Goal: Task Accomplishment & Management: Use online tool/utility

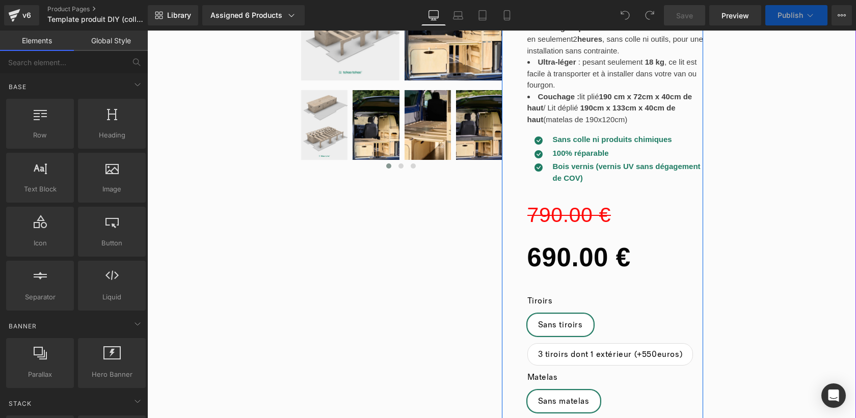
scroll to position [187, 0]
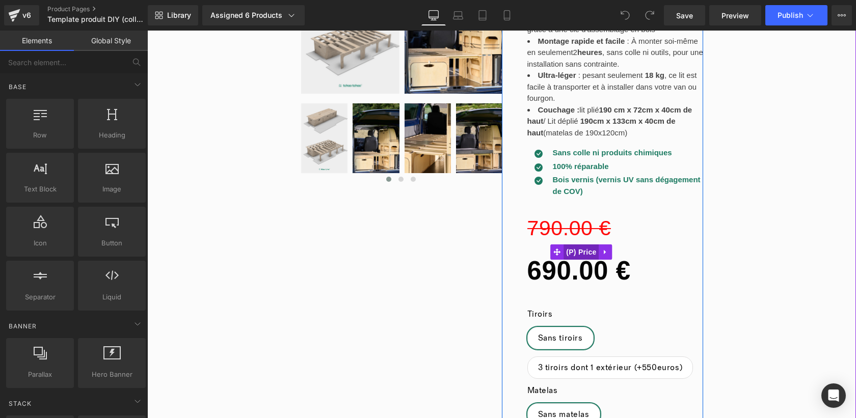
click at [584, 251] on link "(P) Price" at bounding box center [574, 252] width 49 height 15
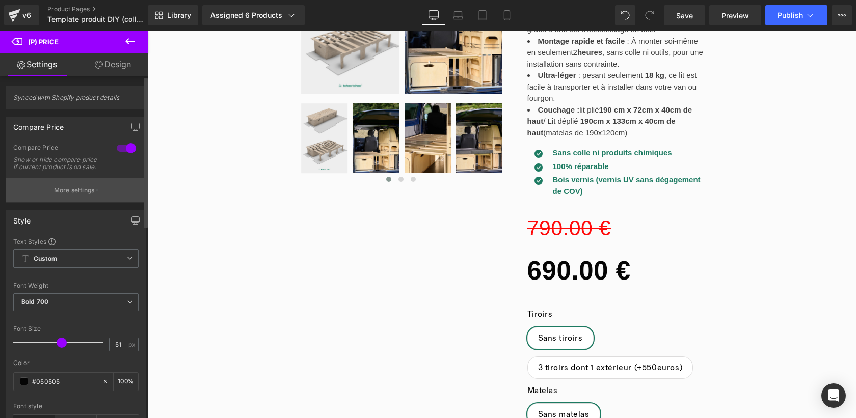
click at [90, 193] on p "More settings" at bounding box center [74, 190] width 41 height 9
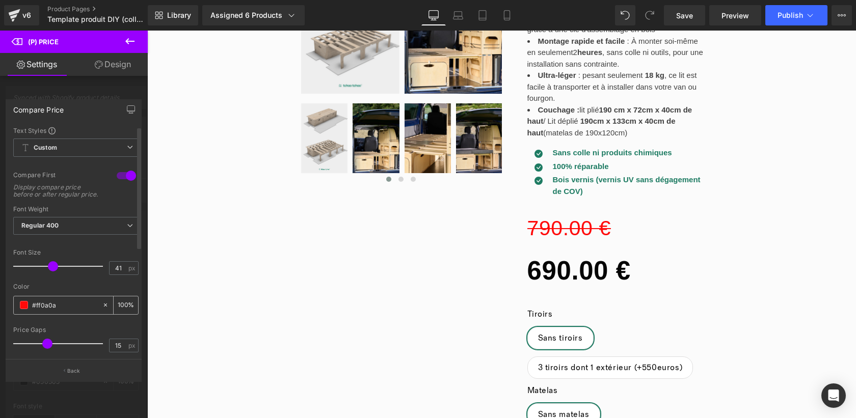
click at [23, 309] on span at bounding box center [24, 305] width 8 height 8
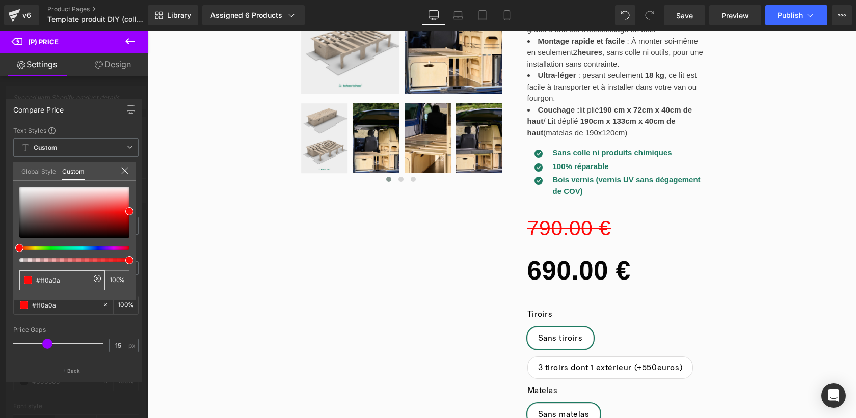
click at [63, 281] on input "#ff0a0a" at bounding box center [63, 280] width 54 height 11
type input "#"
type input "0"
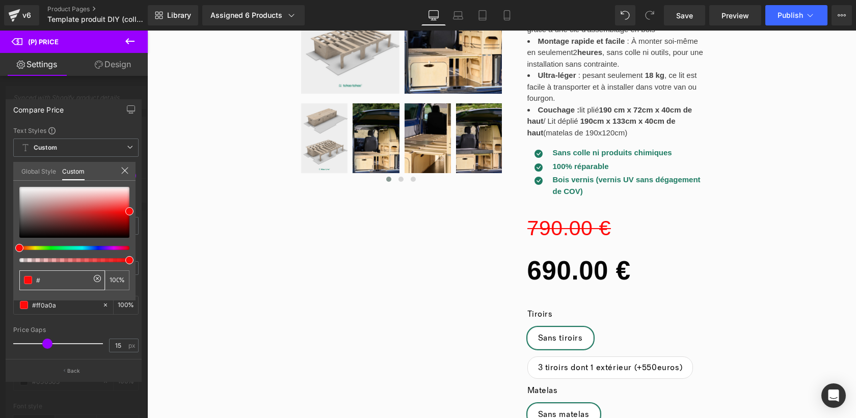
type input "0"
type input "#D"
type input "#DA"
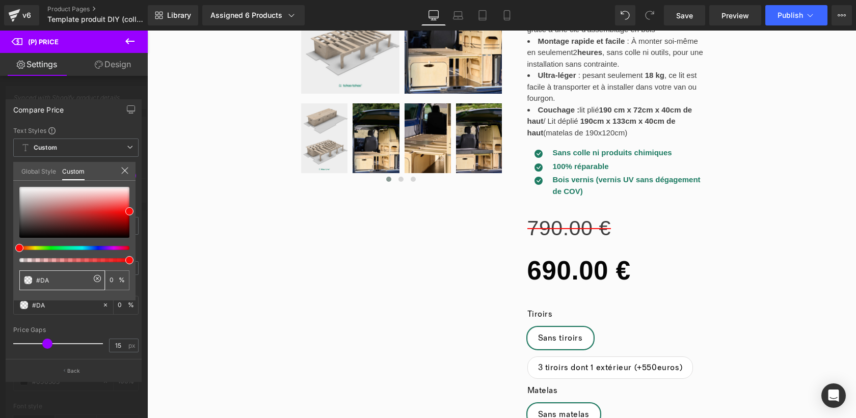
type input "#DA6"
type input "100"
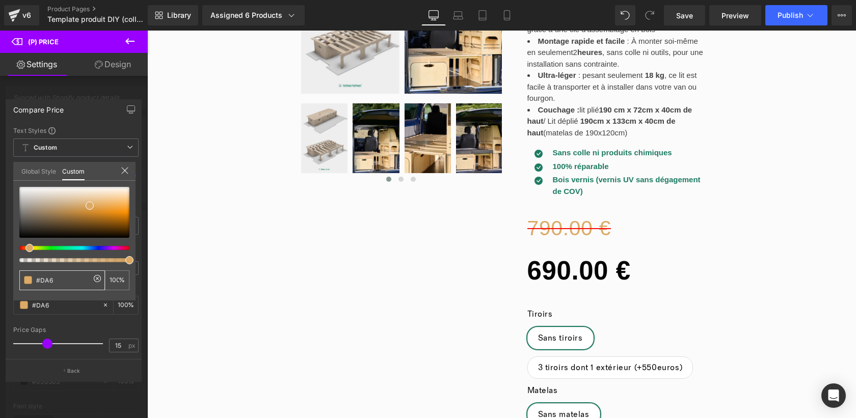
type input "#DA61"
type input "7"
type input "#DA610"
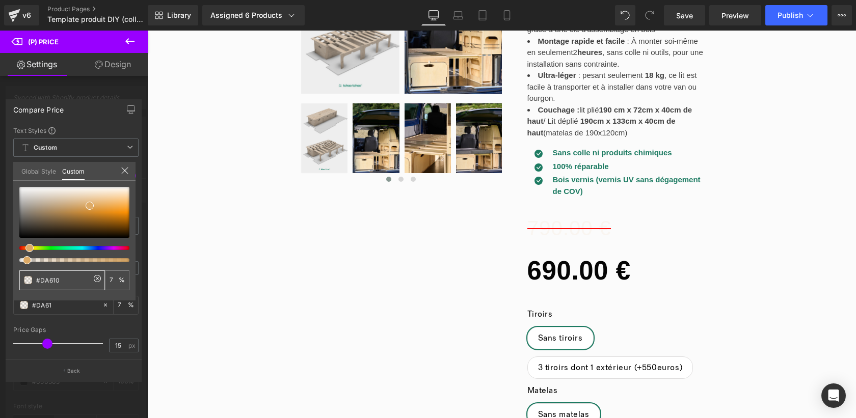
type input "#DA610"
type input "0"
type input "#DA6109"
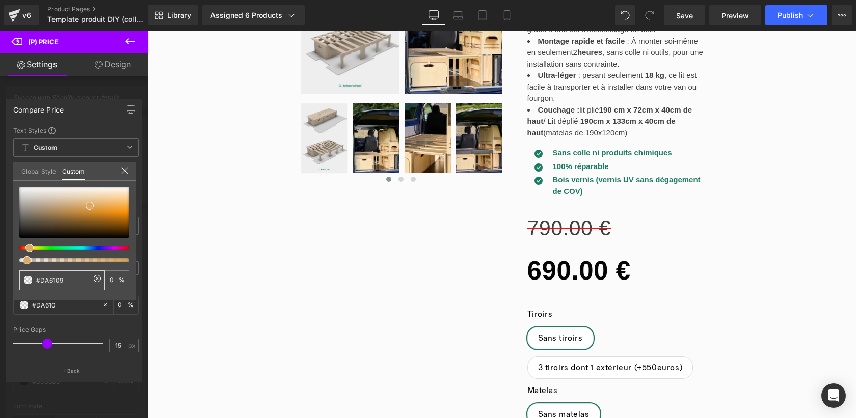
type input "100"
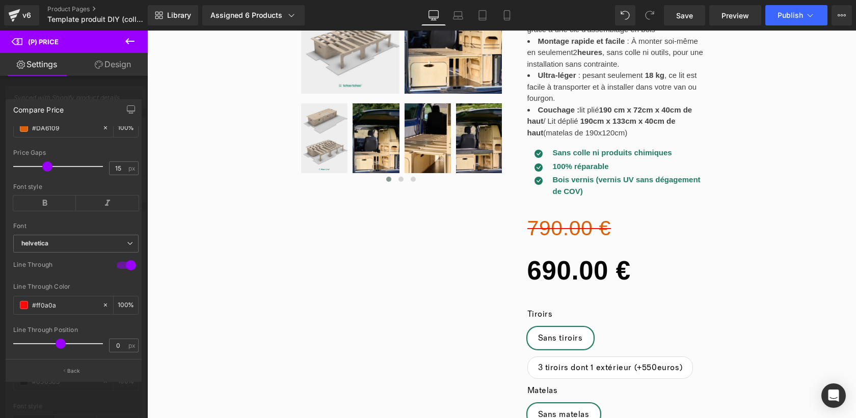
scroll to position [202, 0]
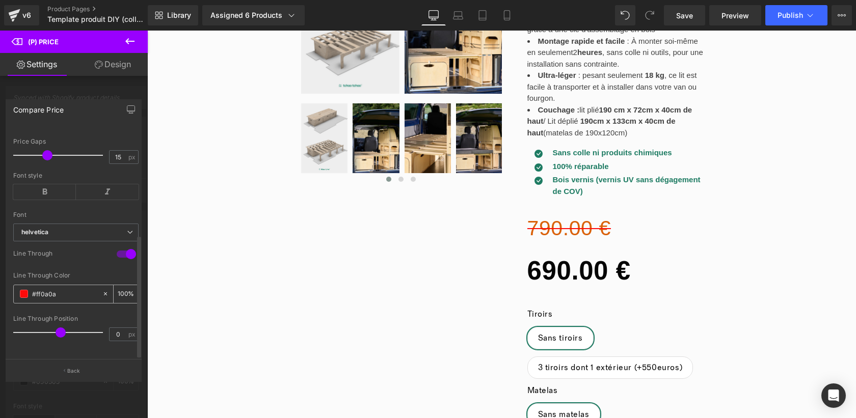
click at [23, 290] on span at bounding box center [24, 294] width 8 height 8
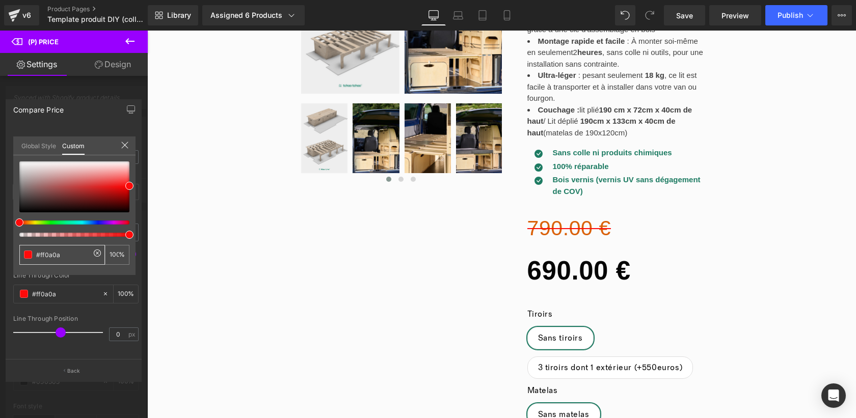
click at [68, 256] on input "#ff0a0a" at bounding box center [63, 255] width 54 height 11
type input "#D"
type input "0"
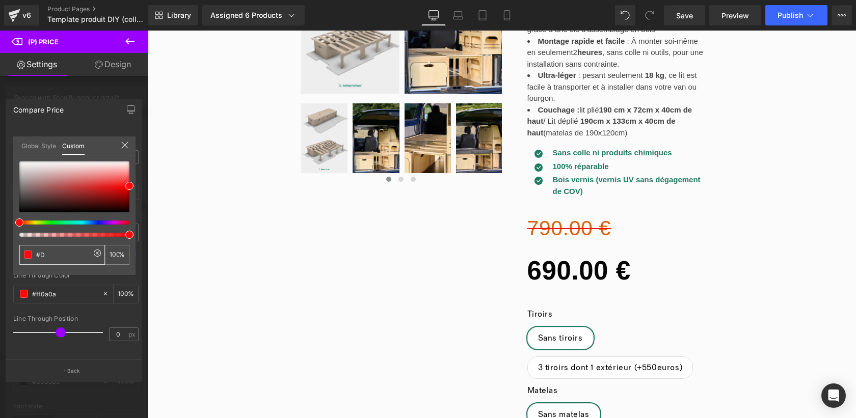
type input "0"
type input "#DA"
type input "#DA6"
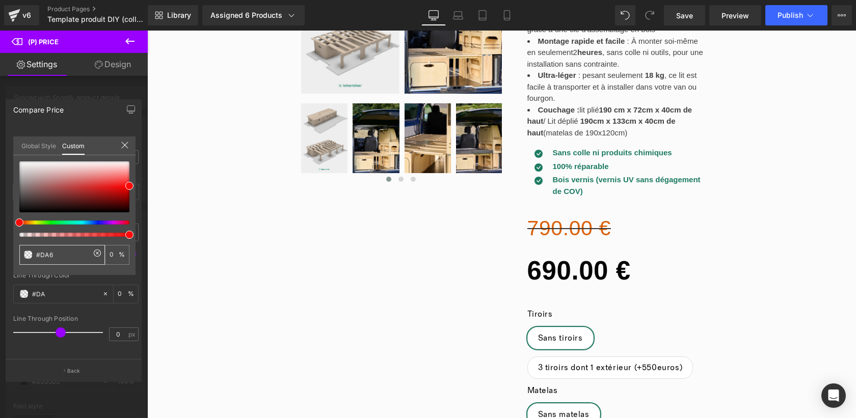
type input "100"
type input "#DA61"
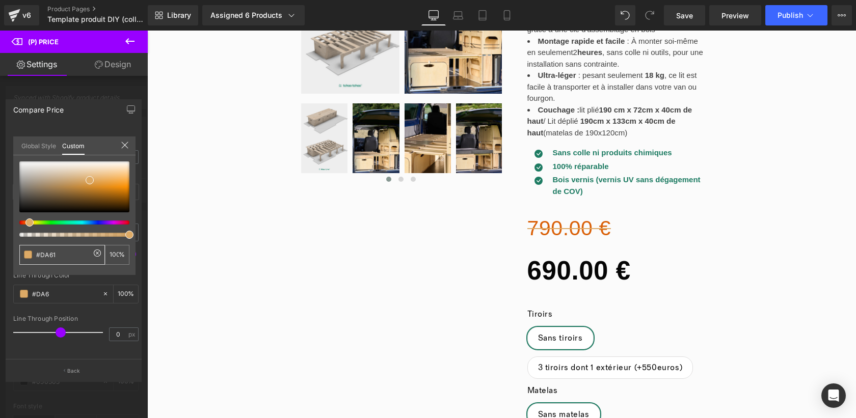
type input "#DA61"
type input "7"
type input "#DA610"
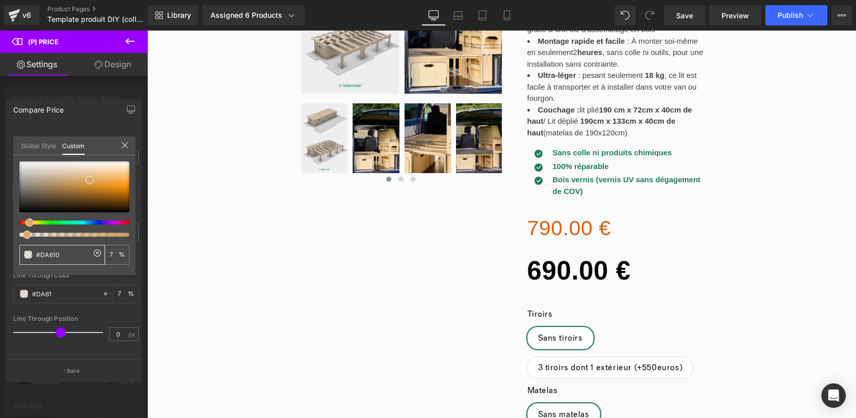
type input "0"
type input "#DA6109"
type input "100"
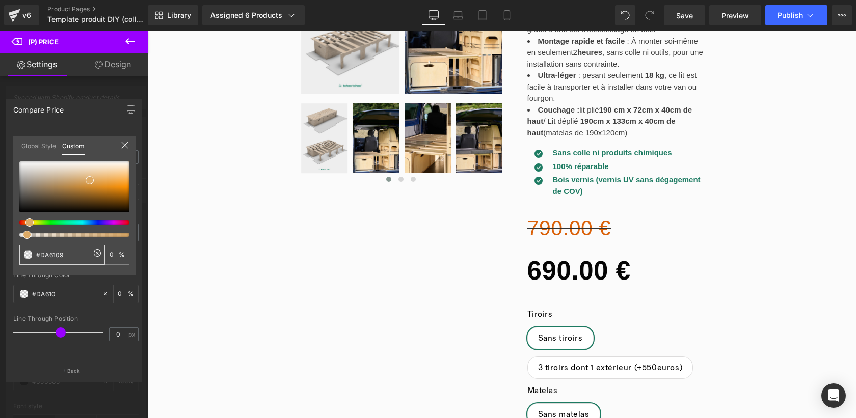
type input "100"
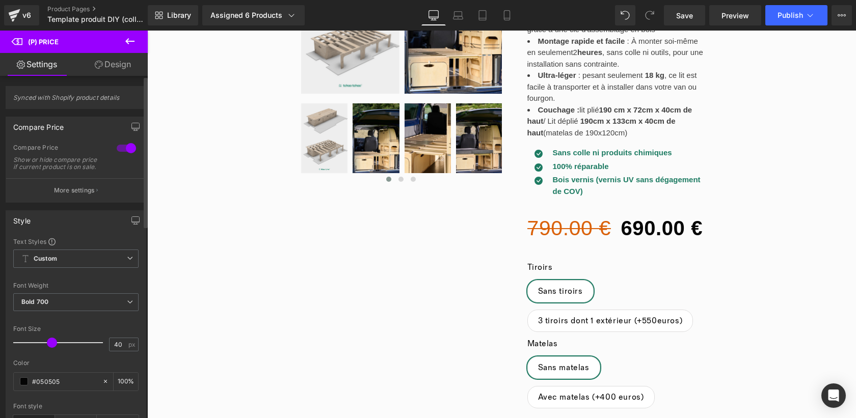
type input "41"
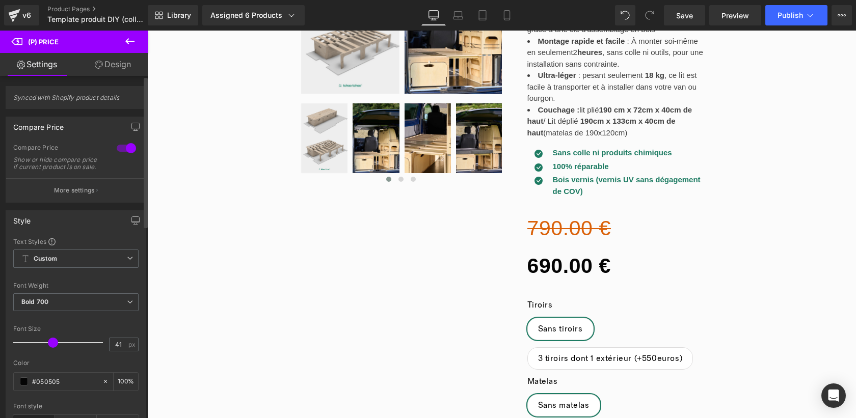
drag, startPoint x: 57, startPoint y: 348, endPoint x: 48, endPoint y: 349, distance: 8.2
click at [48, 348] on span at bounding box center [53, 343] width 10 height 10
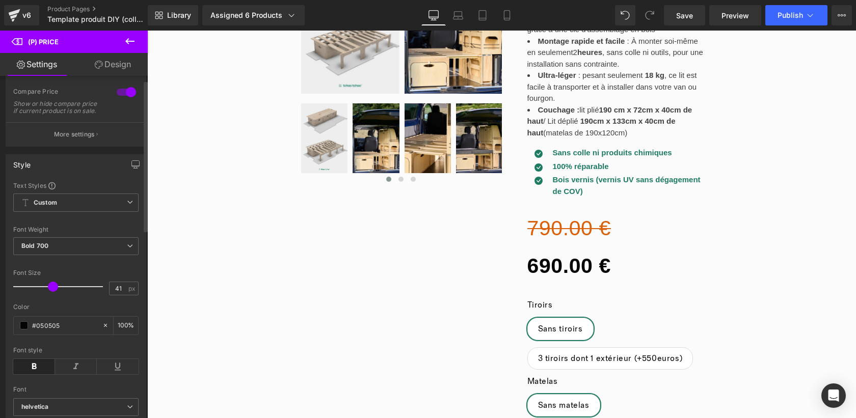
scroll to position [0, 0]
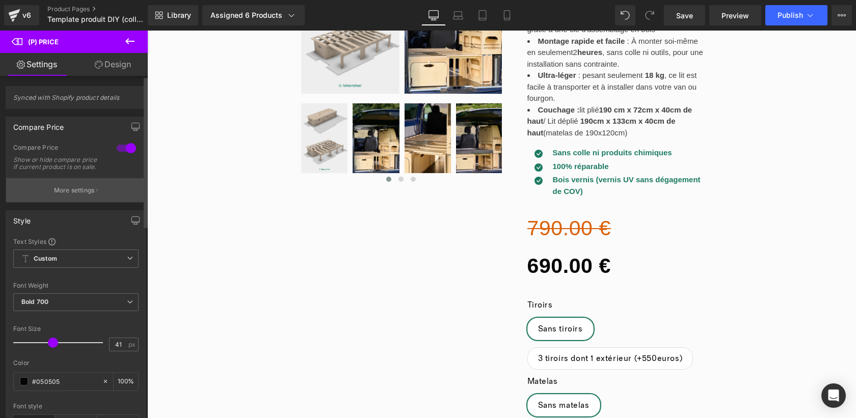
click at [89, 195] on p "More settings" at bounding box center [74, 190] width 41 height 9
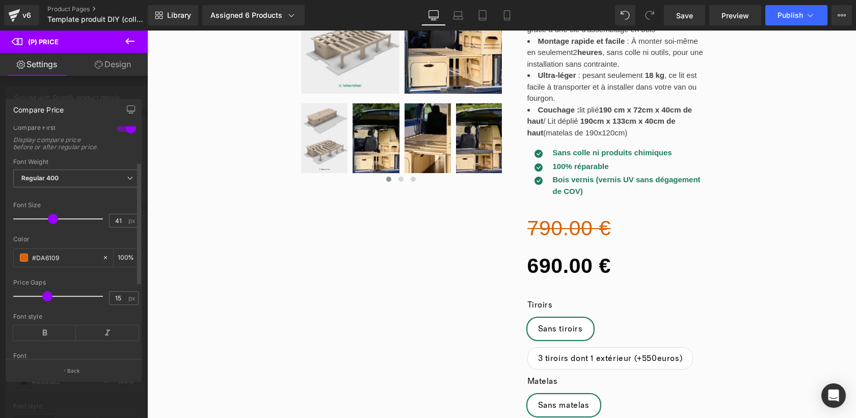
scroll to position [46, 0]
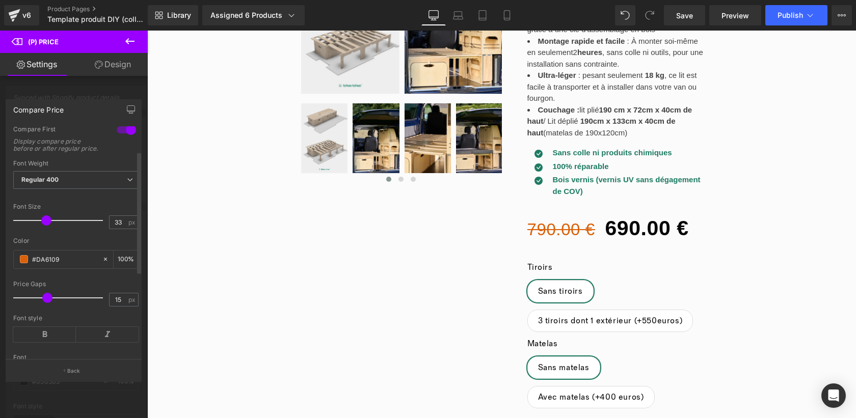
type input "32"
drag, startPoint x: 49, startPoint y: 228, endPoint x: 42, endPoint y: 228, distance: 7.7
click at [42, 226] on span at bounding box center [45, 221] width 10 height 10
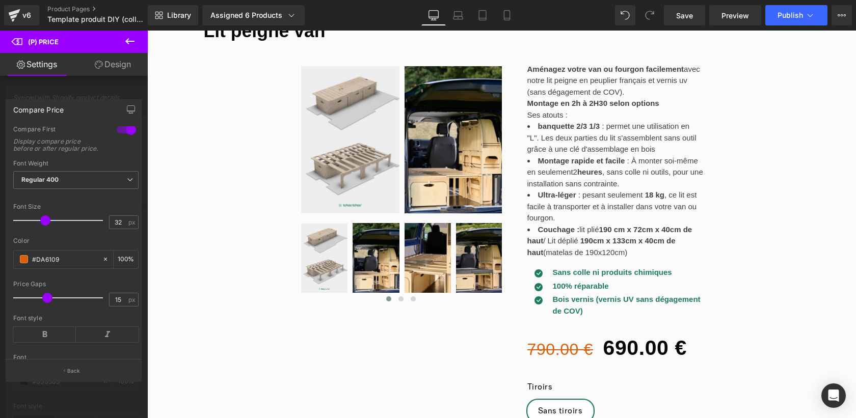
scroll to position [192, 0]
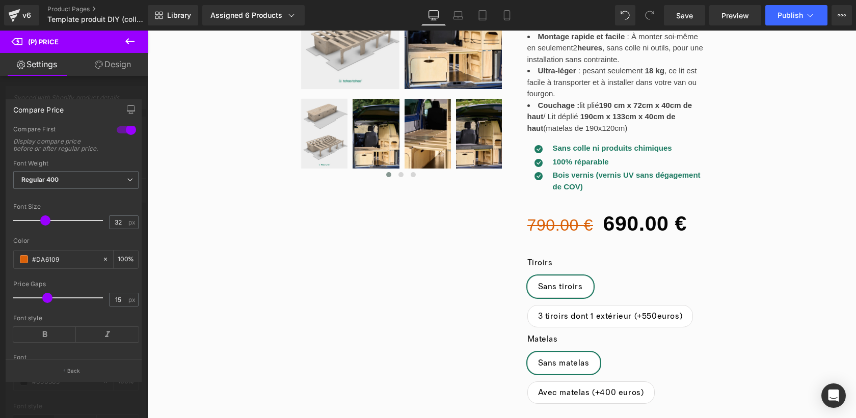
click at [135, 40] on icon at bounding box center [130, 41] width 12 height 12
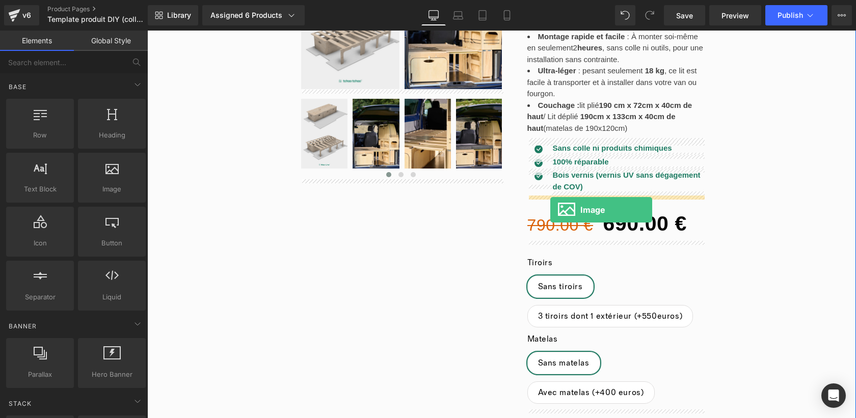
drag, startPoint x: 260, startPoint y: 207, endPoint x: 550, endPoint y: 211, distance: 290.0
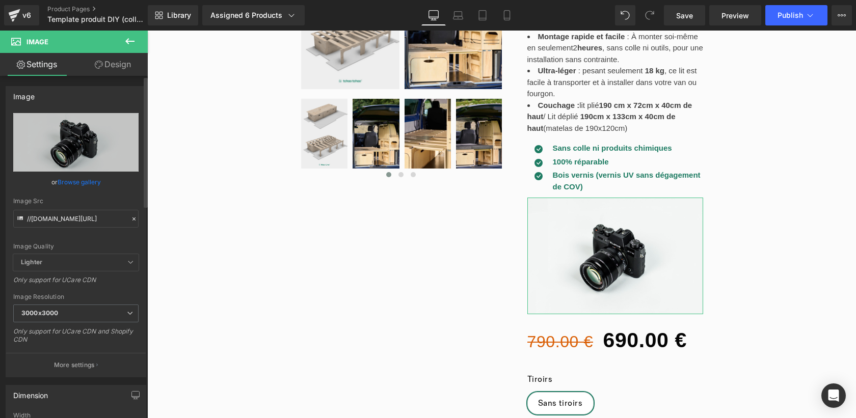
click at [76, 182] on link "Browse gallery" at bounding box center [79, 182] width 43 height 18
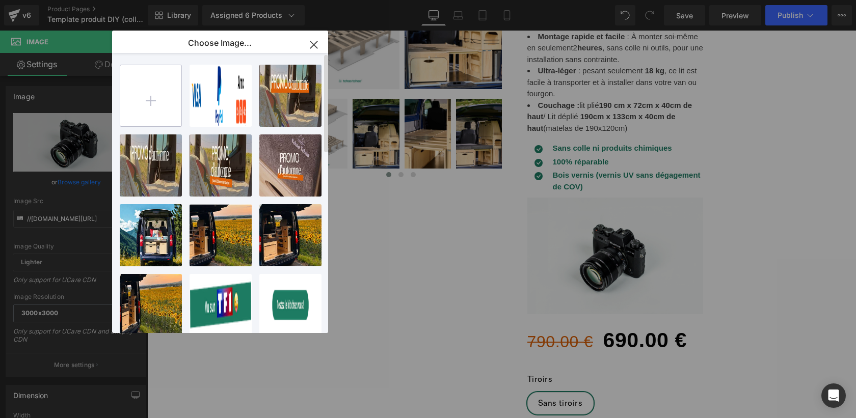
click at [157, 107] on input "file" at bounding box center [150, 95] width 61 height 61
click at [147, 107] on input "file" at bounding box center [150, 95] width 61 height 61
type input "C:\fakepath\Retrait immédiat en cas de visite ! 😛 (6).png"
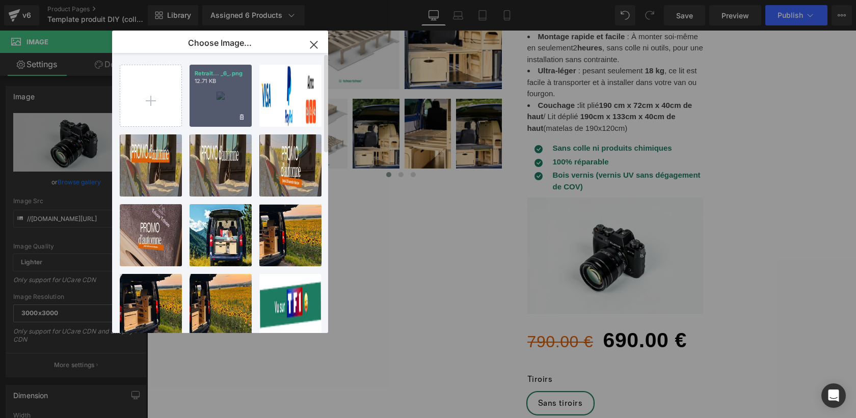
click at [225, 95] on div "Retrait... _6_.png 12.71 KB" at bounding box center [221, 96] width 62 height 62
type input "https://ucarecdn.com/56fede57-0530-49a2-9ec1-f83efd260407/-/format/auto/-/previ…"
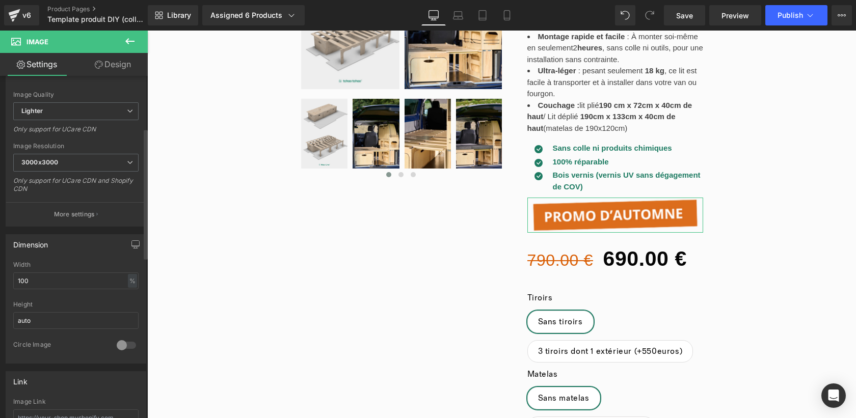
scroll to position [157, 0]
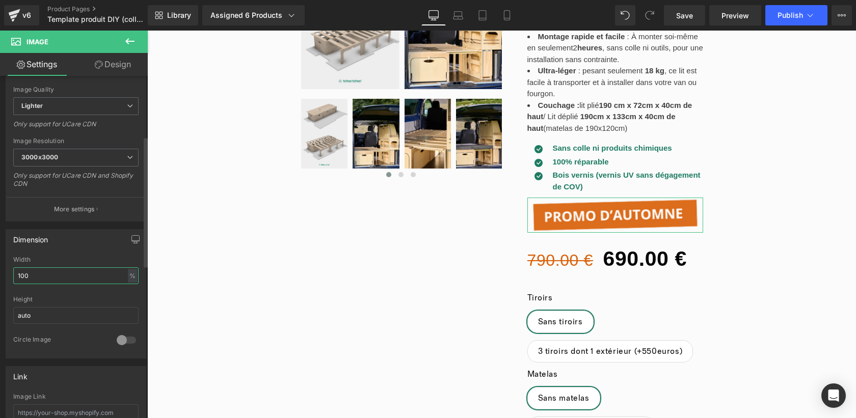
click at [64, 273] on input "100" at bounding box center [75, 276] width 125 height 17
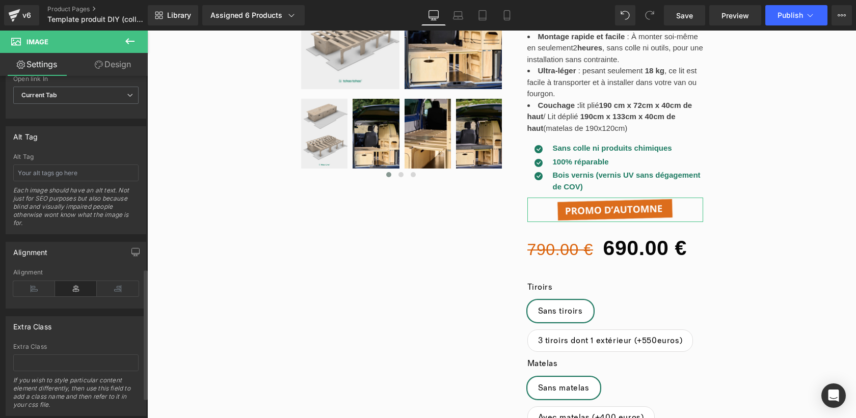
scroll to position [556, 0]
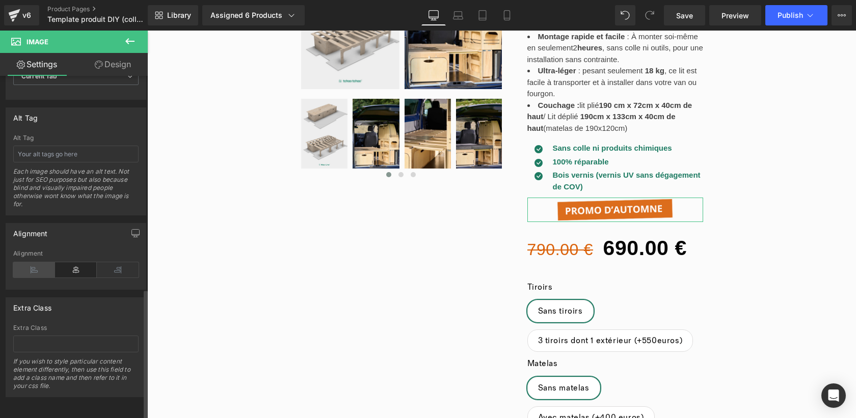
type input "70"
click at [28, 263] on icon at bounding box center [34, 270] width 42 height 15
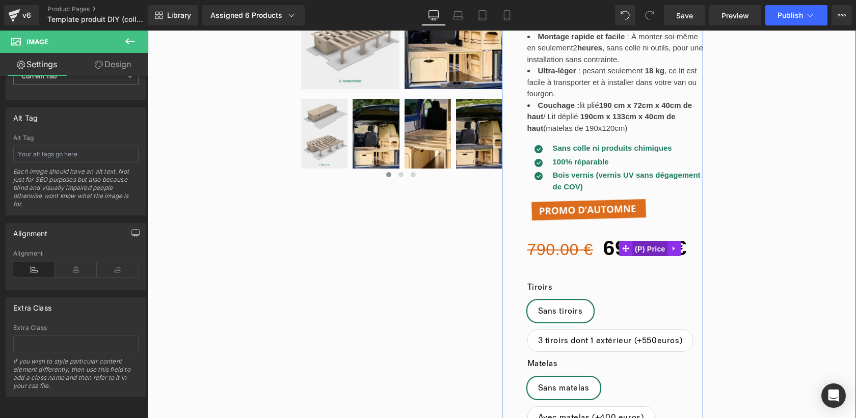
click at [642, 252] on span "(P) Price" at bounding box center [651, 249] width 36 height 15
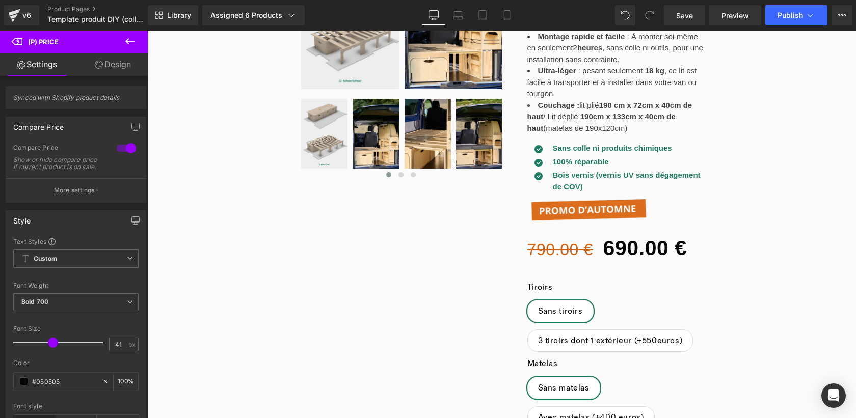
click at [119, 66] on link "Design" at bounding box center [113, 64] width 74 height 23
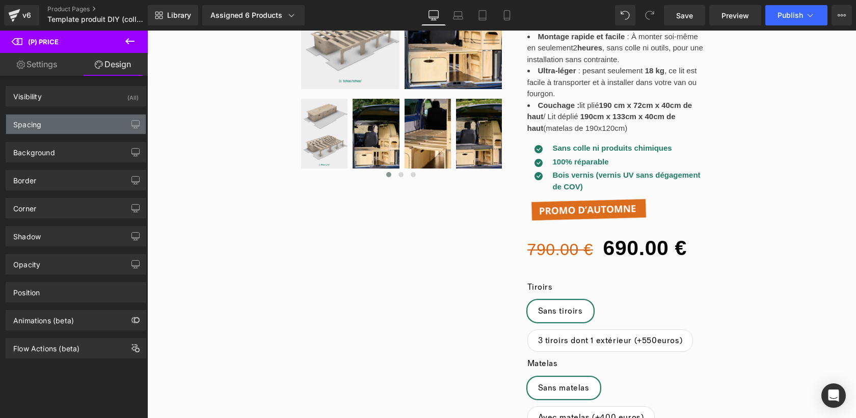
type input "S"
type input "0"
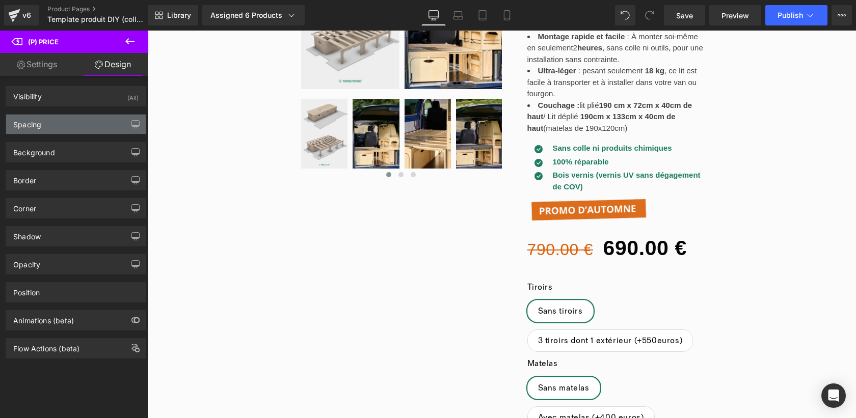
type input "0"
click at [60, 129] on div "Spacing" at bounding box center [76, 124] width 140 height 19
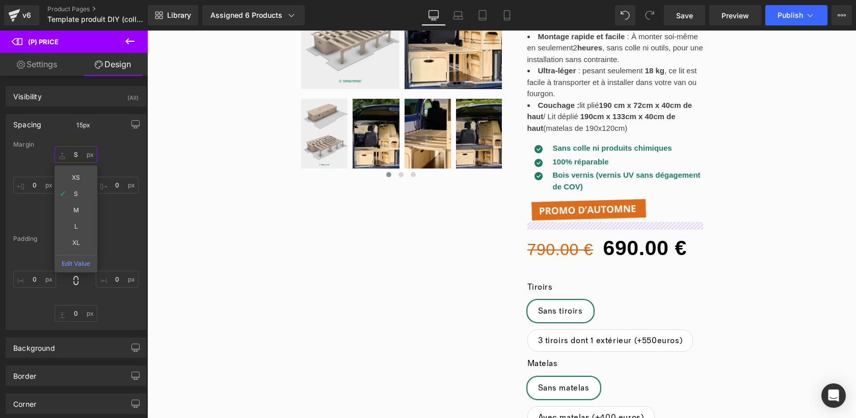
click at [72, 151] on input "S" at bounding box center [76, 154] width 43 height 17
type input "0"
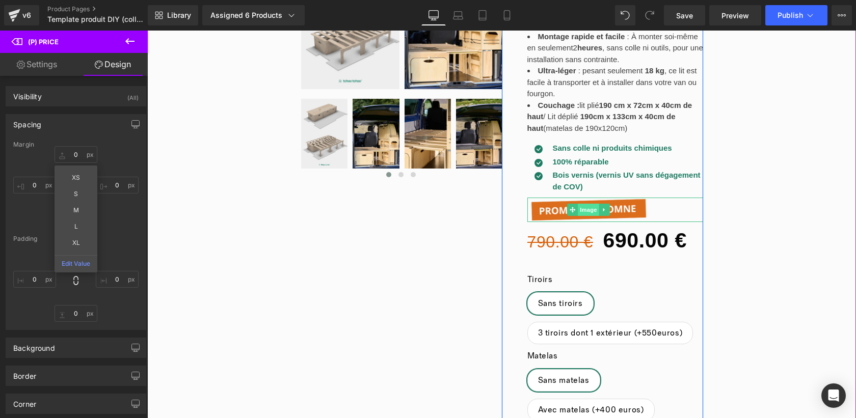
click at [592, 213] on span "Image" at bounding box center [589, 210] width 21 height 12
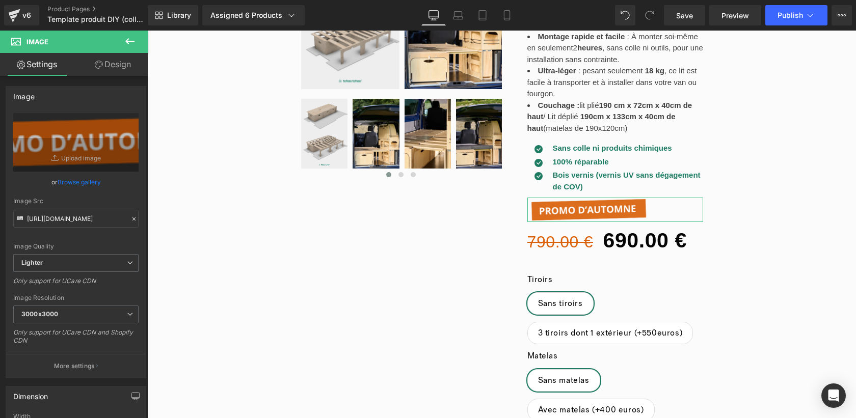
click at [128, 65] on link "Design" at bounding box center [113, 64] width 74 height 23
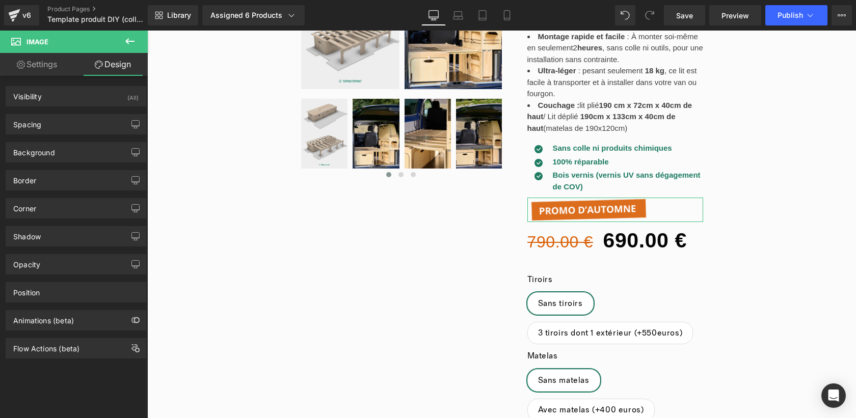
type input "0"
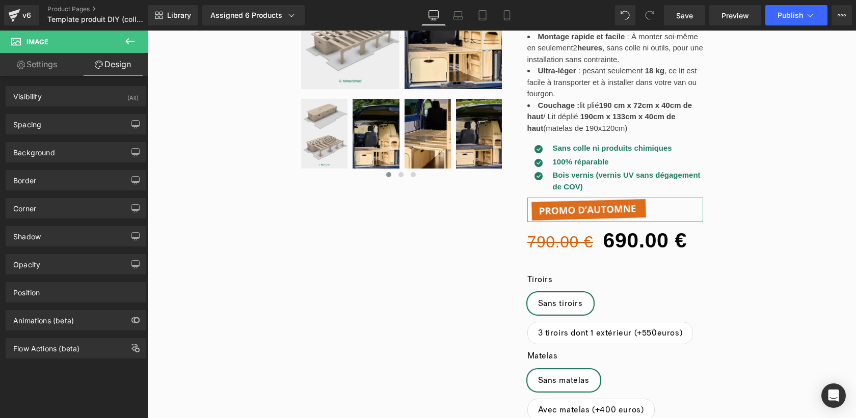
type input "0"
click at [89, 121] on div "Spacing" at bounding box center [76, 124] width 140 height 19
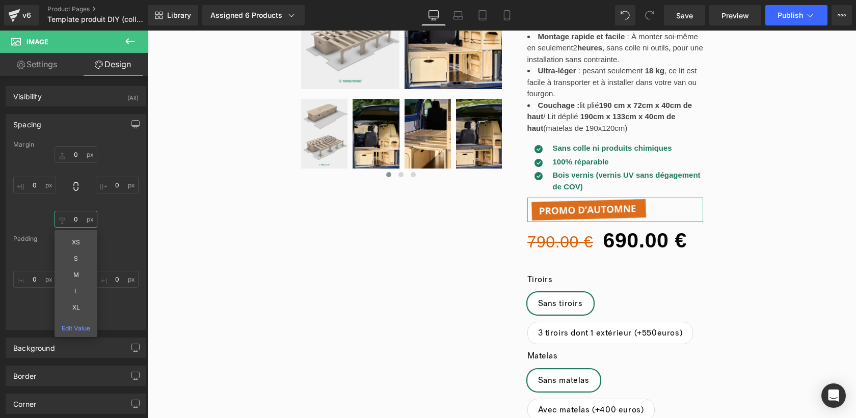
click at [74, 220] on input "0" at bounding box center [76, 219] width 43 height 17
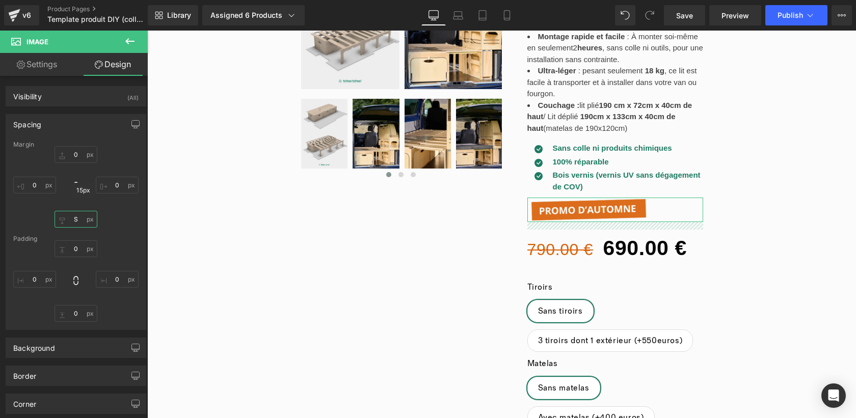
click at [76, 223] on input "S" at bounding box center [76, 219] width 43 height 17
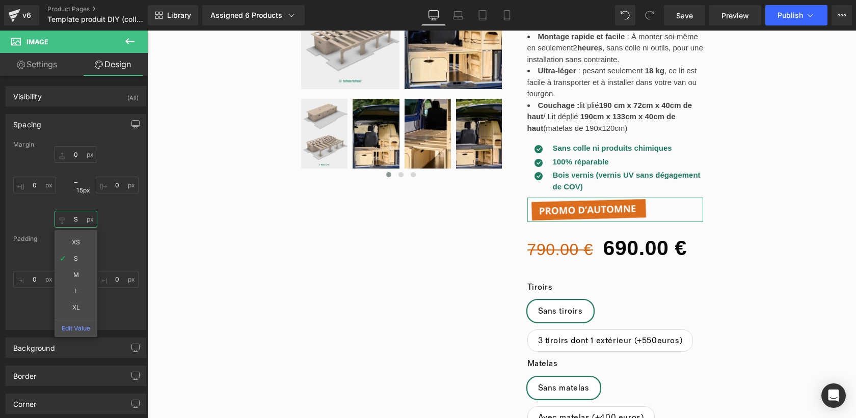
click at [76, 223] on input "S" at bounding box center [76, 219] width 43 height 17
type input "_"
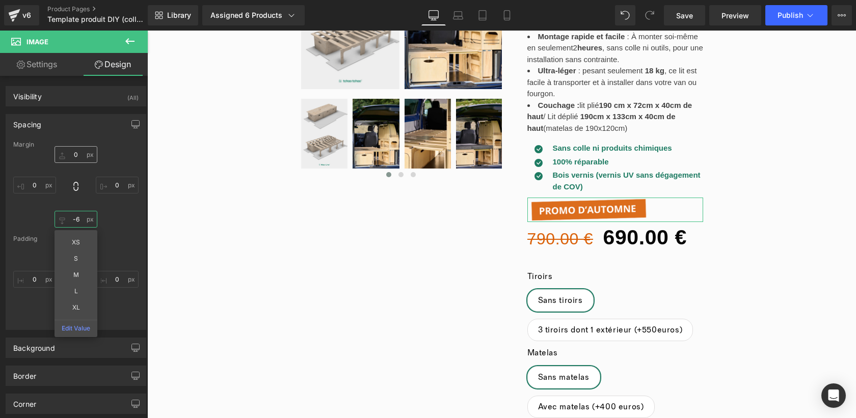
type input "-6"
click at [72, 153] on input "0" at bounding box center [76, 154] width 43 height 17
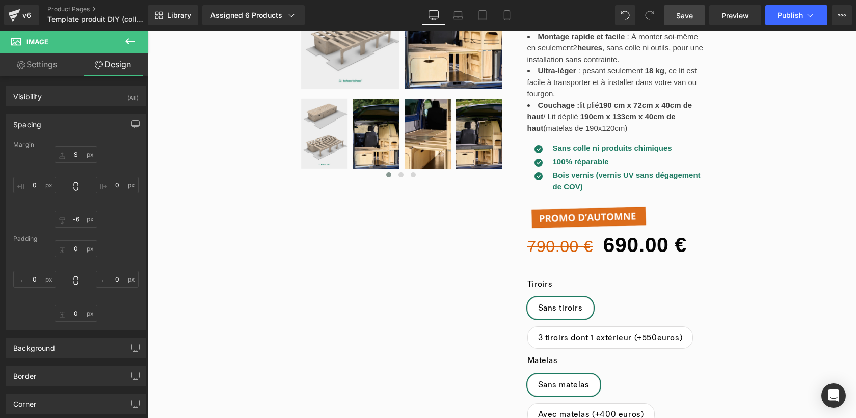
click at [686, 20] on span "Save" at bounding box center [684, 15] width 17 height 11
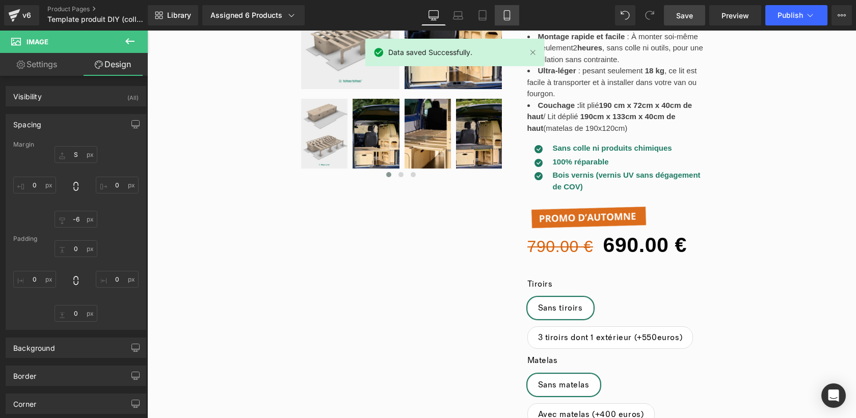
click at [500, 11] on link "Mobile" at bounding box center [507, 15] width 24 height 20
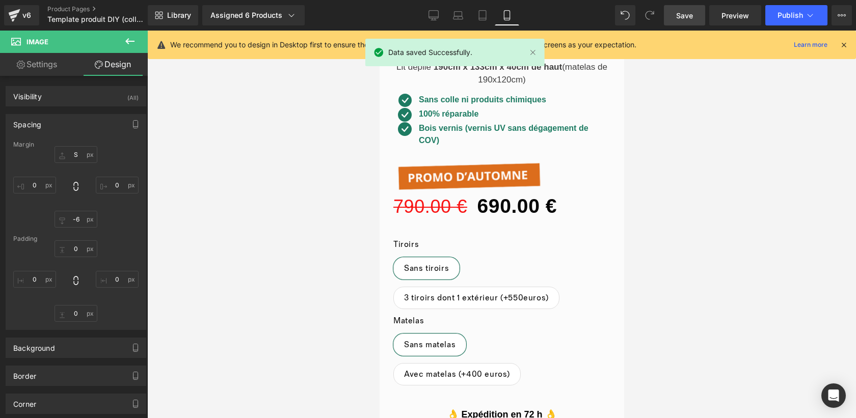
type input "S"
type input "0"
type input "-6"
type input "0"
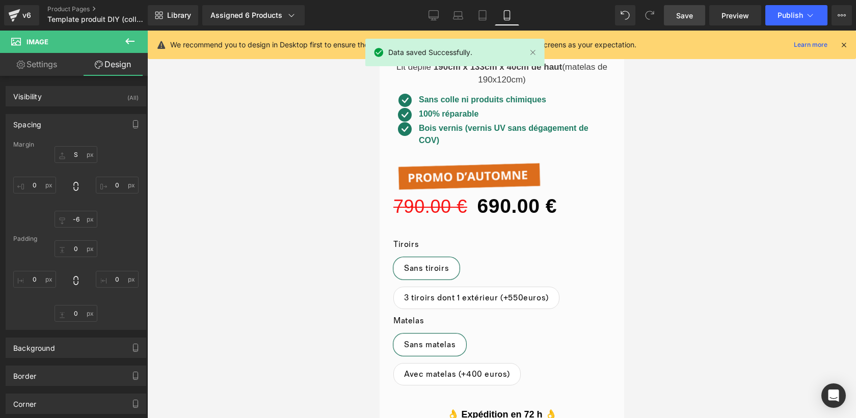
type input "0"
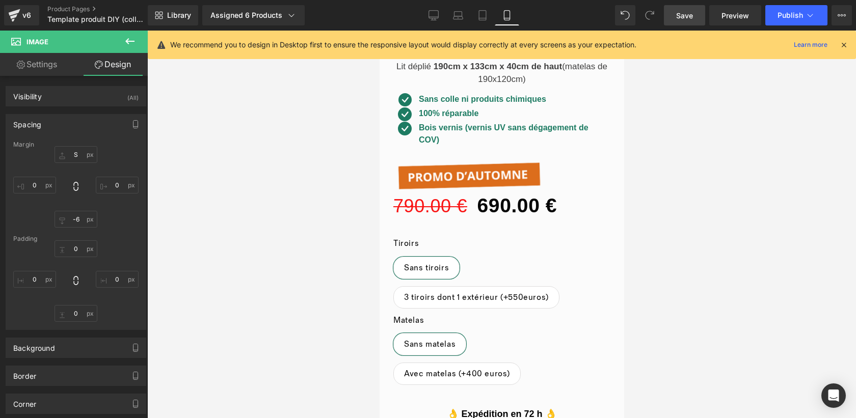
click at [664, 215] on div at bounding box center [501, 225] width 709 height 388
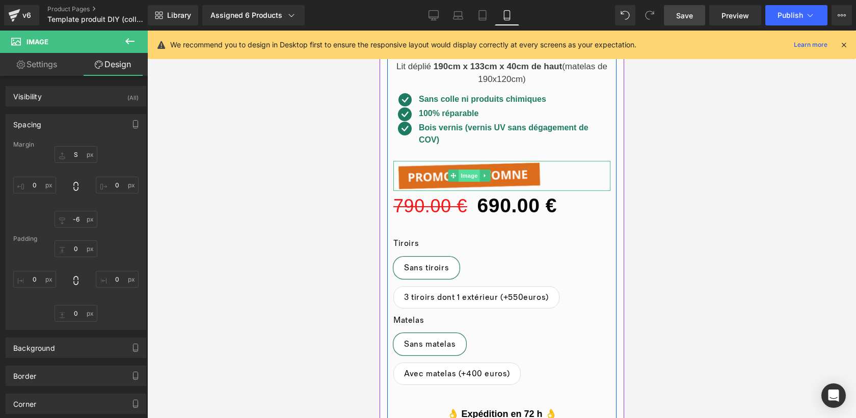
click at [467, 174] on span "Image" at bounding box center [468, 176] width 21 height 12
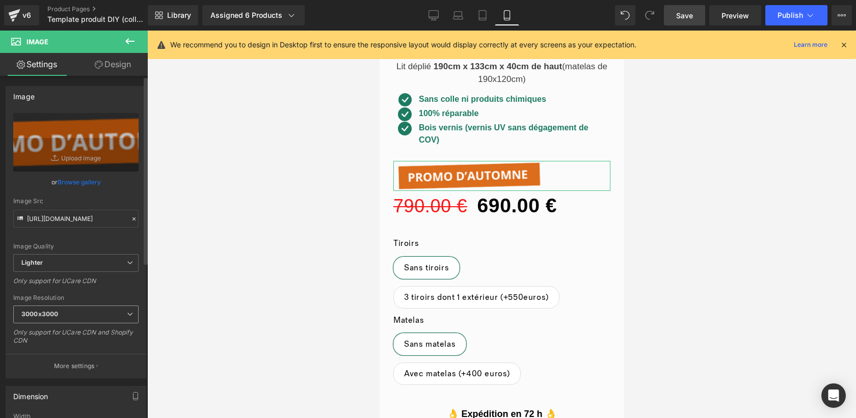
click at [88, 316] on span "3000x3000" at bounding box center [75, 315] width 125 height 18
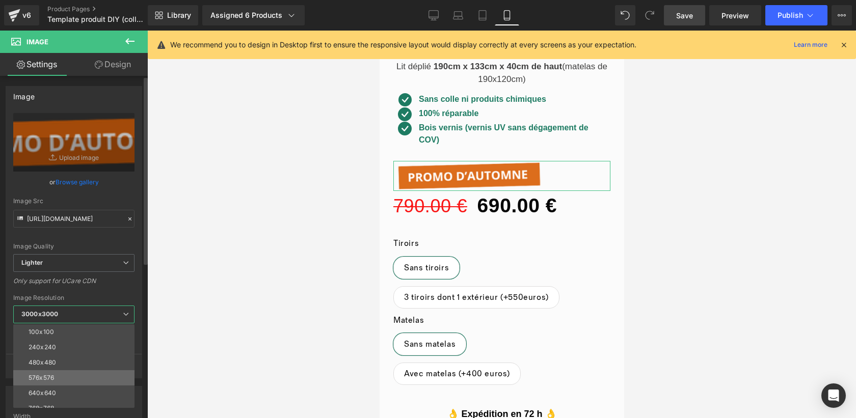
click at [76, 371] on li "576x576" at bounding box center [76, 378] width 126 height 15
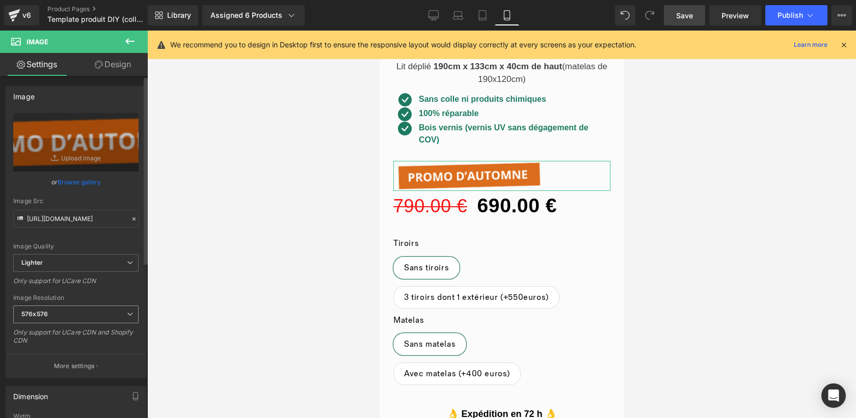
click at [132, 325] on div "576x576 100x100 240x240 480x480 576x576 640x640 768x768 800x800 960x960 1024x10…" at bounding box center [75, 317] width 125 height 23
click at [104, 314] on span "576x576" at bounding box center [75, 315] width 125 height 18
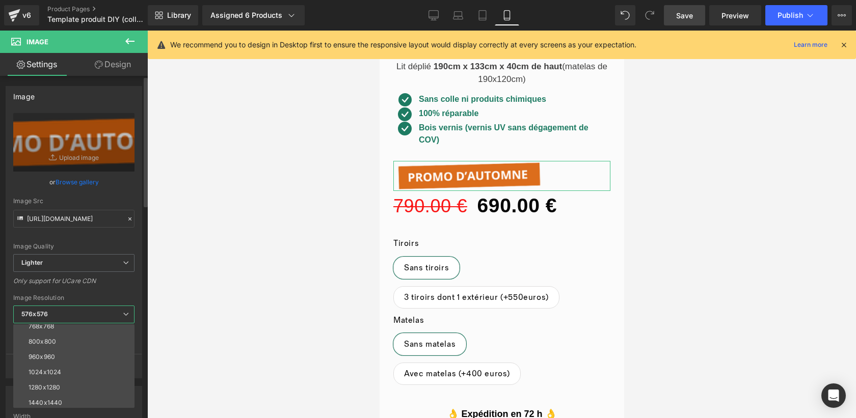
scroll to position [84, 0]
click at [90, 365] on li "1024x1024" at bounding box center [76, 370] width 126 height 15
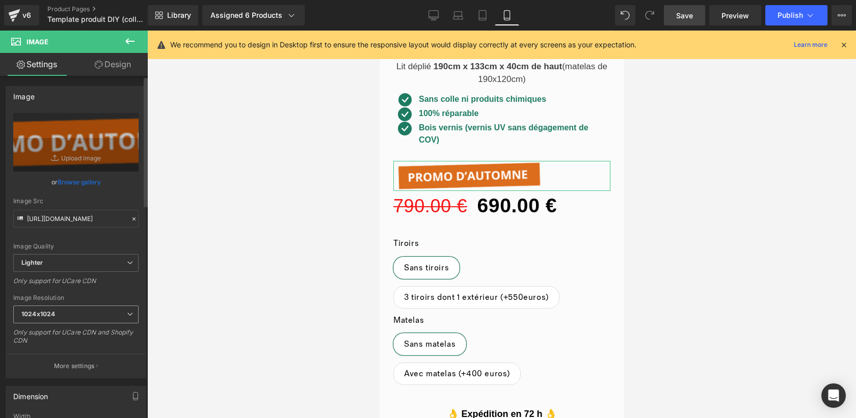
type input "https://ucarecdn.com/56fede57-0530-49a2-9ec1-f83efd260407/-/format/auto/-/previ…"
click at [218, 283] on div at bounding box center [501, 225] width 709 height 388
click at [678, 23] on link "Save" at bounding box center [684, 15] width 41 height 20
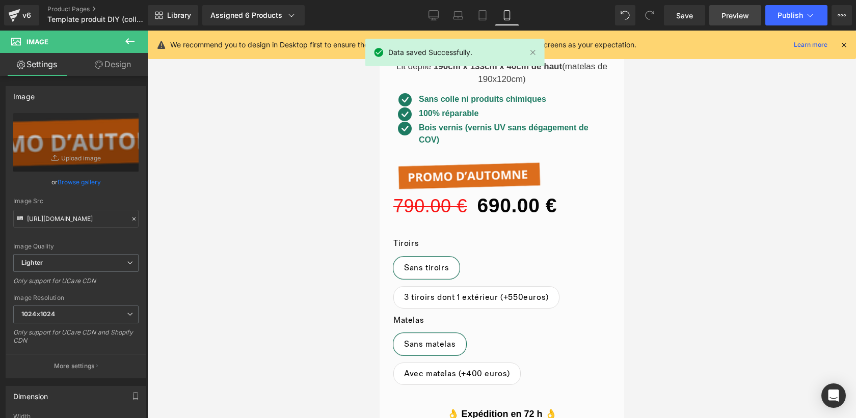
click at [735, 13] on span "Preview" at bounding box center [736, 15] width 28 height 11
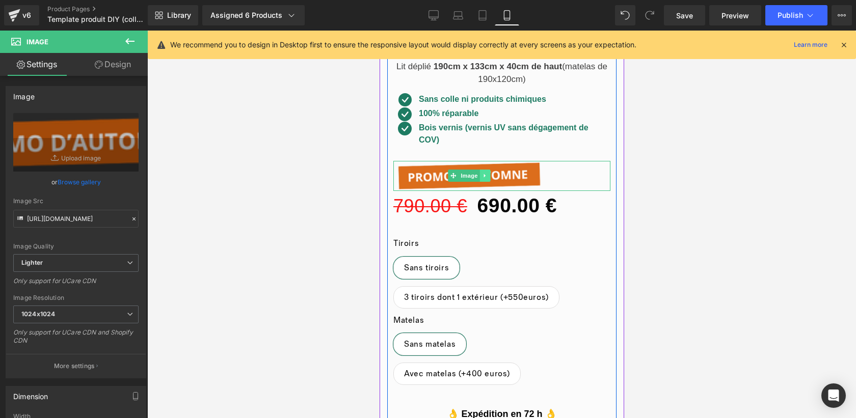
click at [482, 175] on icon at bounding box center [485, 176] width 6 height 6
click at [491, 176] on icon at bounding box center [490, 176] width 6 height 6
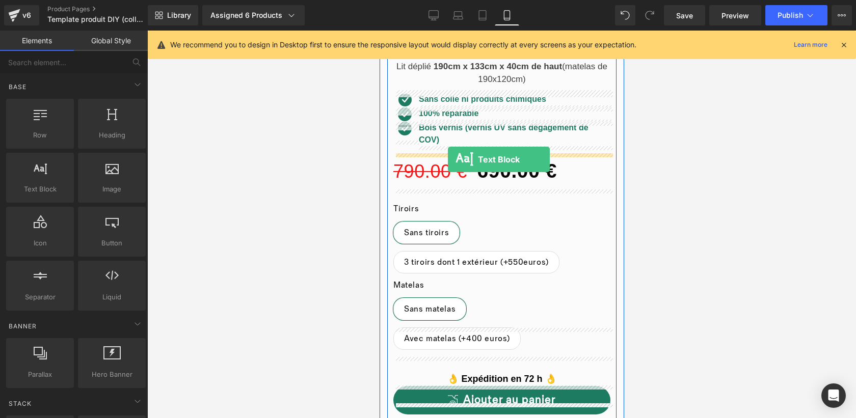
drag, startPoint x: 426, startPoint y: 209, endPoint x: 448, endPoint y: 160, distance: 54.3
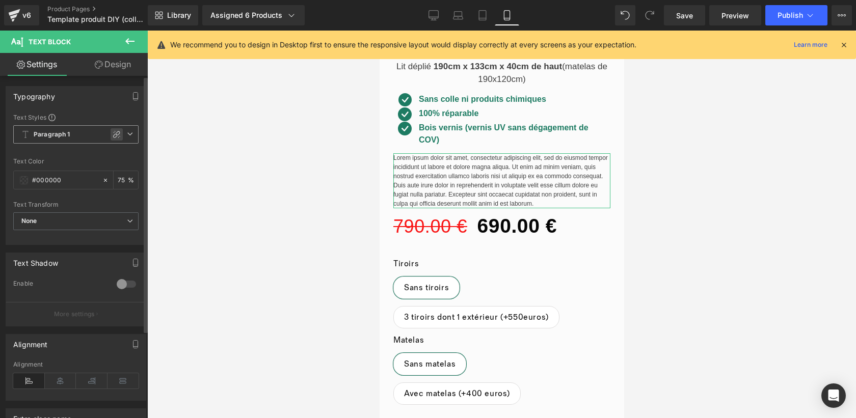
click at [111, 132] on div at bounding box center [117, 134] width 12 height 12
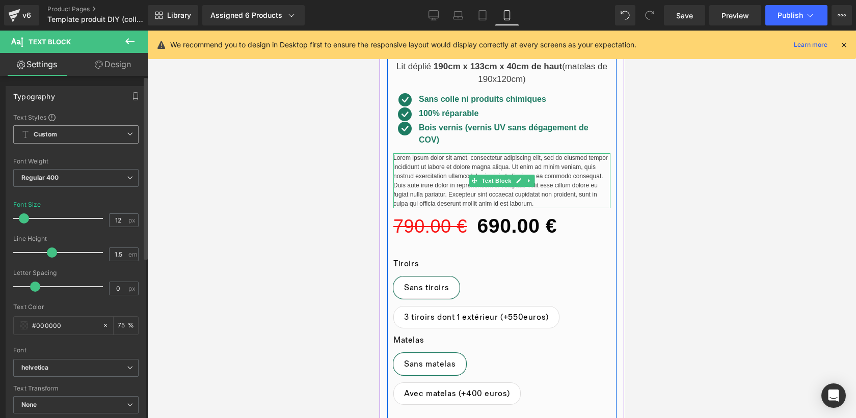
click at [503, 193] on p "Lorem ipsum dolor sit amet, consectetur adipiscing elit, sed do eiusmod tempor …" at bounding box center [501, 180] width 217 height 55
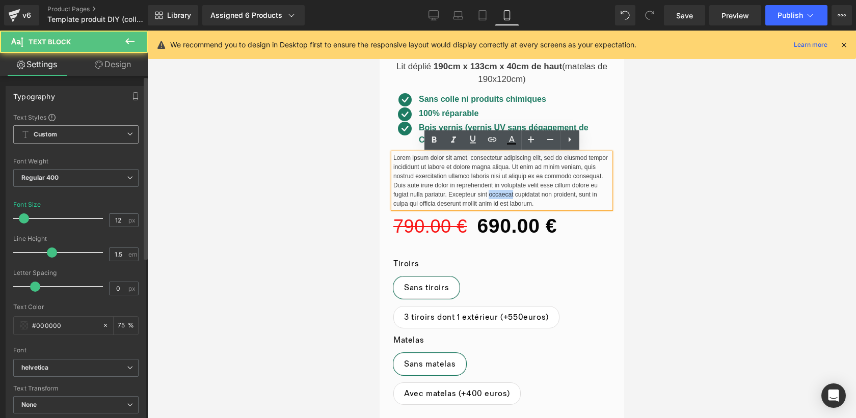
click at [503, 193] on p "Lorem ipsum dolor sit amet, consectetur adipiscing elit, sed do eiusmod tempor …" at bounding box center [501, 180] width 217 height 55
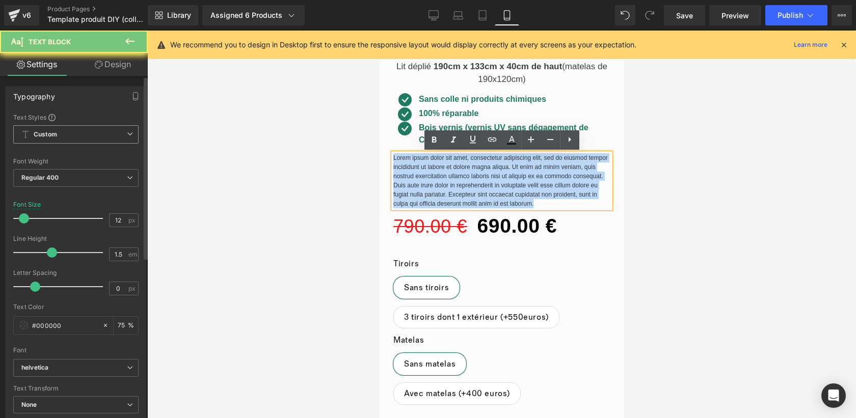
click at [503, 193] on p "Lorem ipsum dolor sit amet, consectetur adipiscing elit, sed do eiusmod tempor …" at bounding box center [501, 180] width 217 height 55
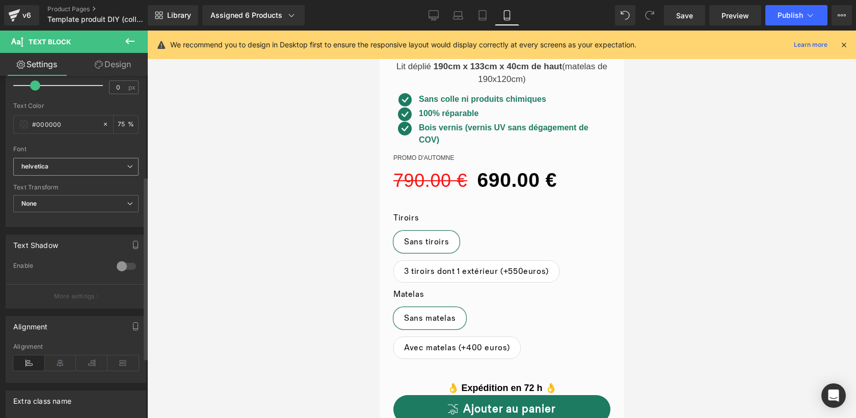
scroll to position [211, 0]
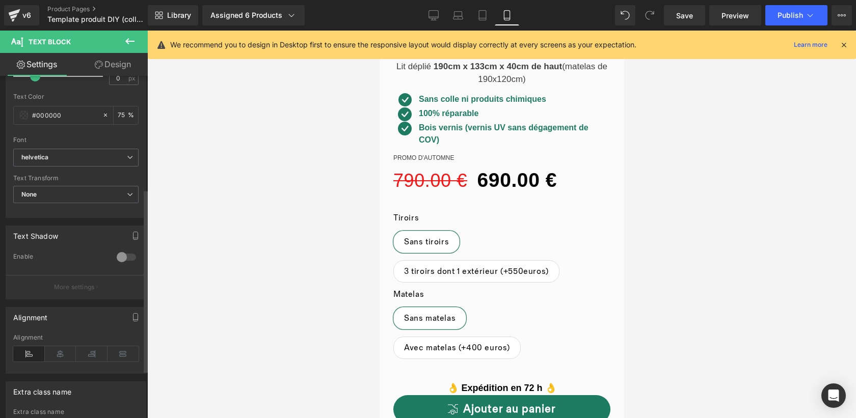
click at [120, 250] on div at bounding box center [126, 257] width 24 height 16
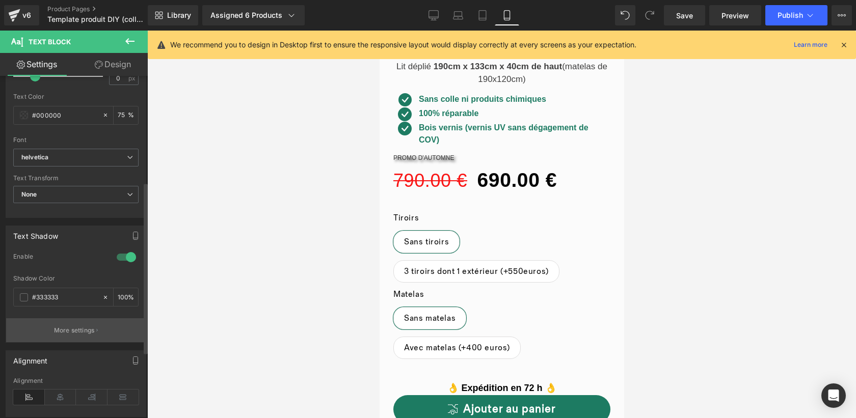
click at [70, 326] on p "More settings" at bounding box center [74, 330] width 41 height 9
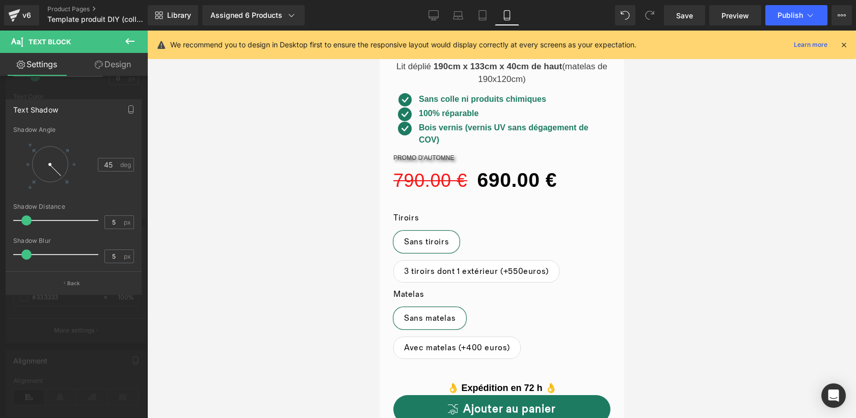
click at [85, 137] on div "Shadow Angle 45 deg" at bounding box center [73, 164] width 121 height 77
click at [63, 278] on button "Back" at bounding box center [74, 283] width 136 height 23
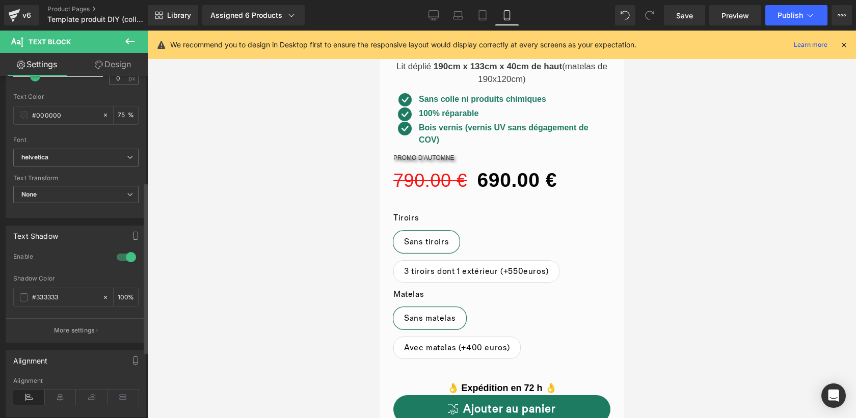
click at [120, 255] on div at bounding box center [126, 257] width 24 height 16
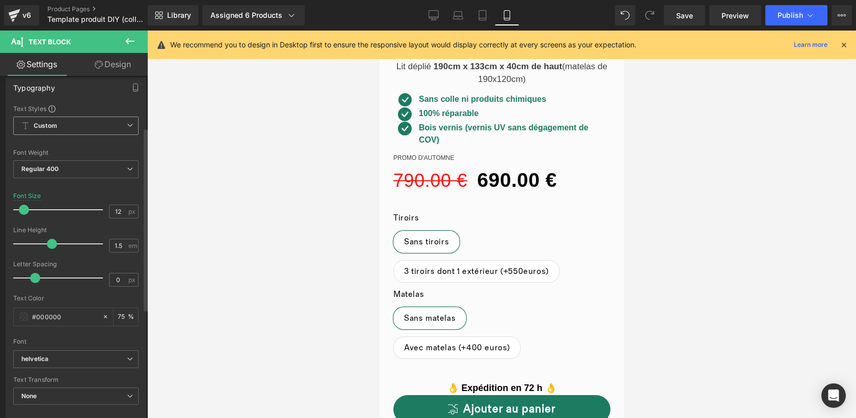
scroll to position [0, 0]
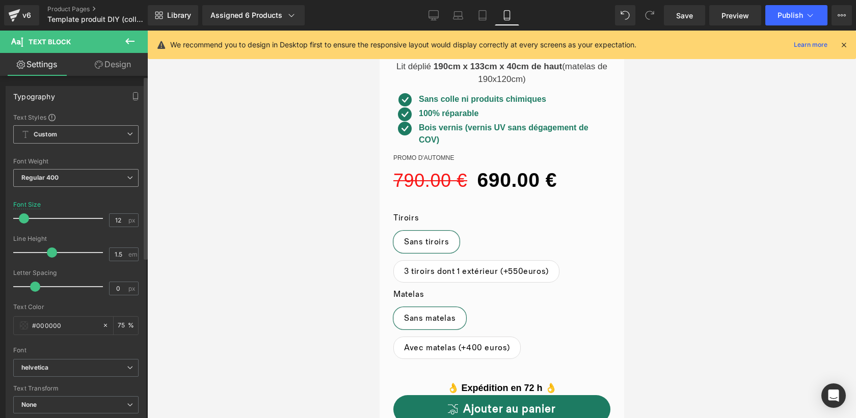
click at [72, 173] on span "Regular 400" at bounding box center [75, 178] width 125 height 18
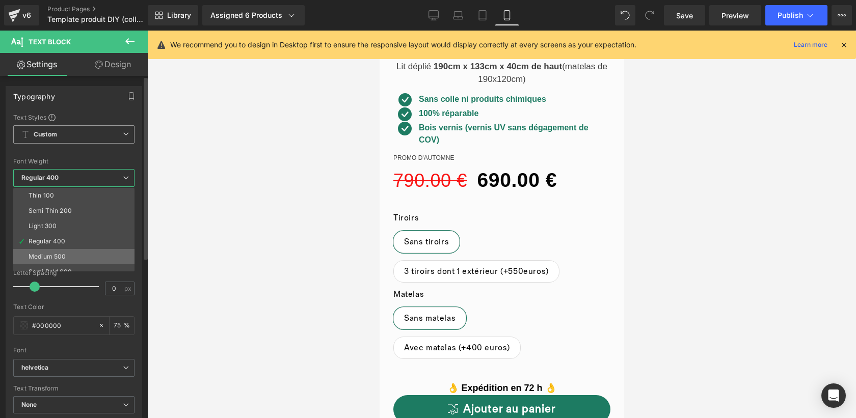
click at [68, 252] on li "Medium 500" at bounding box center [76, 256] width 126 height 15
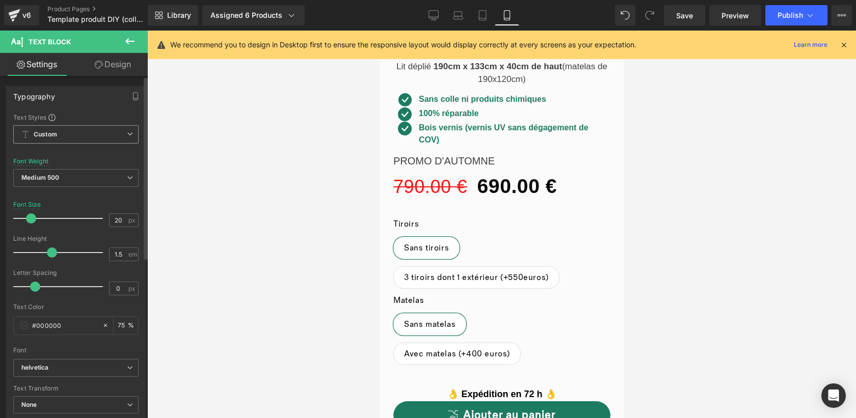
type input "21"
drag, startPoint x: 25, startPoint y: 218, endPoint x: 33, endPoint y: 218, distance: 7.6
click at [33, 218] on span at bounding box center [32, 219] width 10 height 10
click at [22, 328] on span at bounding box center [24, 326] width 8 height 8
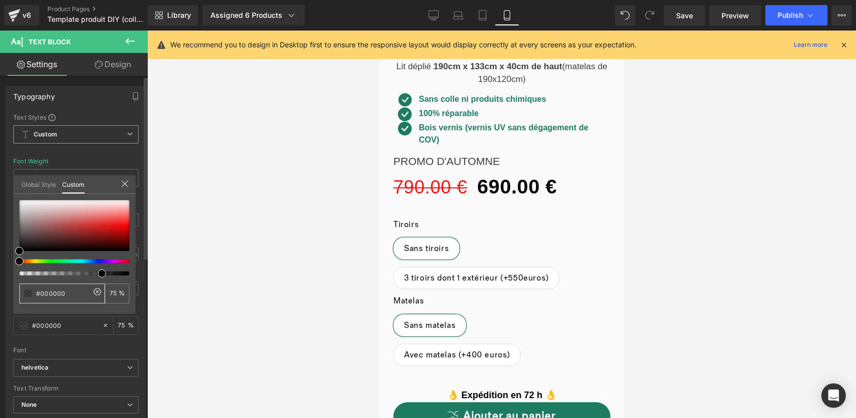
click at [80, 288] on input "#000000" at bounding box center [63, 293] width 54 height 11
type input "#00000"
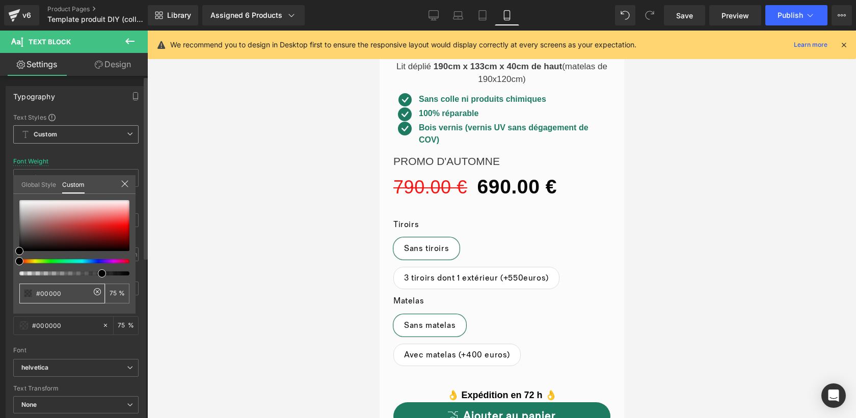
type input "0"
type input "#0000"
type input "#000"
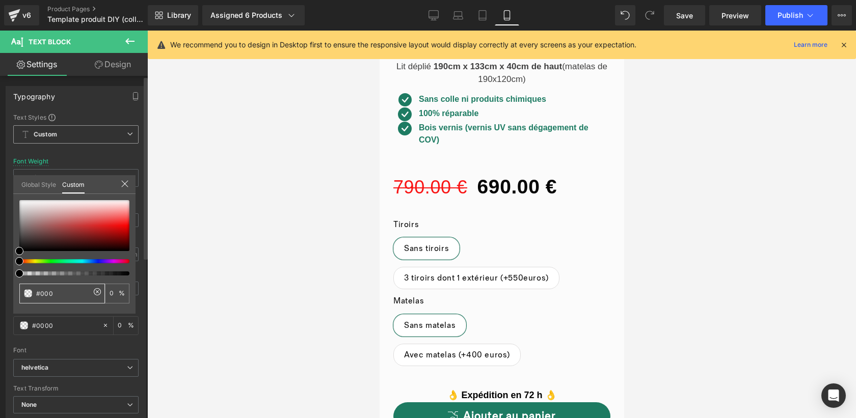
type input "#000"
type input "100"
type input "#00"
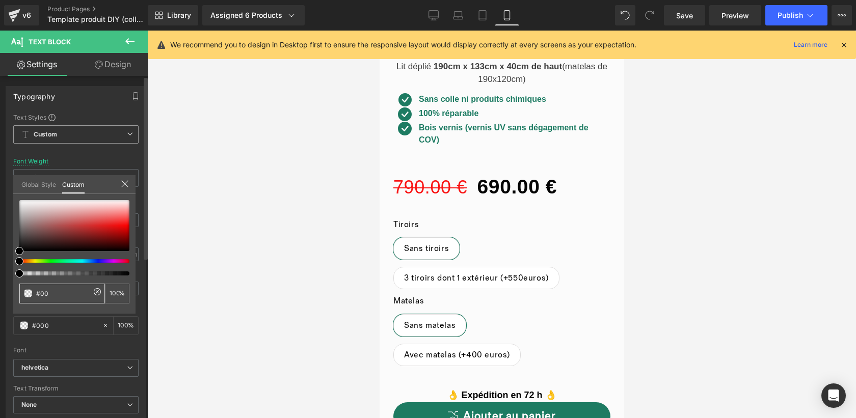
type input "0"
type input "#0"
type input "#"
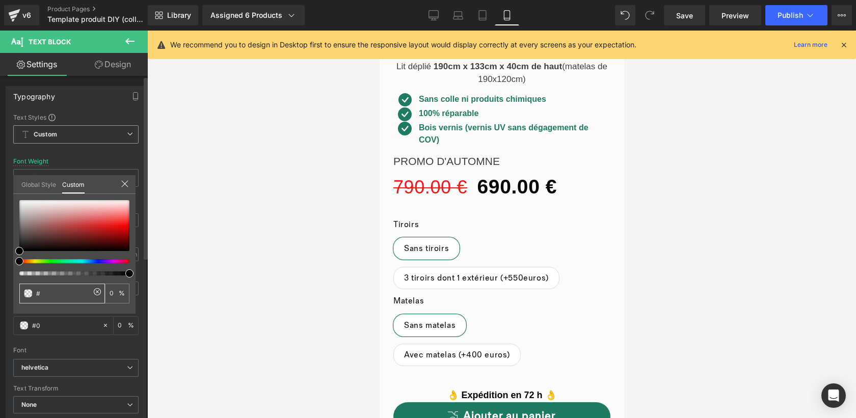
type input "#"
type input "#D"
type input "#DA"
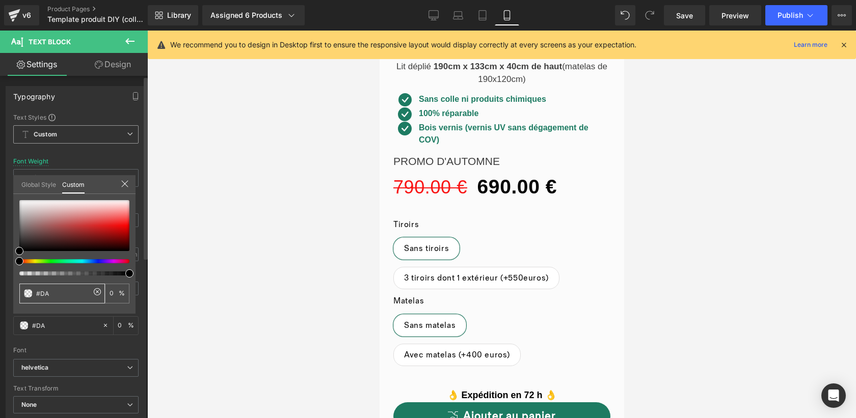
type input "#DA6"
type input "100"
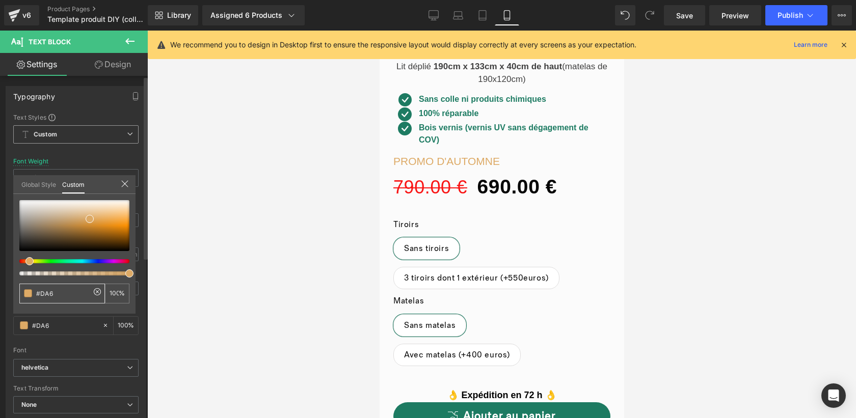
type input "#DA61"
type input "7"
type input "#DA610"
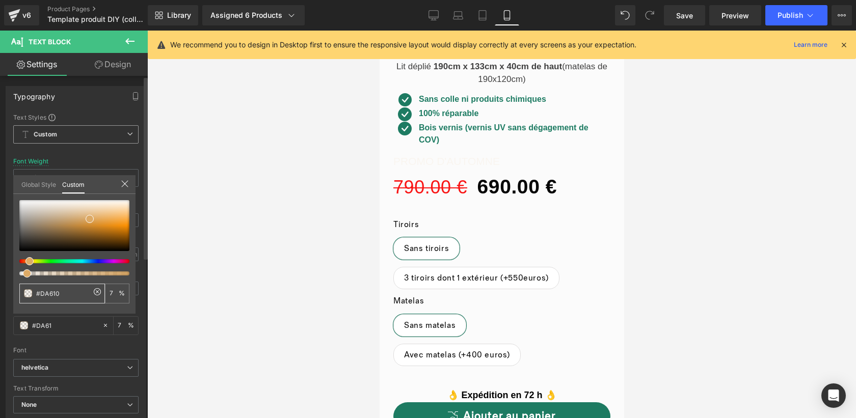
type input "#DA610"
type input "0"
type input "#DA6109"
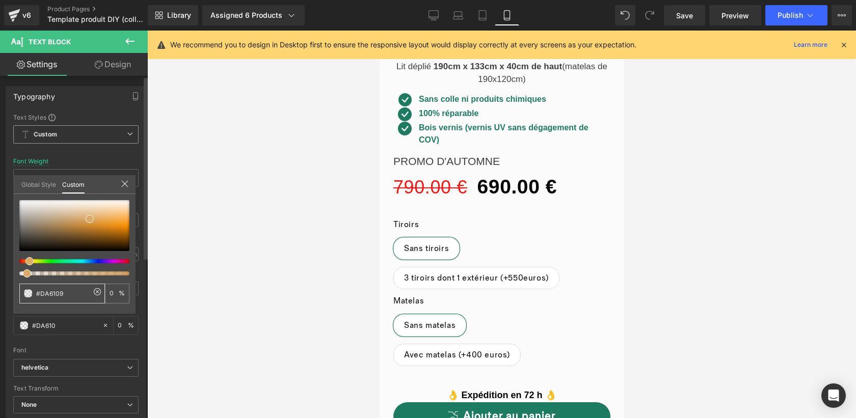
type input "100"
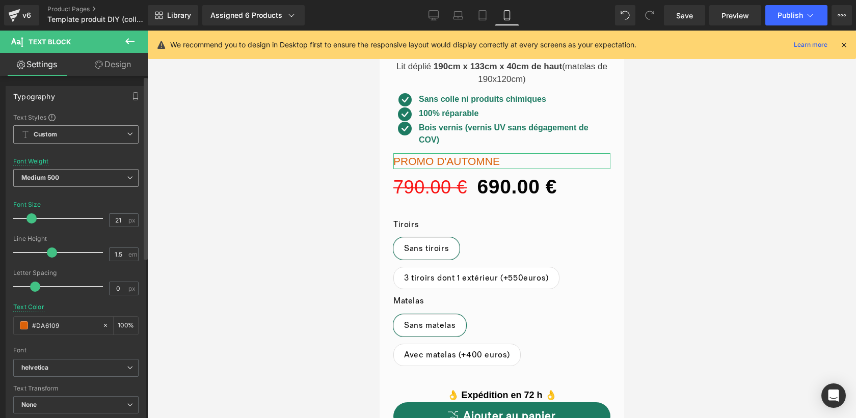
click at [57, 174] on b "Medium 500" at bounding box center [40, 178] width 38 height 8
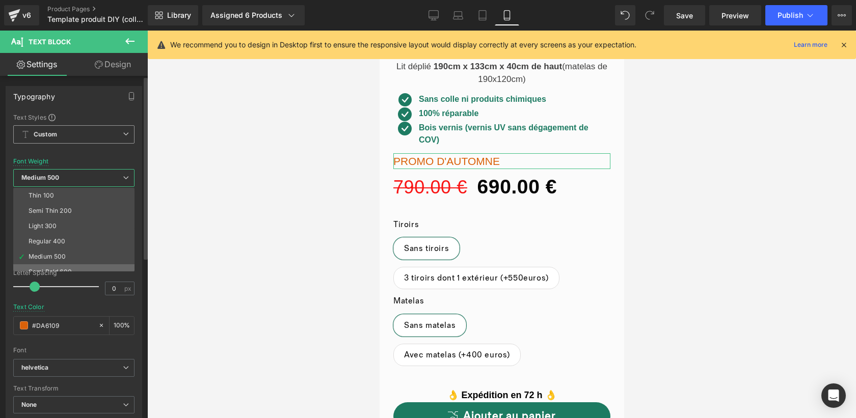
click at [51, 269] on div "Semi Bold 600" at bounding box center [50, 272] width 43 height 7
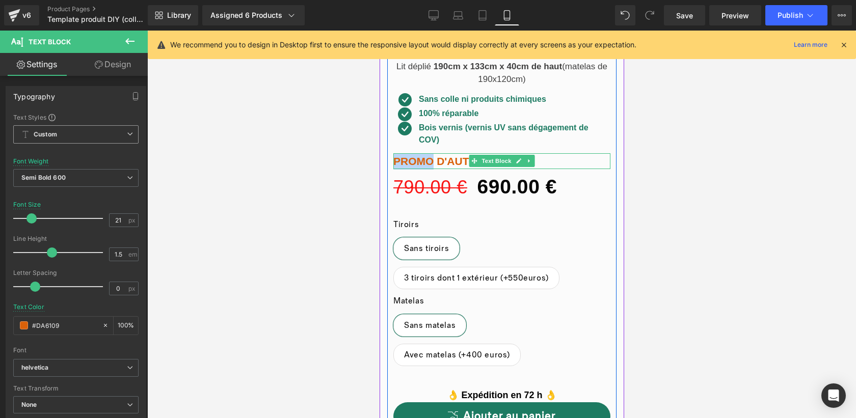
click at [398, 159] on p "PROMO D'AUTOMNE" at bounding box center [501, 161] width 217 height 16
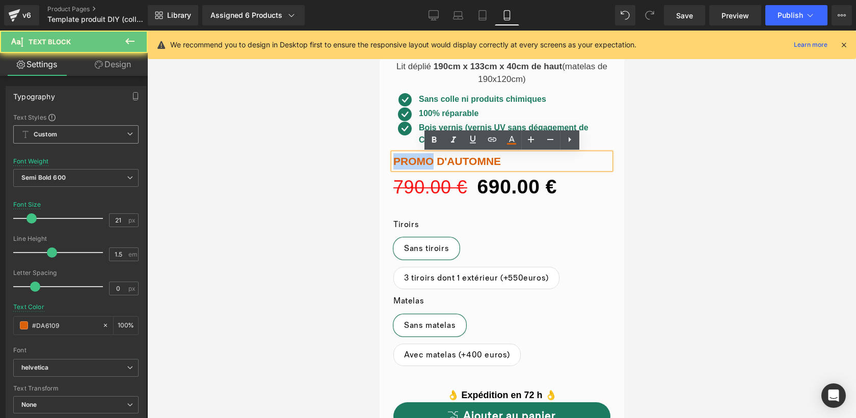
click at [394, 159] on p "PROMO D'AUTOMNE" at bounding box center [501, 161] width 217 height 16
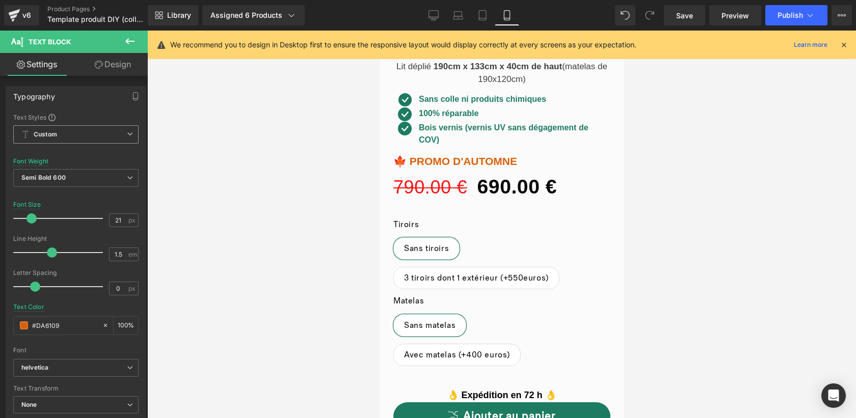
click at [744, 228] on div at bounding box center [501, 225] width 709 height 388
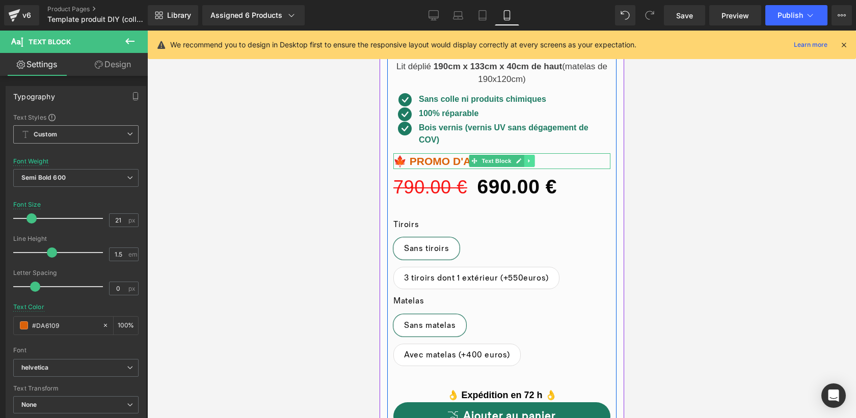
click at [528, 163] on icon at bounding box center [529, 162] width 2 height 4
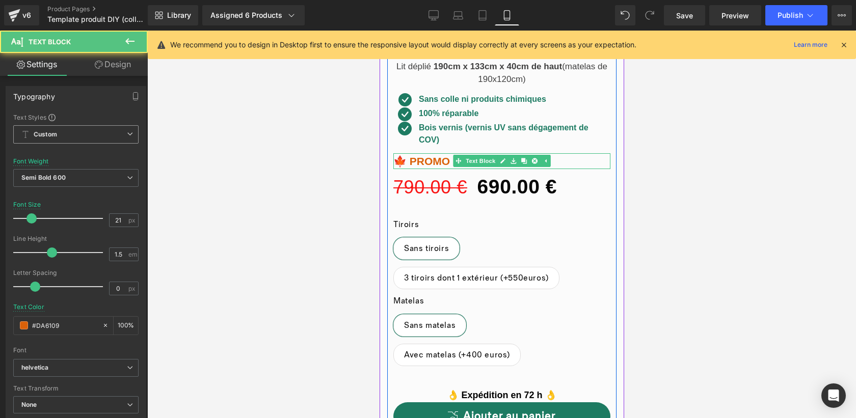
click at [557, 158] on p "🍁 PROMO D'AUTOMNE" at bounding box center [501, 161] width 217 height 16
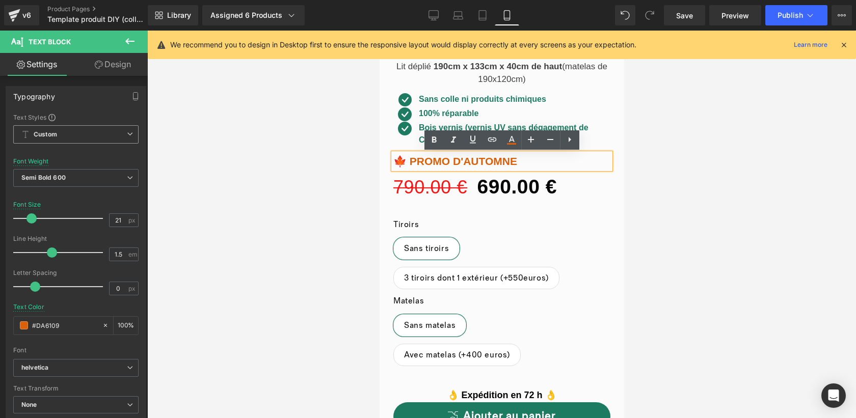
click at [123, 62] on link "Design" at bounding box center [113, 64] width 74 height 23
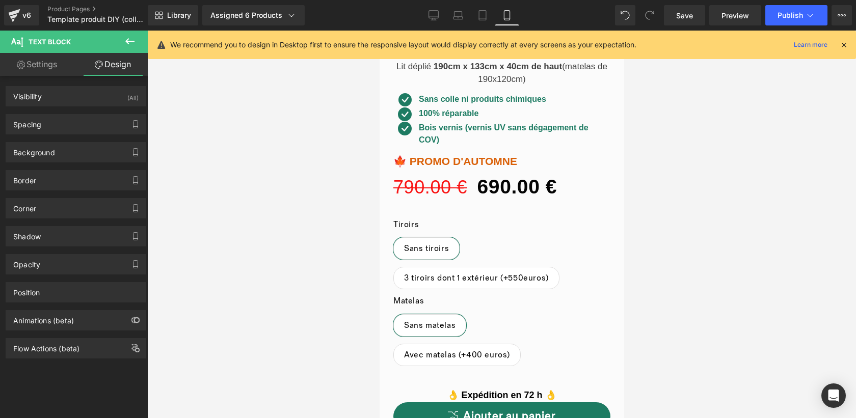
type input "transparent"
type input "0"
click at [92, 148] on div "Background" at bounding box center [76, 152] width 140 height 19
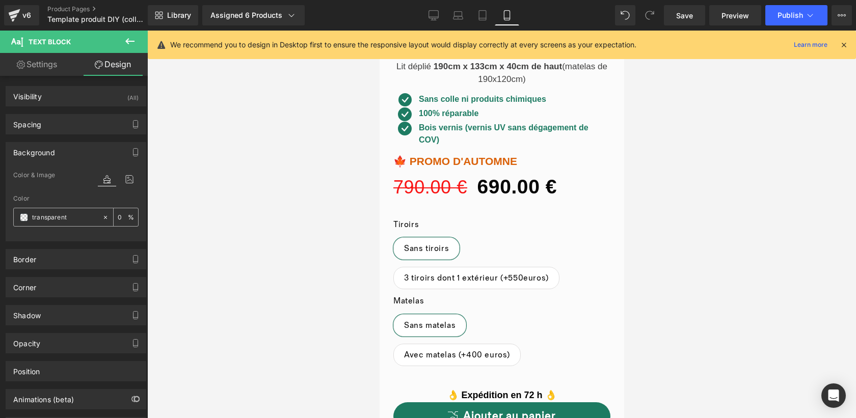
click at [22, 216] on span at bounding box center [24, 218] width 8 height 8
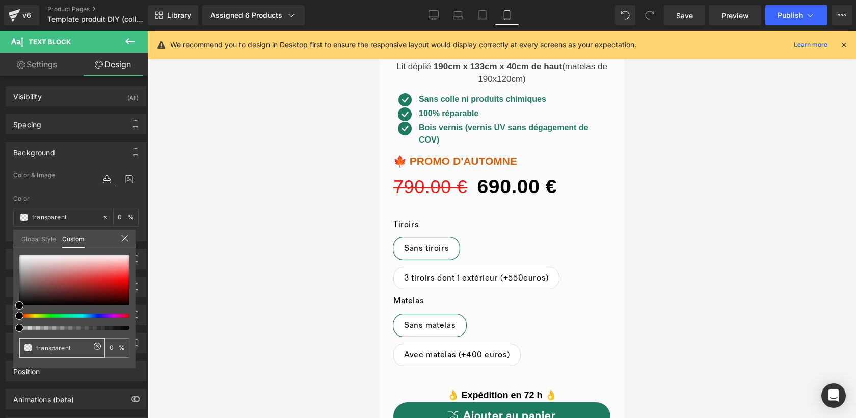
click at [80, 345] on input "transparent" at bounding box center [63, 348] width 54 height 11
type input "D"
type input "DA"
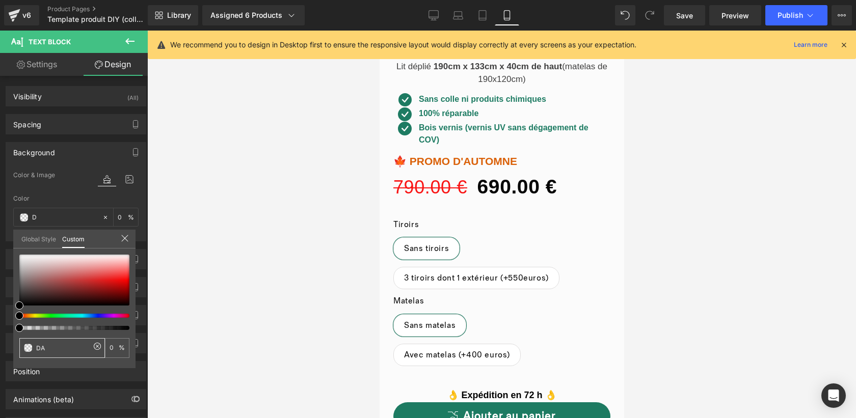
type input "DA"
type input "DA6"
type input "100"
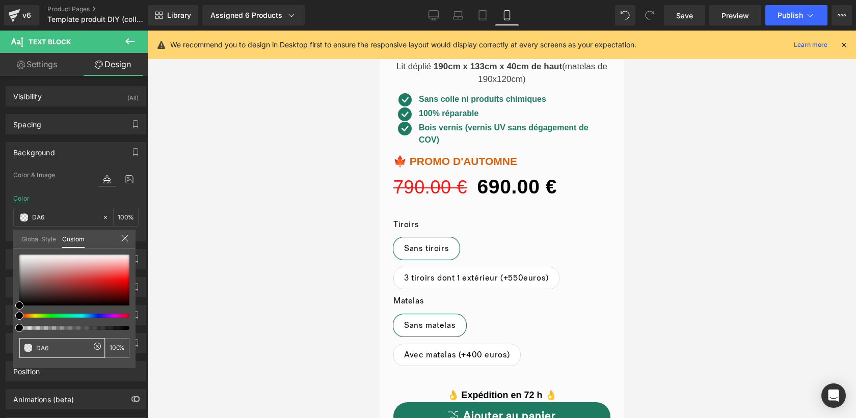
type input "DA61"
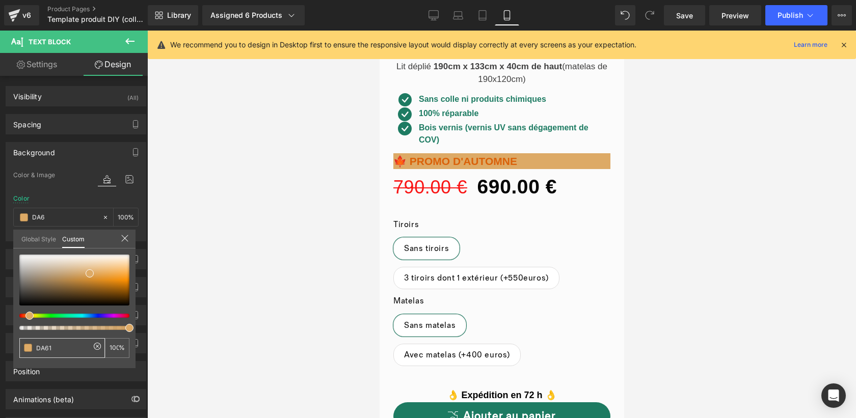
type input "DA61"
type input "7"
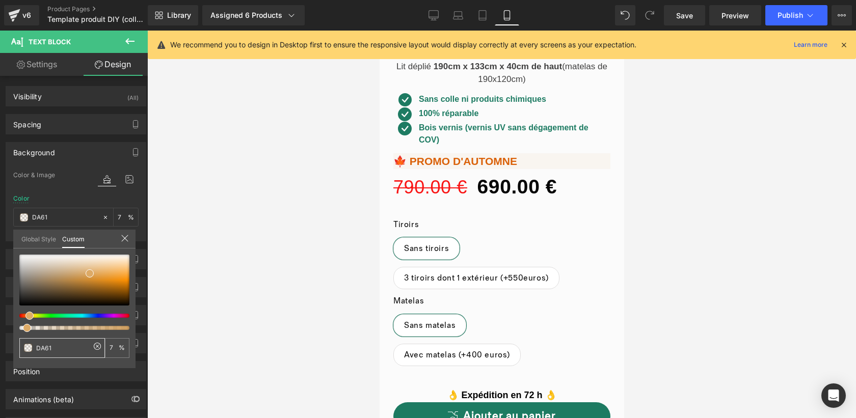
type input "DA610"
type input "0"
type input "DA6109"
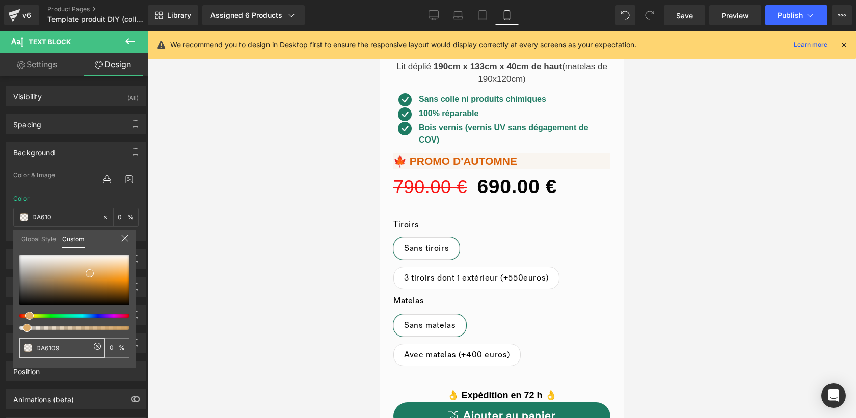
type input "DA6109"
type input "100"
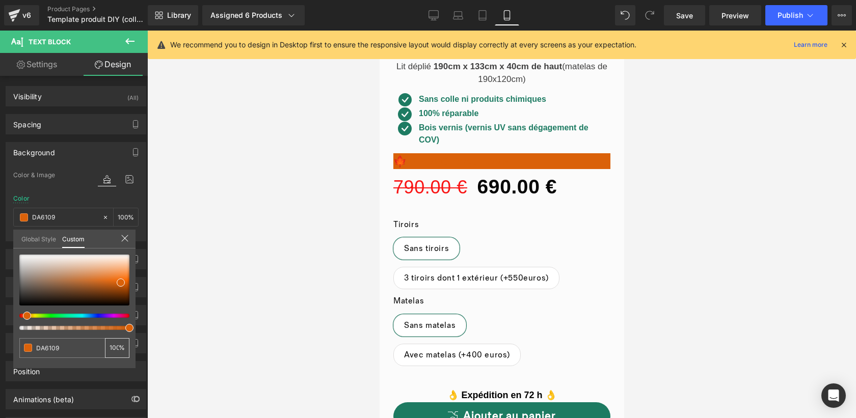
type input "DA6109"
type input "#da6109"
click at [116, 347] on input "100" at bounding box center [114, 348] width 9 height 7
type input "10"
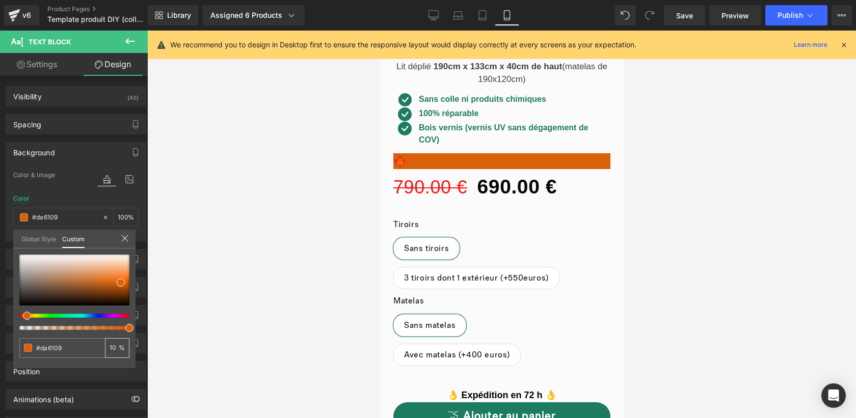
type input "10"
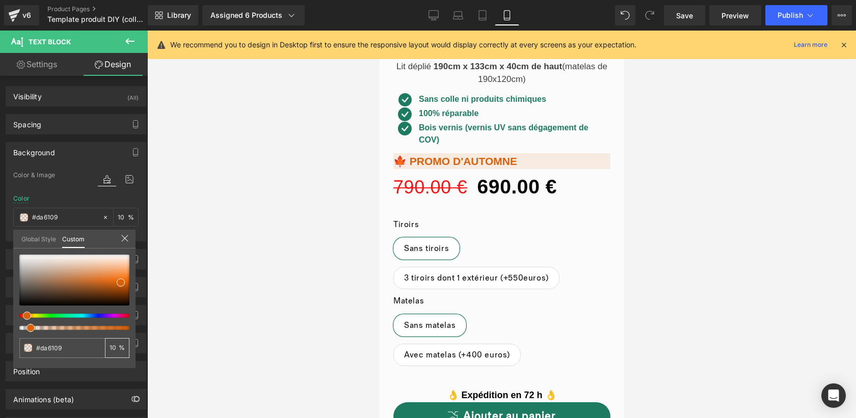
type input "0"
type input "70"
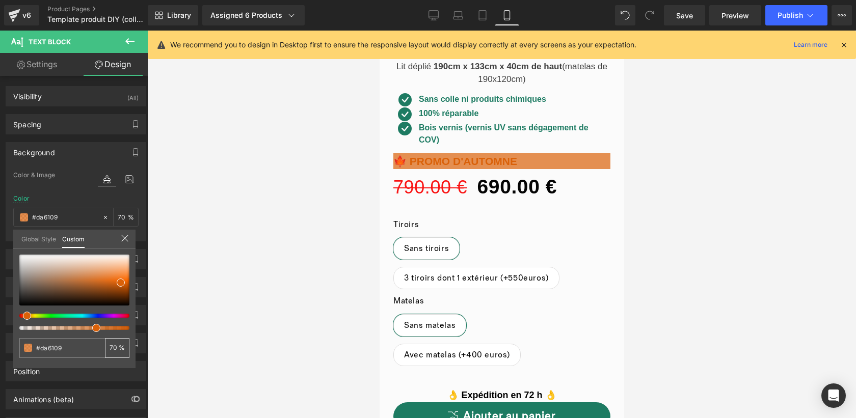
type input "0"
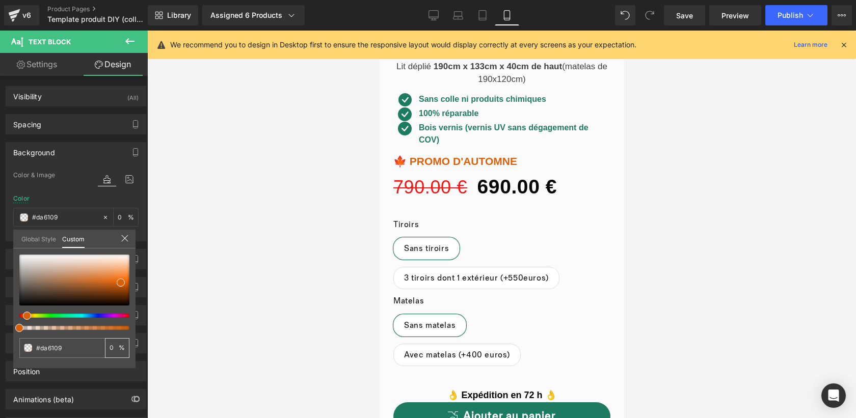
type input "30"
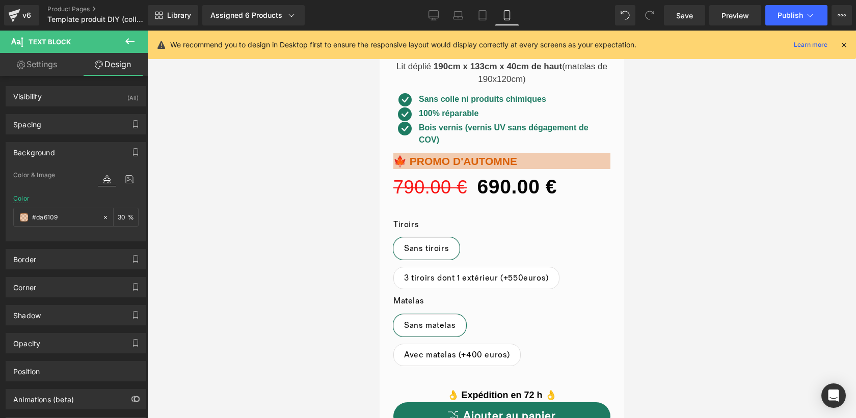
click at [175, 308] on div at bounding box center [501, 225] width 709 height 388
click at [120, 214] on input "30" at bounding box center [123, 217] width 10 height 11
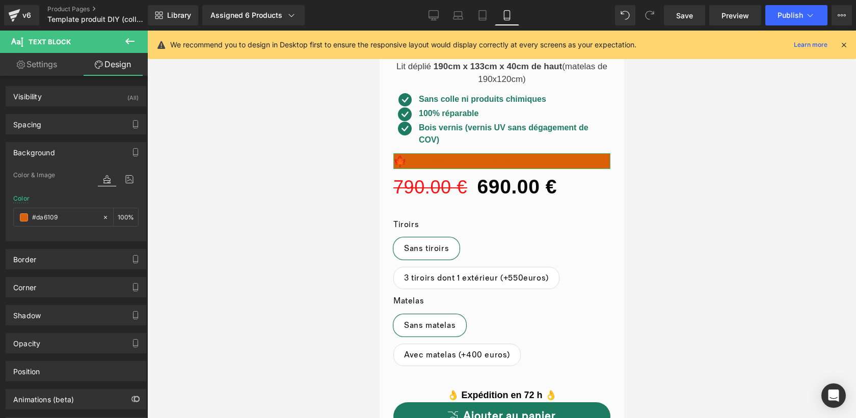
type input "100"
click at [25, 68] on link "Settings" at bounding box center [37, 64] width 74 height 23
type input "#da6109"
type input "100"
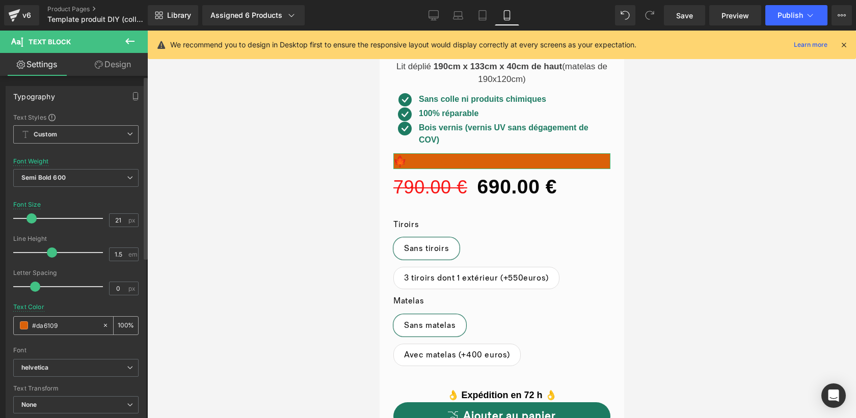
click at [23, 322] on span at bounding box center [24, 326] width 8 height 8
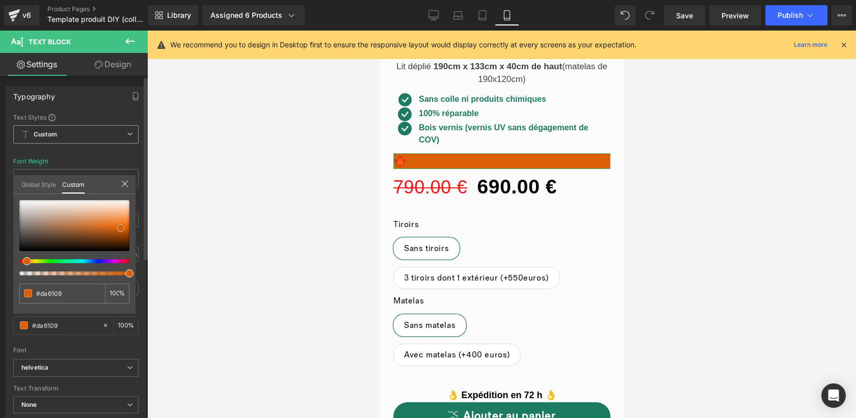
type input "#ad8970"
type input "#b9aba1"
type input "#d2d0cf"
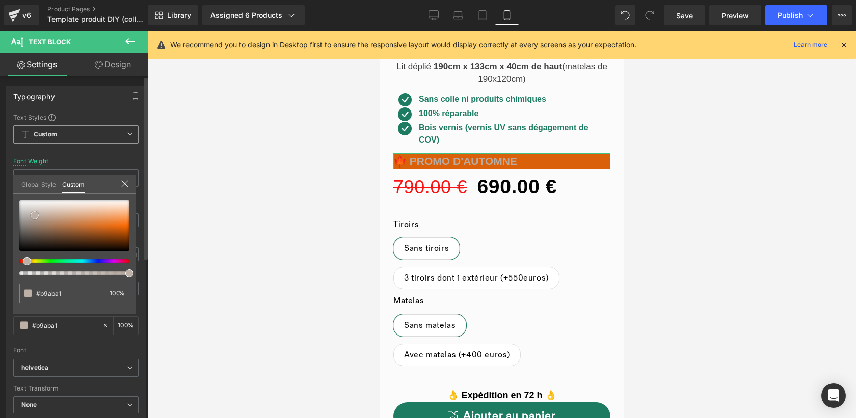
type input "#d2d0cf"
type input "#f4f4f4"
type input "#ffffff"
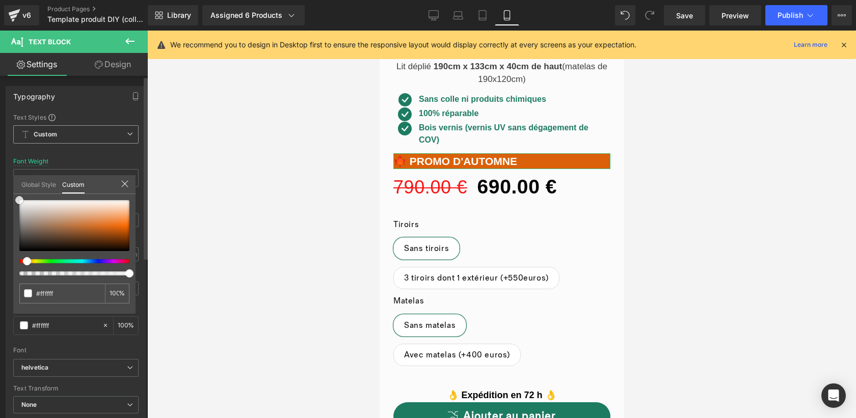
drag, startPoint x: 49, startPoint y: 222, endPoint x: 7, endPoint y: 193, distance: 51.6
click at [7, 193] on div "Typography Text Styles Custom Paragraph 1 Paragraph 2 Paragraph 3 Paragraph 4 C…" at bounding box center [76, 253] width 152 height 350
click at [306, 206] on div at bounding box center [501, 225] width 709 height 388
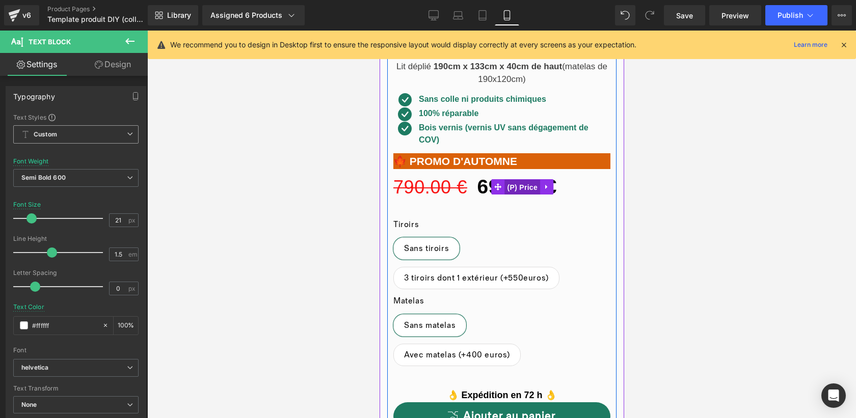
click at [527, 184] on div "790.00 € 690.00 € (P) Price" at bounding box center [501, 187] width 217 height 36
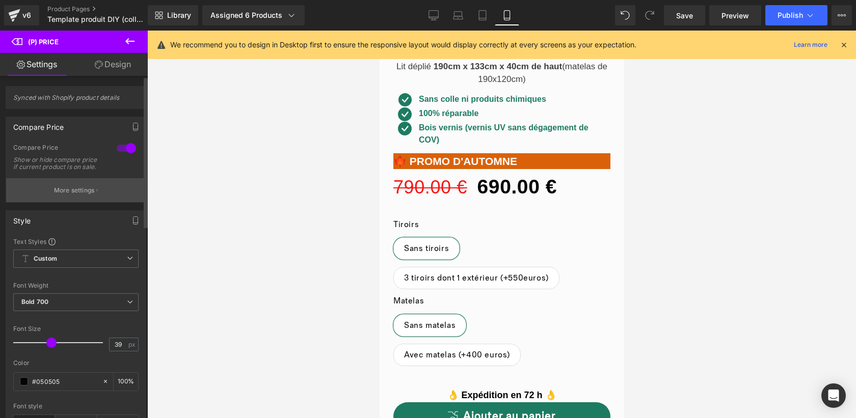
click at [85, 195] on p "More settings" at bounding box center [74, 190] width 41 height 9
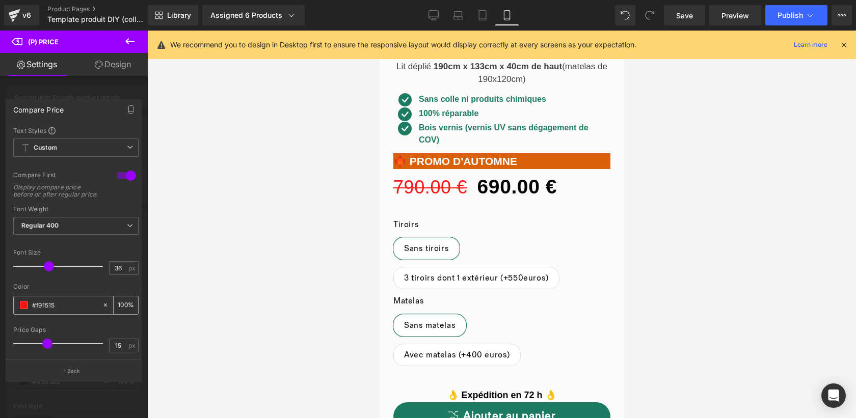
click at [21, 309] on span at bounding box center [24, 305] width 8 height 8
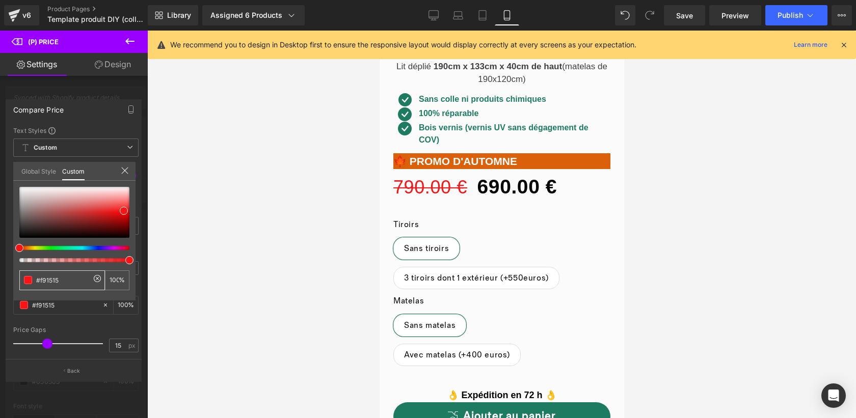
click at [73, 276] on input "#f91515" at bounding box center [63, 280] width 54 height 11
type input "#D"
type input "0"
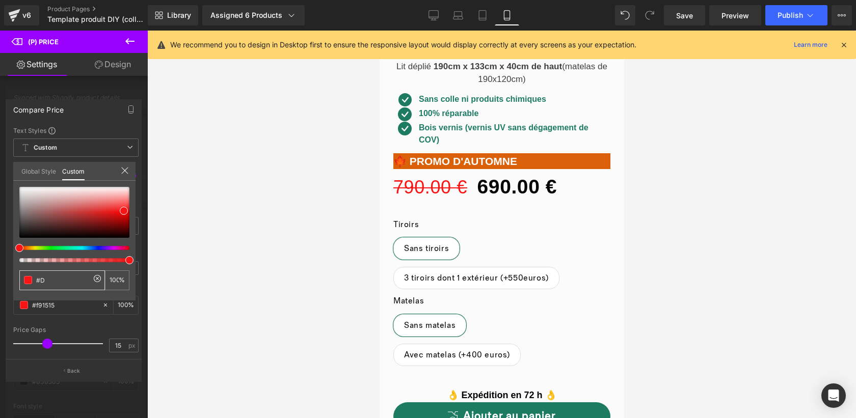
type input "0"
type input "#DA"
type input "#DA6"
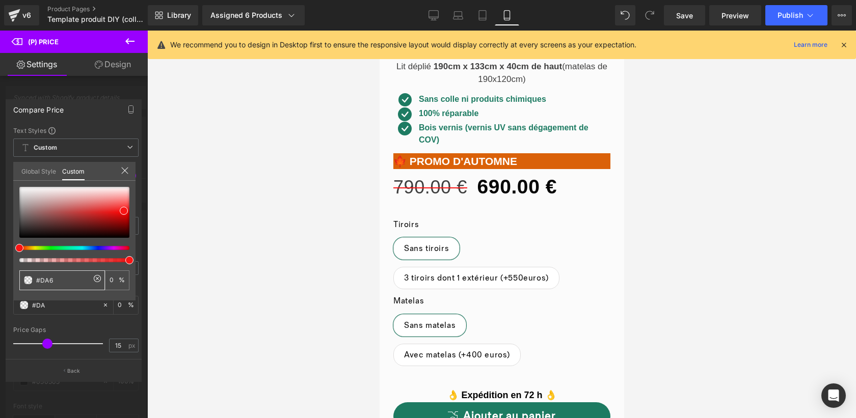
type input "100"
type input "#DA61"
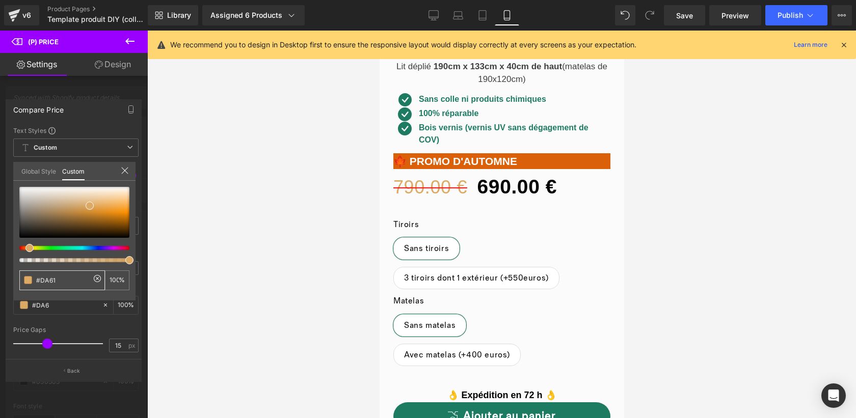
type input "#DA61"
type input "7"
type input "#DA610"
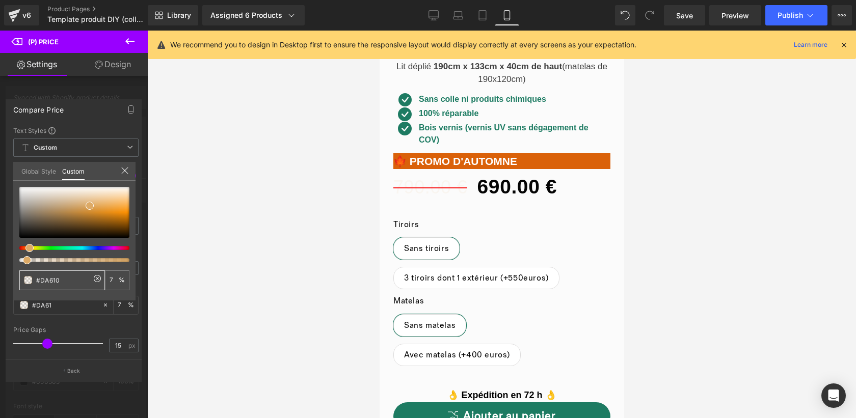
type input "0"
type input "#DA6109"
type input "100"
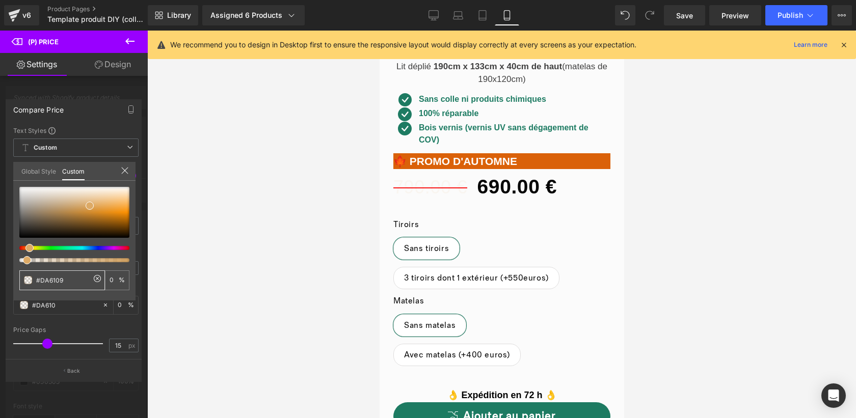
type input "100"
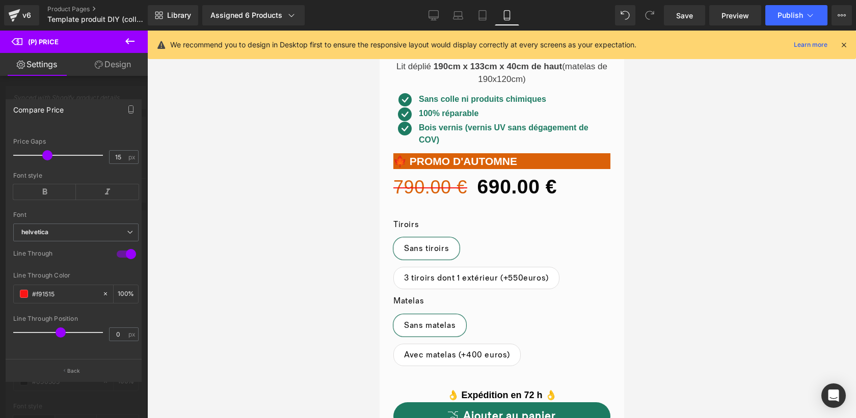
scroll to position [202, 0]
click at [60, 288] on input "#f91515" at bounding box center [64, 293] width 65 height 11
type input "#DA"
type input "0"
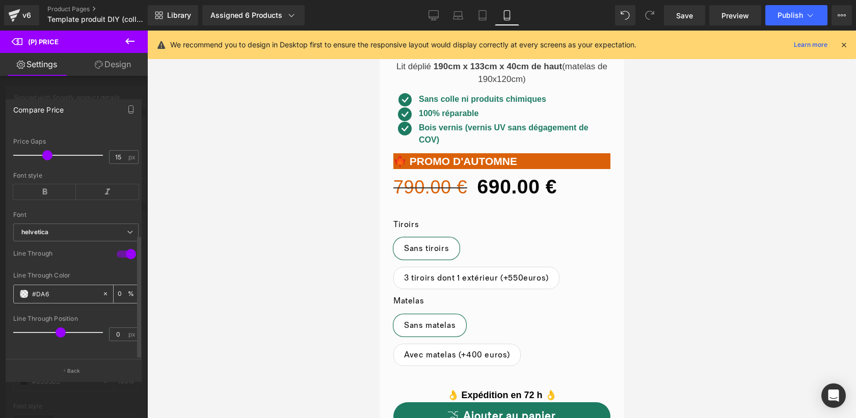
type input "#DA61"
type input "7"
type input "#DA610"
type input "0"
type input "#DA6109"
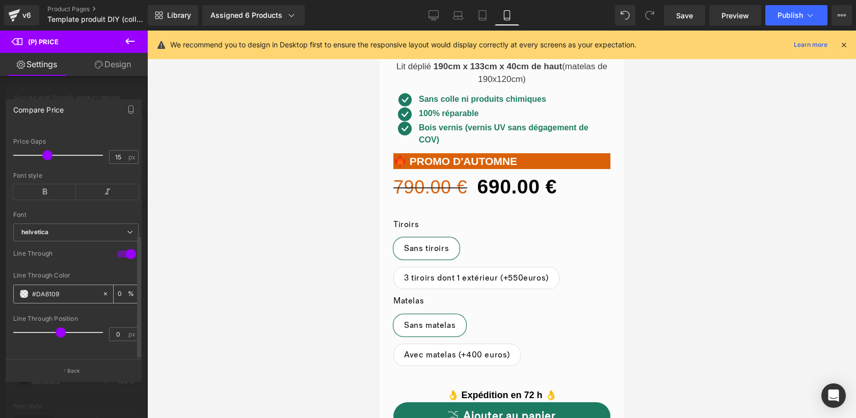
type input "100"
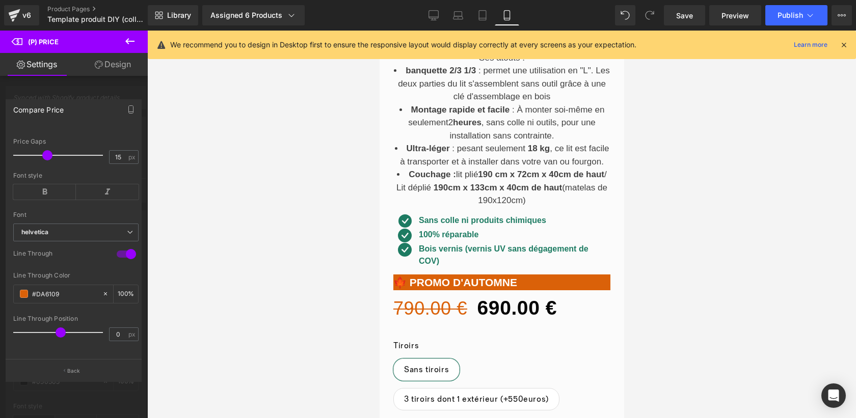
scroll to position [427, 0]
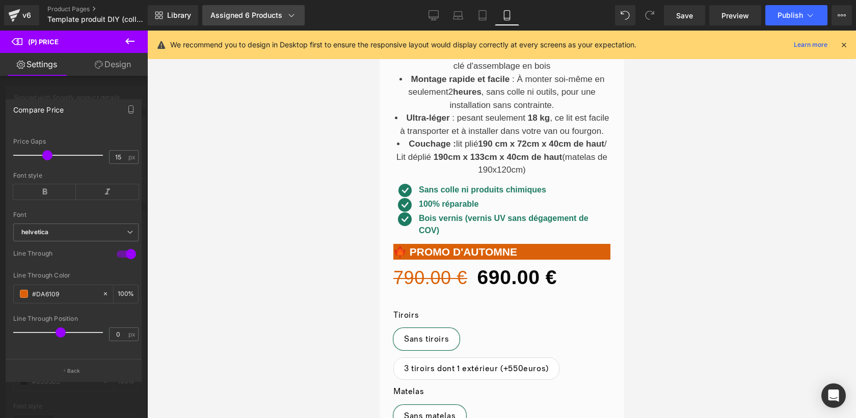
type input "#da6109"
click at [275, 11] on div "Assigned 6 Products" at bounding box center [254, 15] width 86 height 10
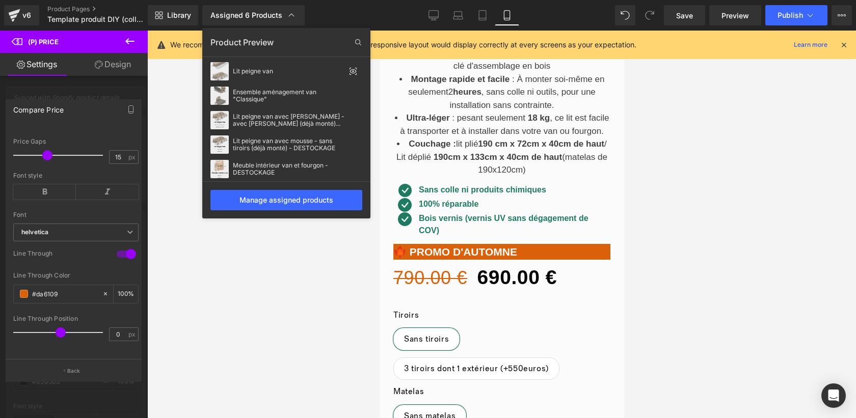
click at [302, 323] on div at bounding box center [501, 225] width 709 height 388
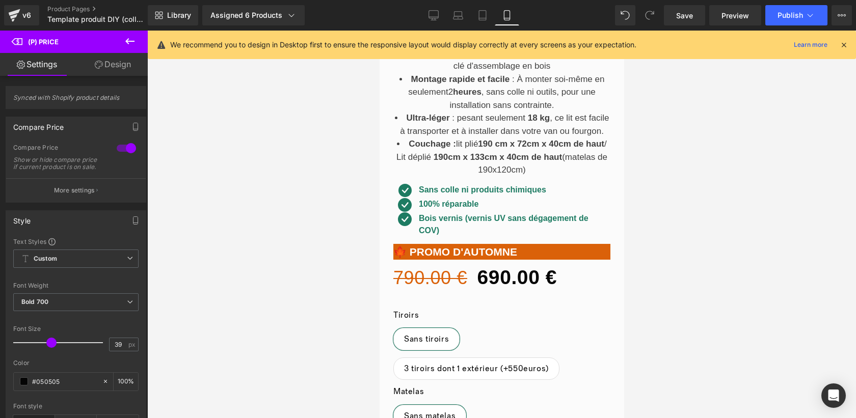
click at [342, 164] on div at bounding box center [501, 225] width 709 height 388
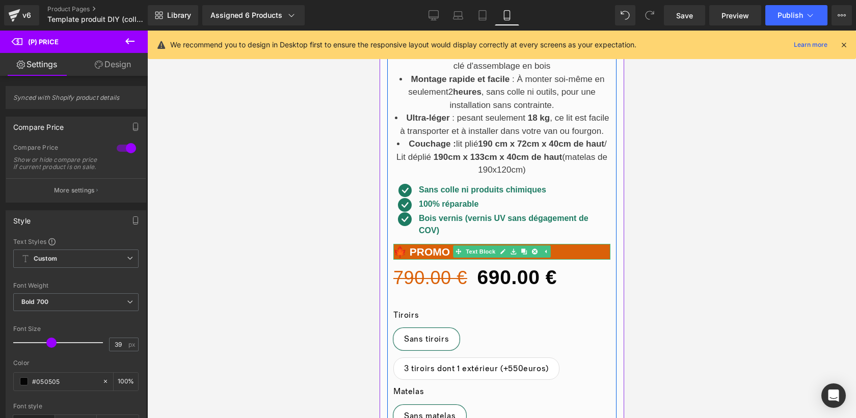
click at [435, 254] on p "🍁 PROMO D'AUTOMNE" at bounding box center [501, 252] width 217 height 16
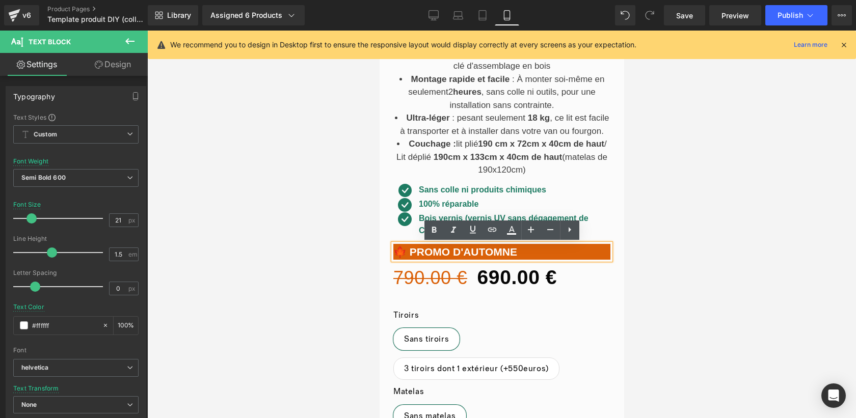
click at [396, 250] on p "🍁 PROMO D'AUTOMNE" at bounding box center [501, 252] width 217 height 16
click at [716, 278] on div at bounding box center [501, 225] width 709 height 388
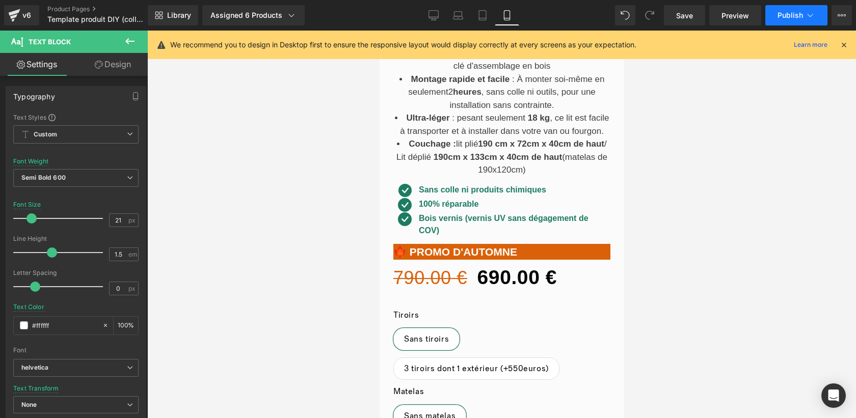
click at [789, 15] on span "Publish" at bounding box center [790, 15] width 25 height 8
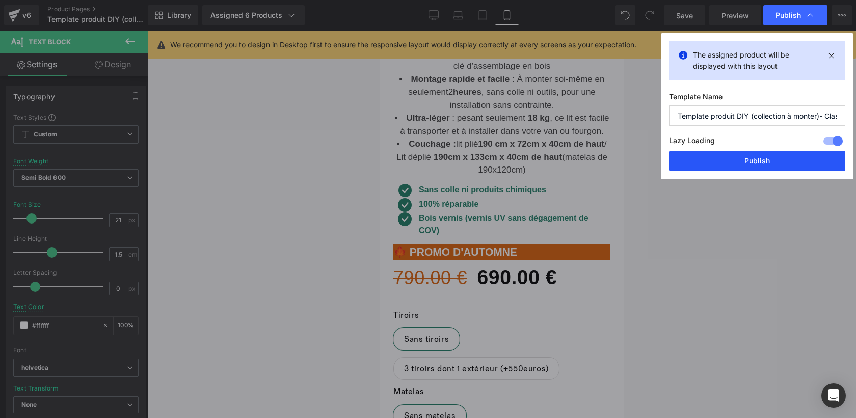
drag, startPoint x: 728, startPoint y: 164, endPoint x: 24, endPoint y: 269, distance: 711.6
click at [728, 164] on button "Publish" at bounding box center [757, 161] width 176 height 20
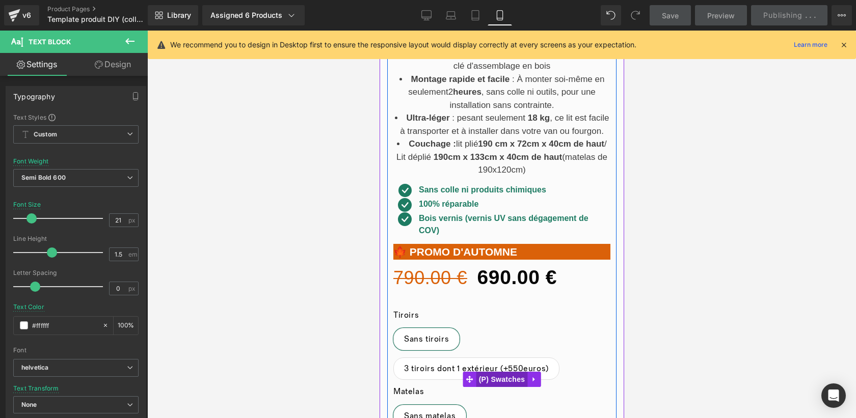
click at [495, 372] on span "(P) Swatches" at bounding box center [501, 379] width 51 height 15
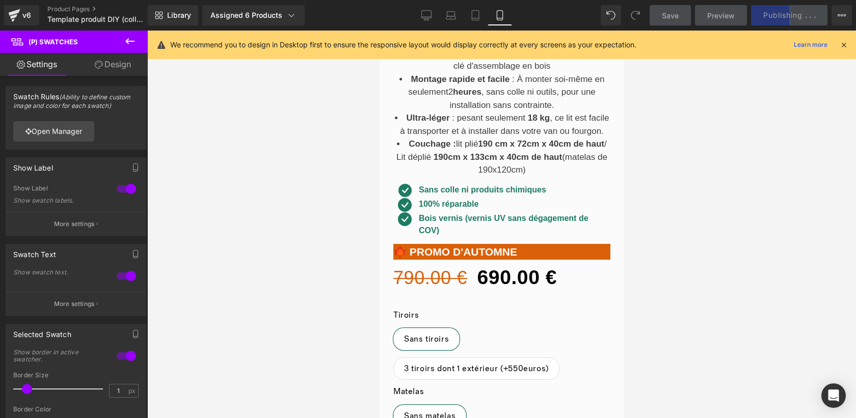
click at [125, 66] on link "Design" at bounding box center [113, 64] width 74 height 23
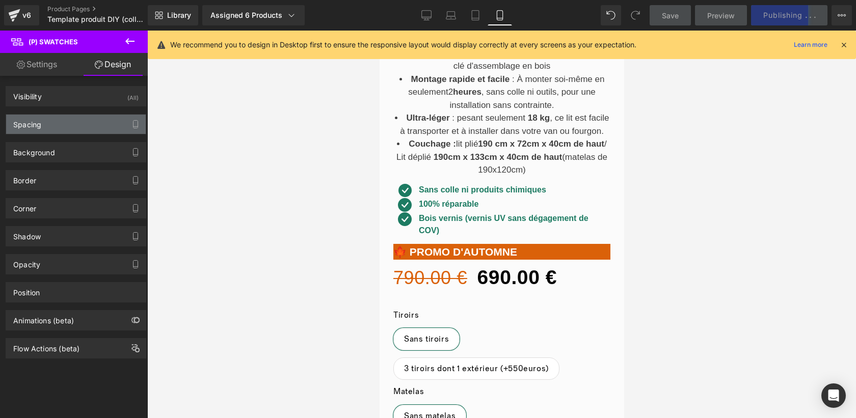
click at [65, 125] on div "Spacing" at bounding box center [76, 124] width 140 height 19
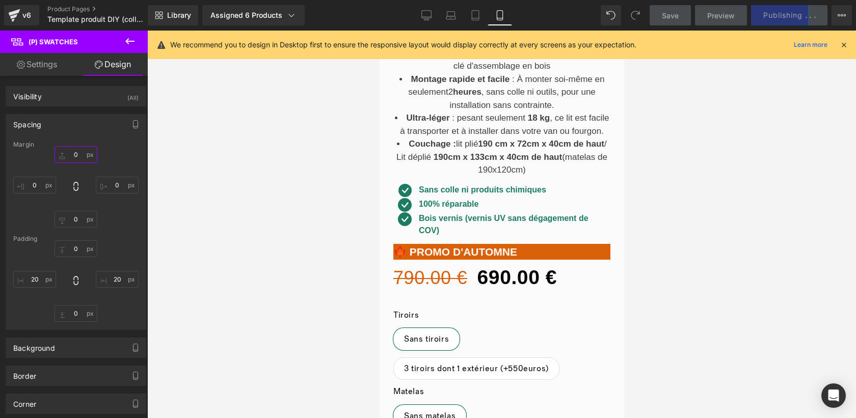
click at [73, 156] on input "0" at bounding box center [76, 154] width 43 height 17
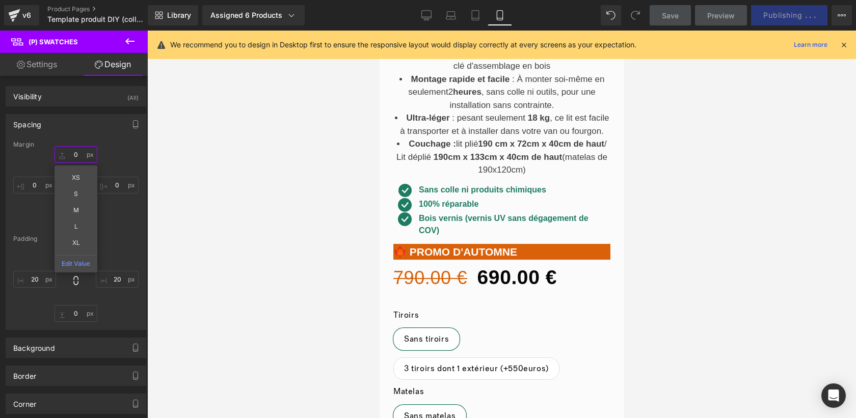
type input "_0"
type input "1"
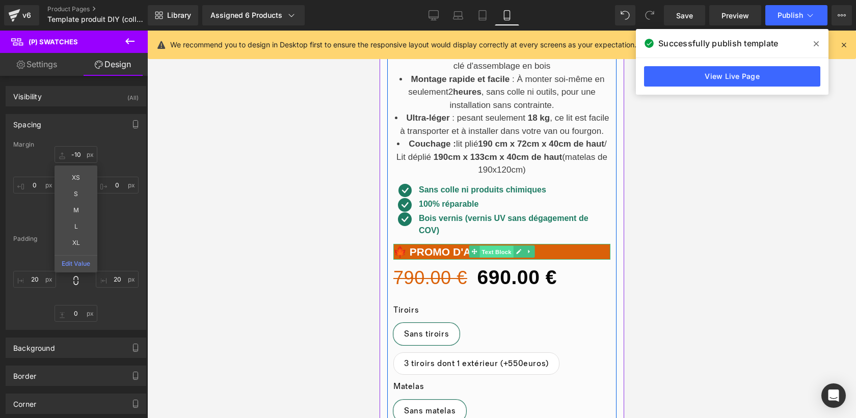
click at [481, 251] on div "🍁 PROMO D'AUTOMNE Text Block" at bounding box center [501, 252] width 217 height 16
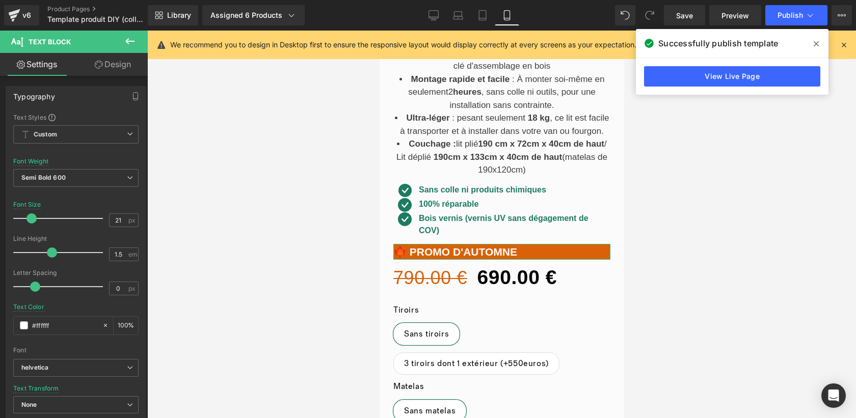
click at [113, 65] on link "Design" at bounding box center [113, 64] width 74 height 23
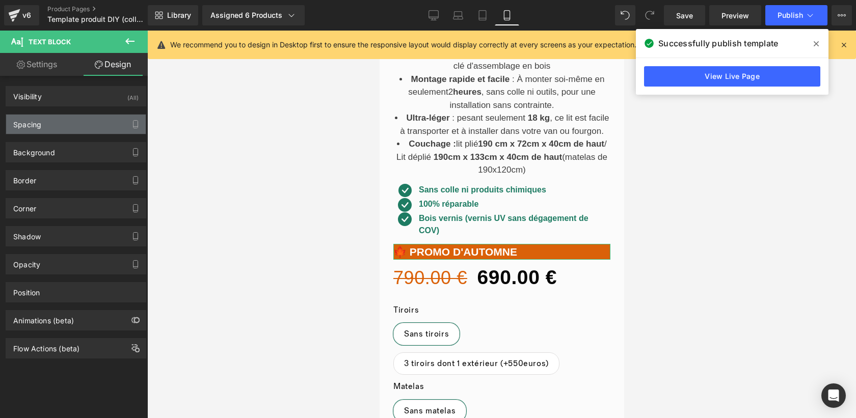
click at [65, 128] on div "Spacing" at bounding box center [76, 124] width 140 height 19
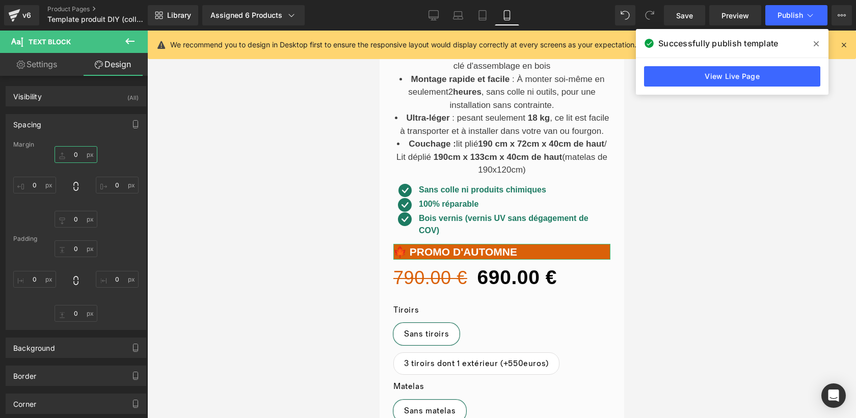
click at [73, 154] on input "0" at bounding box center [76, 154] width 43 height 17
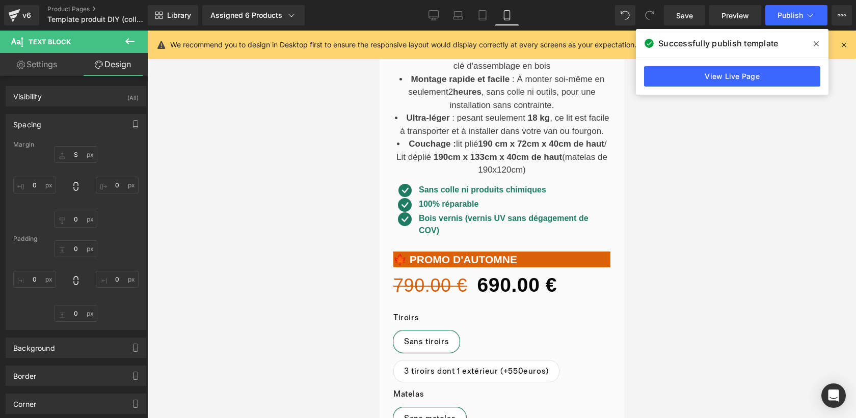
click at [652, 314] on div at bounding box center [501, 225] width 709 height 388
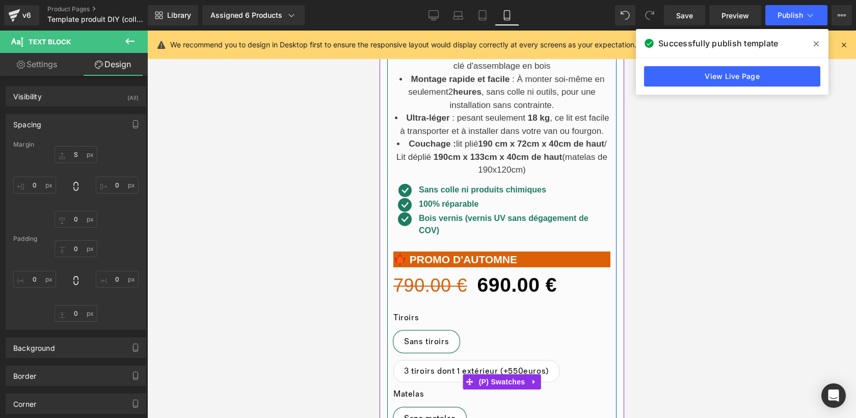
click at [572, 333] on div "Tiroirs Sans tiroirs 3 tiroirs dont 1 extérieur (+550euros)" at bounding box center [501, 351] width 217 height 76
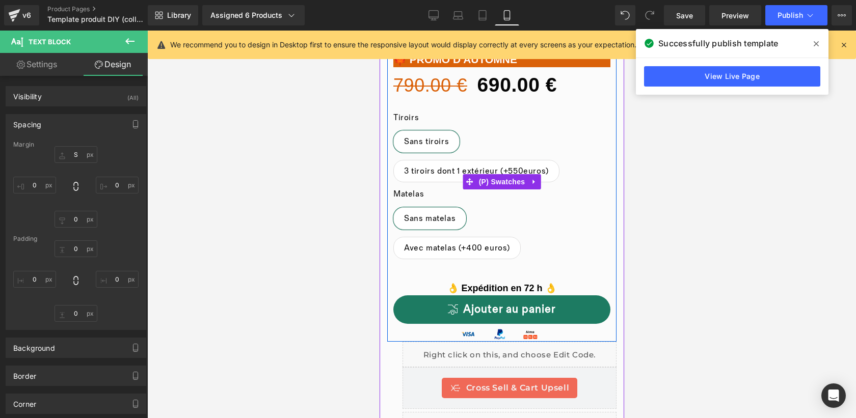
scroll to position [639, 0]
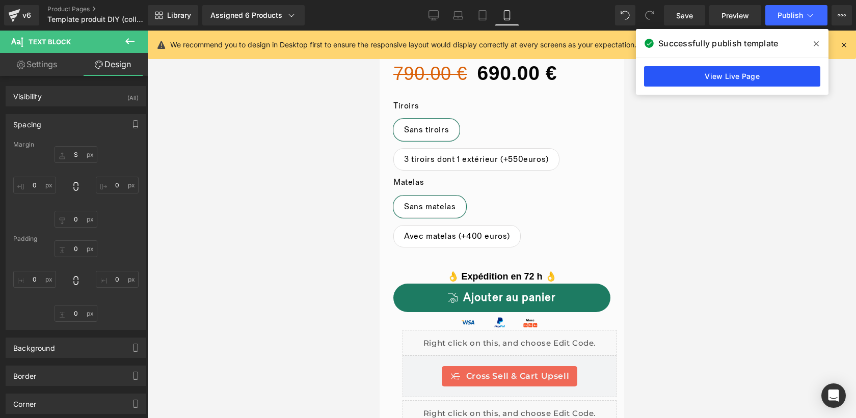
click at [751, 72] on link "View Live Page" at bounding box center [732, 76] width 176 height 20
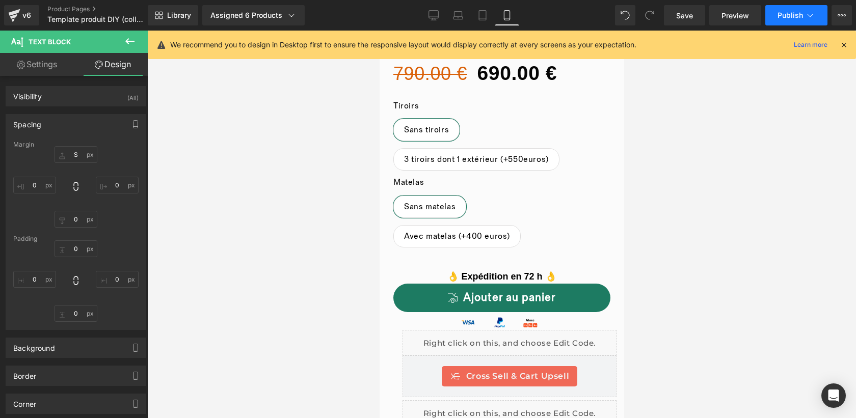
click at [791, 18] on span "Publish" at bounding box center [790, 15] width 25 height 8
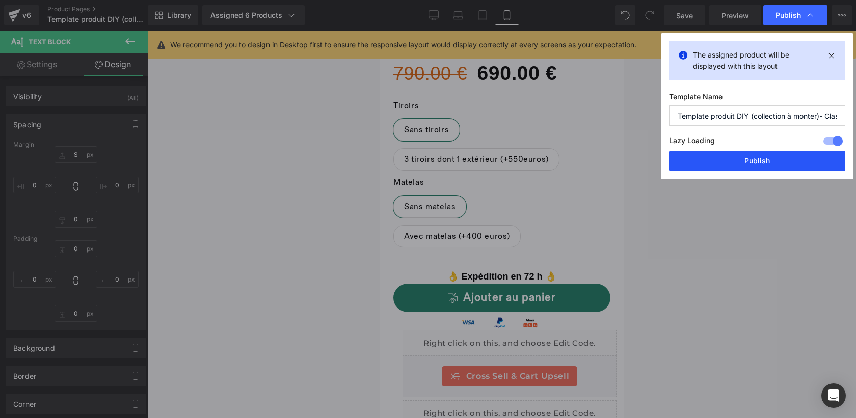
click at [728, 161] on button "Publish" at bounding box center [757, 161] width 176 height 20
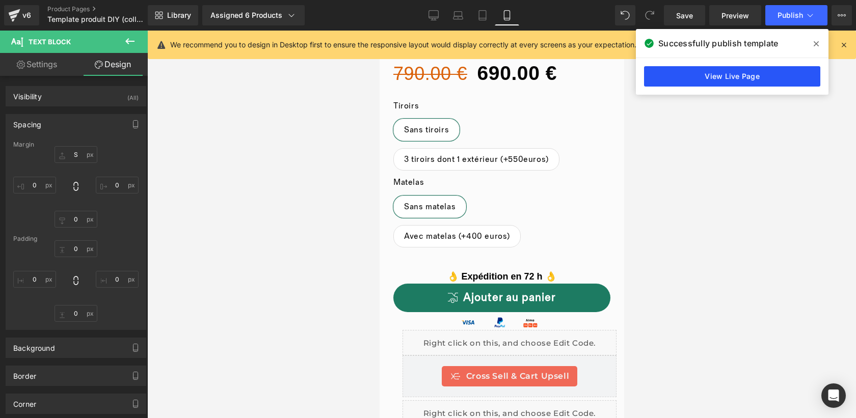
click at [754, 76] on link "View Live Page" at bounding box center [732, 76] width 176 height 20
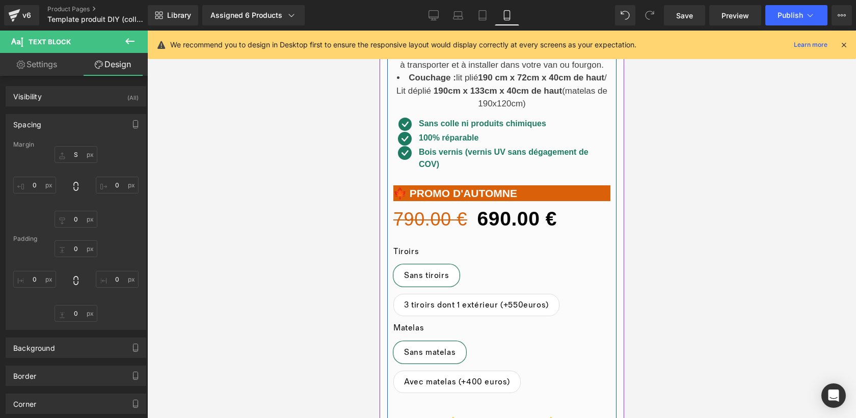
scroll to position [492, 0]
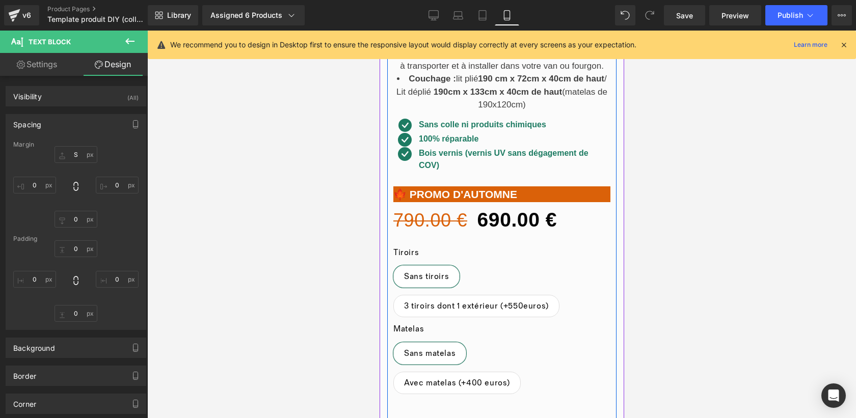
click at [442, 190] on p "🍁 PROMO D'AUTOMNE" at bounding box center [501, 195] width 217 height 16
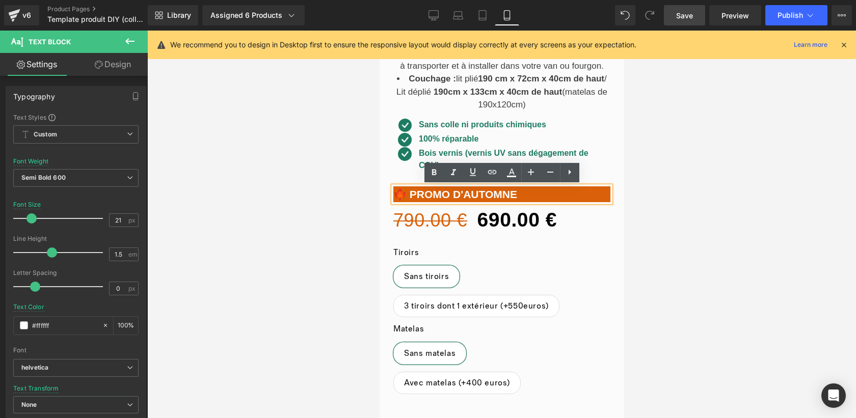
click at [679, 15] on span "Save" at bounding box center [684, 15] width 17 height 11
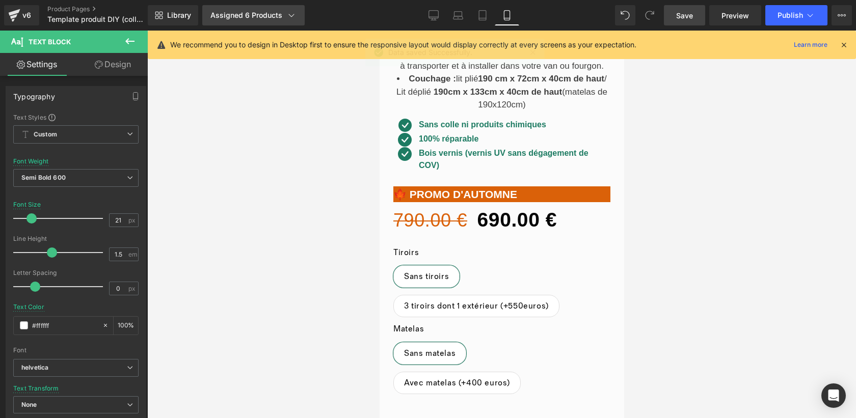
click at [251, 13] on div "Assigned 6 Products" at bounding box center [254, 15] width 86 height 10
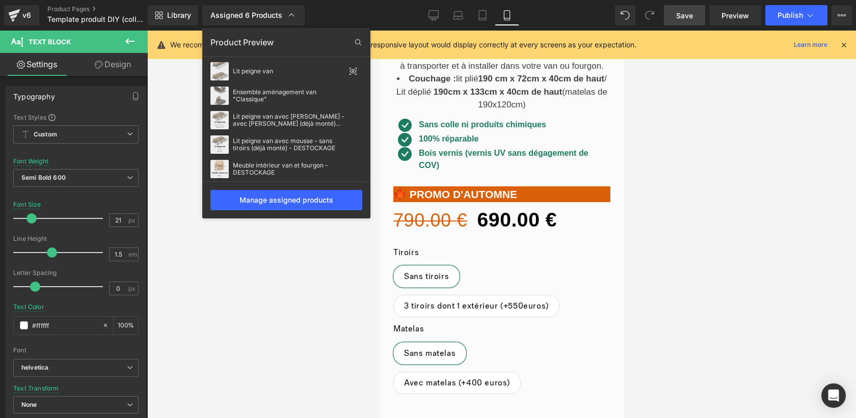
click at [674, 90] on div at bounding box center [501, 225] width 709 height 388
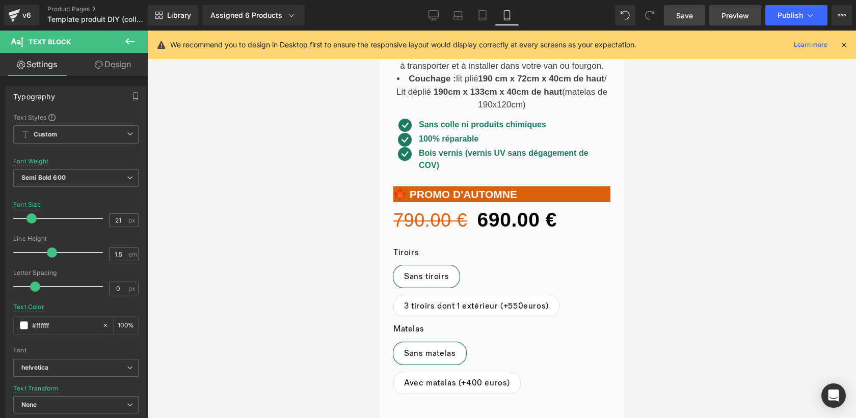
click at [734, 14] on span "Preview" at bounding box center [736, 15] width 28 height 11
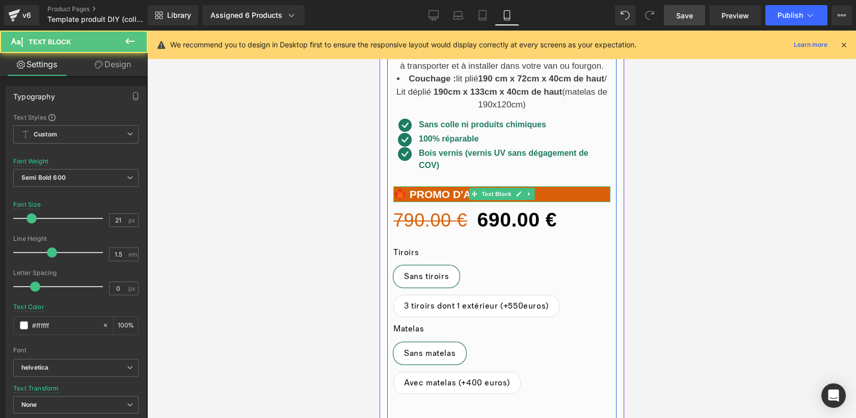
click at [555, 193] on p "🍁 PROMO D'AUTOMNE" at bounding box center [501, 195] width 217 height 16
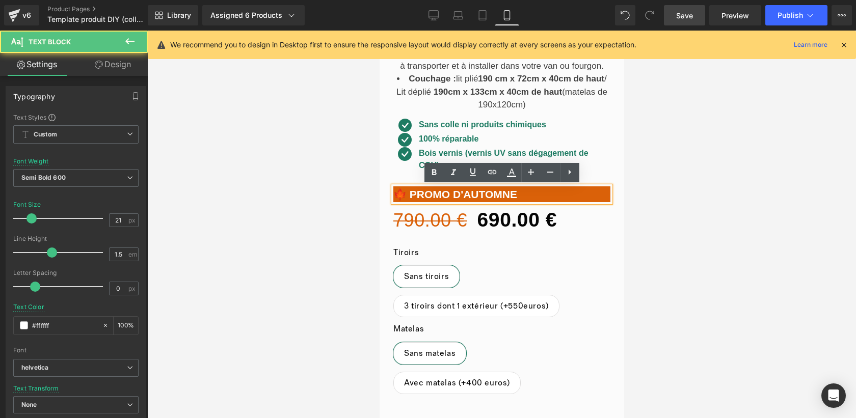
click at [555, 193] on p "🍁 PROMO D'AUTOMNE" at bounding box center [501, 195] width 217 height 16
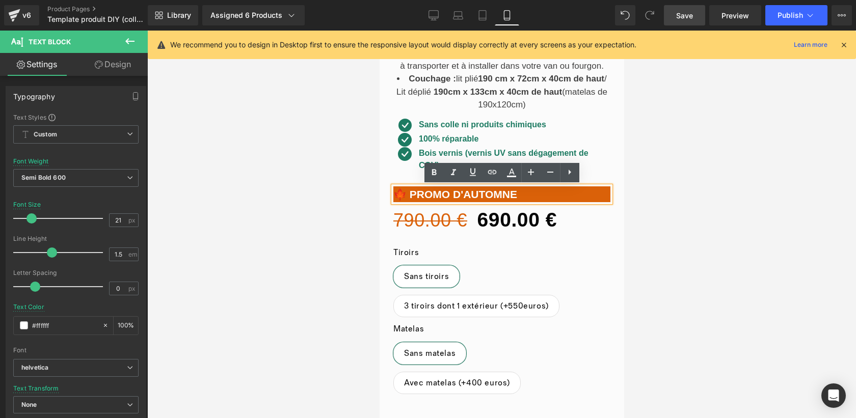
copy p "🍁 PROMO D'AUTOMNE"
click at [434, 14] on icon at bounding box center [434, 15] width 10 height 10
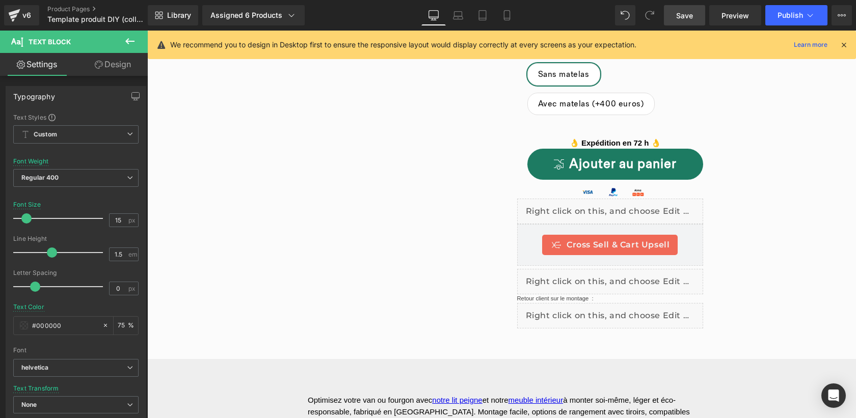
scroll to position [209, 0]
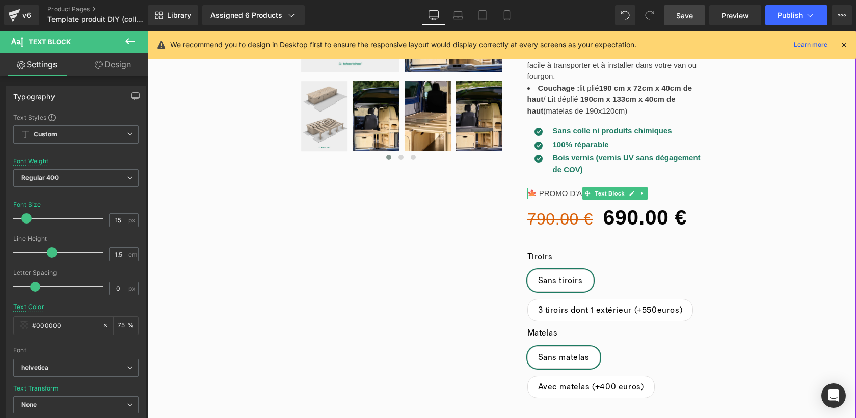
click at [664, 190] on p "🍁 PROMO D'AUTOMNE" at bounding box center [616, 194] width 176 height 12
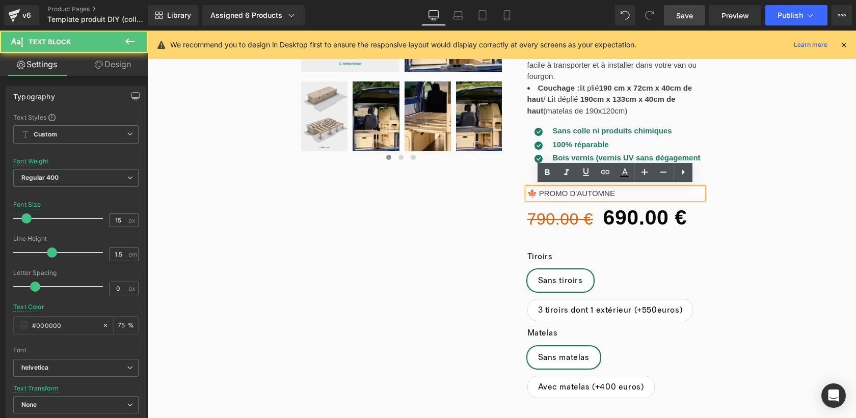
click at [664, 190] on p "🍁 PROMO D'AUTOMNE" at bounding box center [616, 194] width 176 height 12
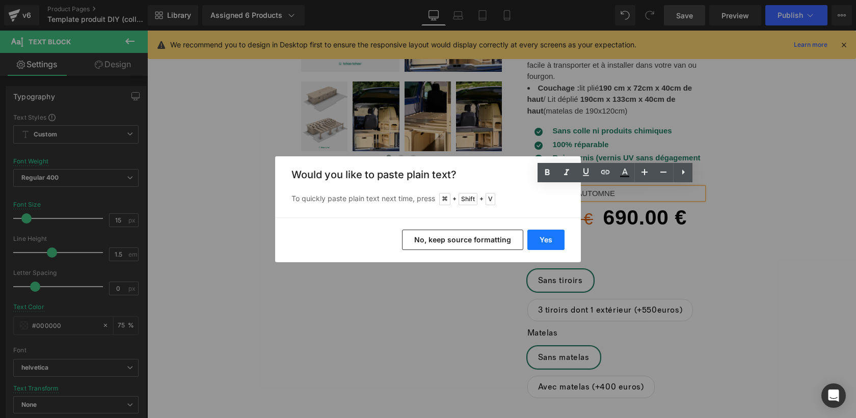
click at [543, 241] on button "Yes" at bounding box center [546, 240] width 37 height 20
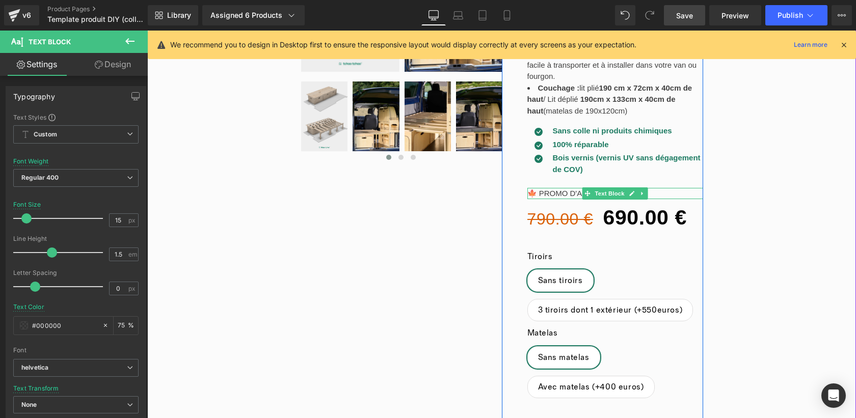
click at [661, 192] on p "🍁 PROMO D'AUTOMNE" at bounding box center [616, 194] width 176 height 12
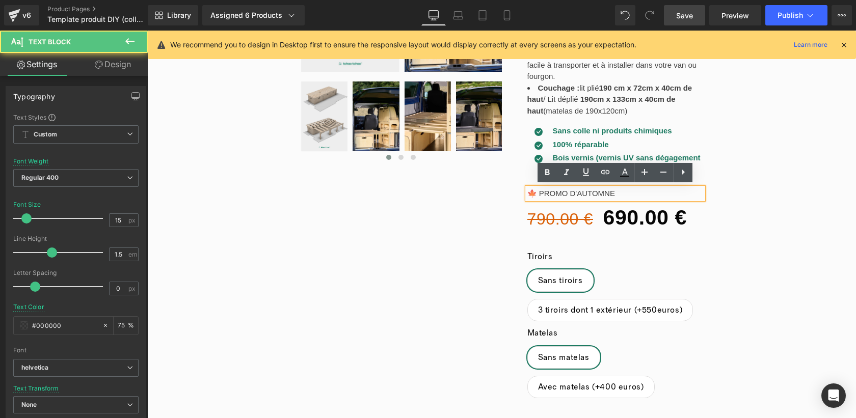
click at [661, 192] on p "🍁 PROMO D'AUTOMNE" at bounding box center [616, 194] width 176 height 12
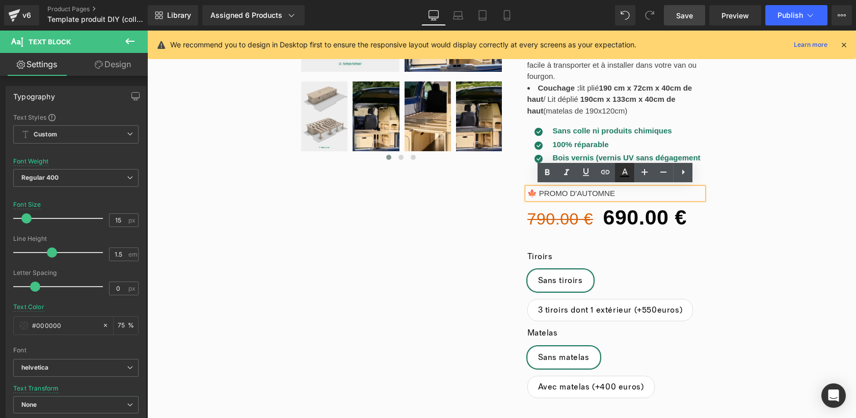
click at [630, 169] on icon at bounding box center [625, 173] width 12 height 12
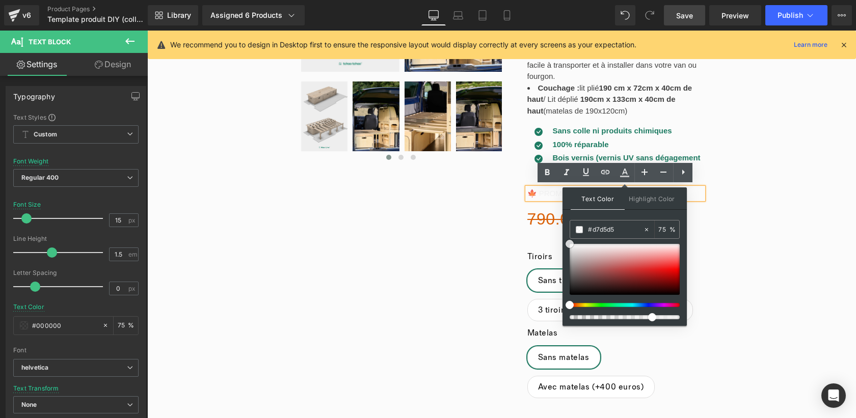
drag, startPoint x: 589, startPoint y: 258, endPoint x: 564, endPoint y: 242, distance: 29.4
click at [564, 242] on div "Text Color Highlight Color rgba(215, 213, 213, 0.75) #d7d5d5 75 % transparent t…" at bounding box center [625, 257] width 124 height 139
click at [493, 195] on div "‹" at bounding box center [501, 265] width 709 height 704
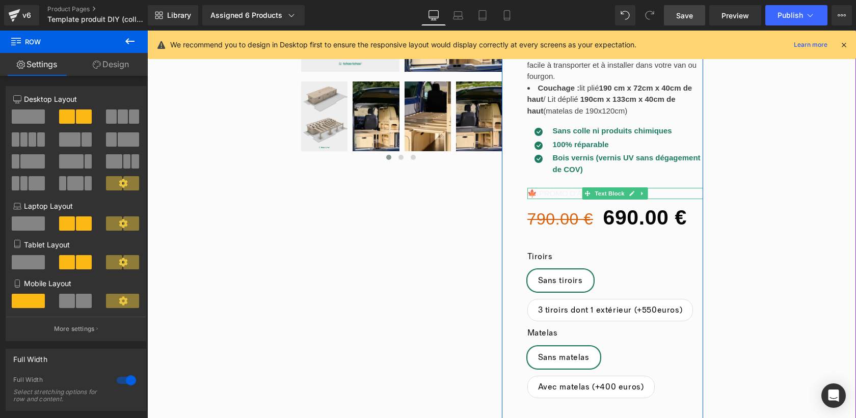
click at [671, 191] on p "🍁 PROMO D'AUTOMNE" at bounding box center [616, 194] width 176 height 12
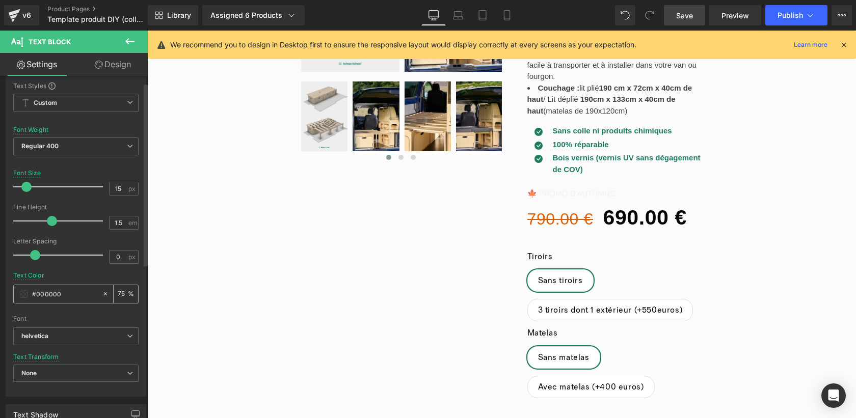
scroll to position [36, 0]
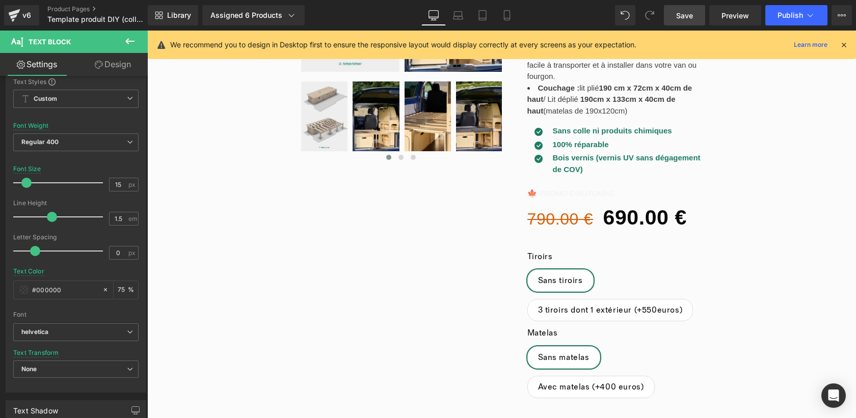
click at [117, 56] on link "Design" at bounding box center [113, 64] width 74 height 23
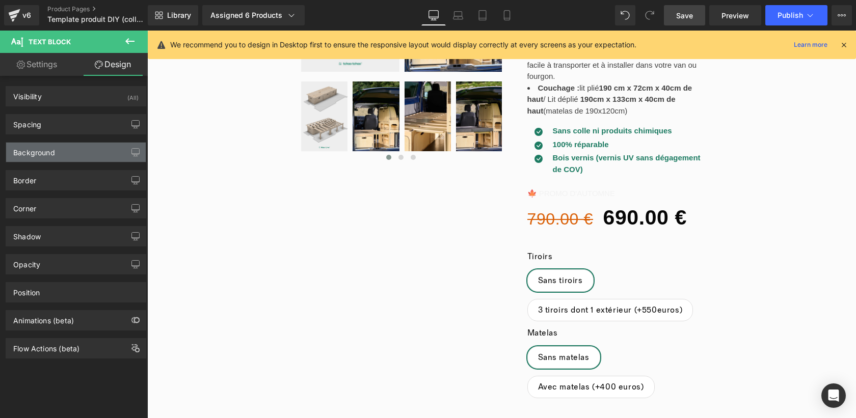
click at [63, 152] on div "Background" at bounding box center [76, 152] width 140 height 19
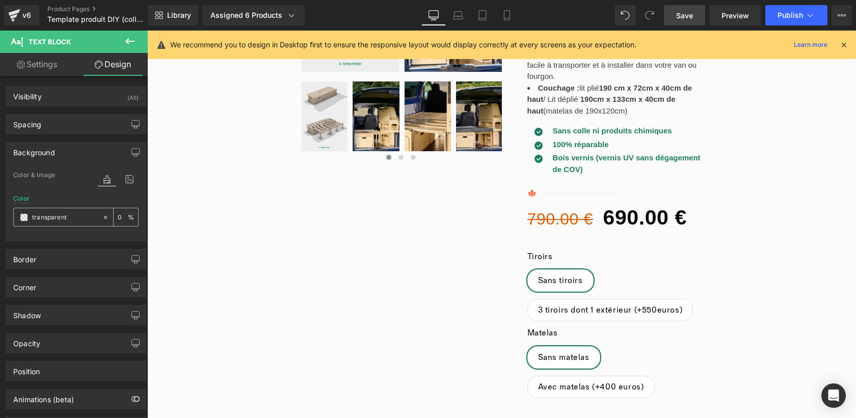
click at [22, 216] on span at bounding box center [24, 218] width 8 height 8
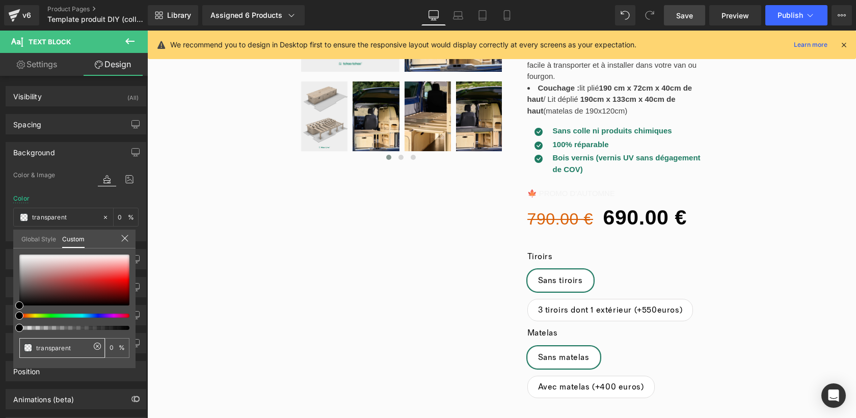
click at [83, 346] on input "transparent" at bounding box center [63, 348] width 54 height 11
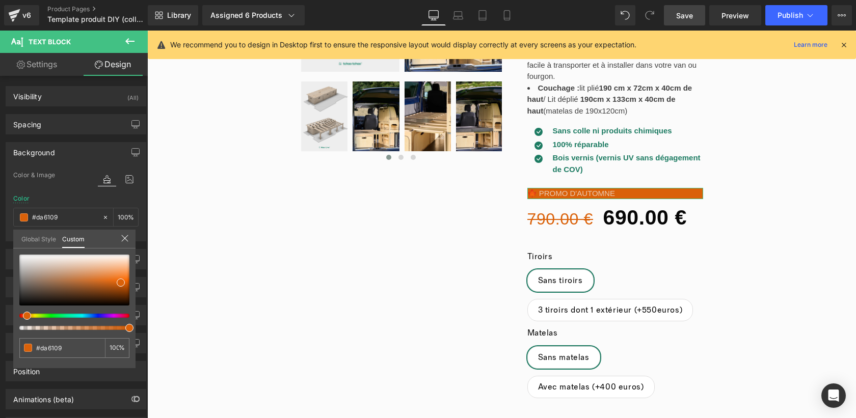
click at [40, 64] on link "Settings" at bounding box center [37, 64] width 74 height 23
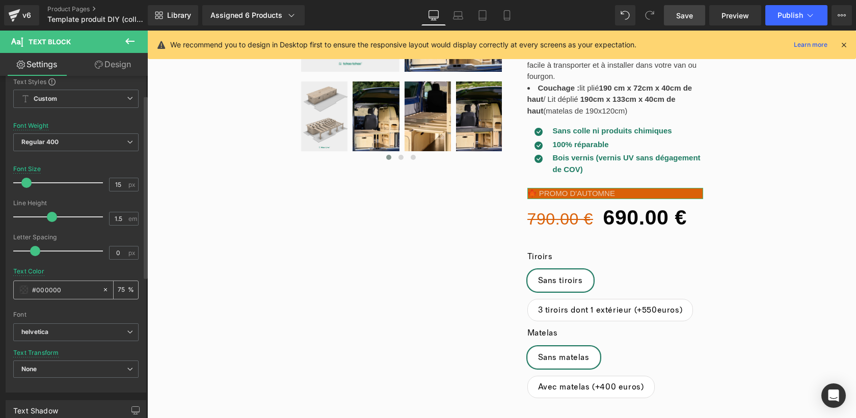
click at [17, 289] on div "#000000" at bounding box center [58, 290] width 88 height 18
click at [24, 288] on span at bounding box center [24, 290] width 8 height 8
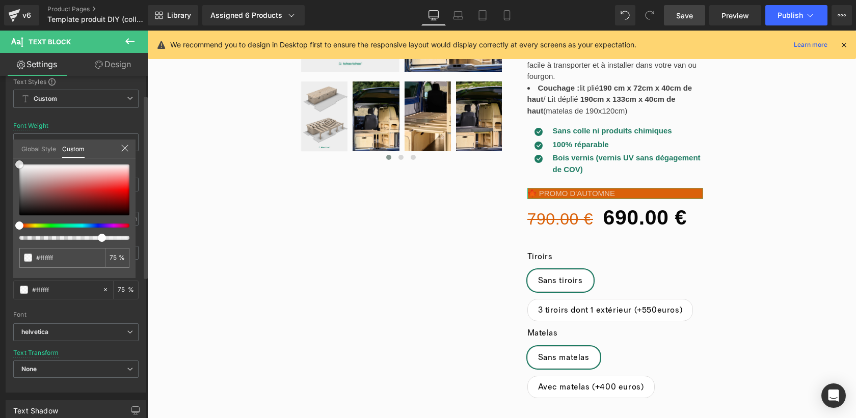
drag, startPoint x: 47, startPoint y: 177, endPoint x: 13, endPoint y: 156, distance: 39.8
click at [13, 156] on div "Global Style Custom Edit styles #ffffff 75 %" at bounding box center [74, 155] width 122 height 31
click at [115, 256] on input "75" at bounding box center [114, 257] width 9 height 7
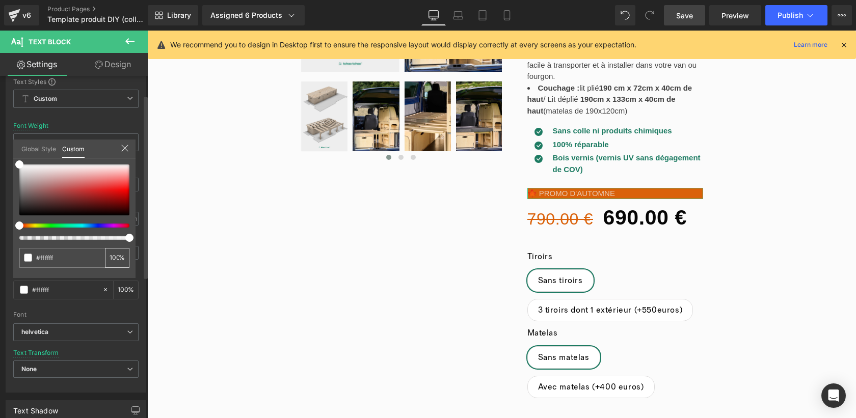
scroll to position [0, 1]
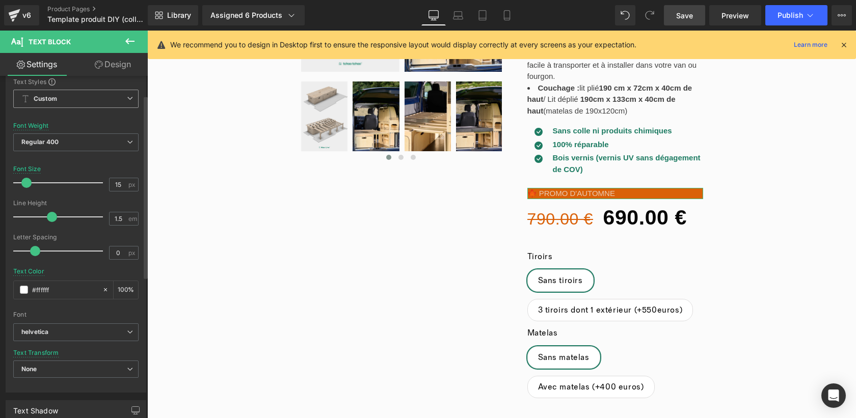
click at [90, 95] on span "Custom" at bounding box center [75, 99] width 125 height 18
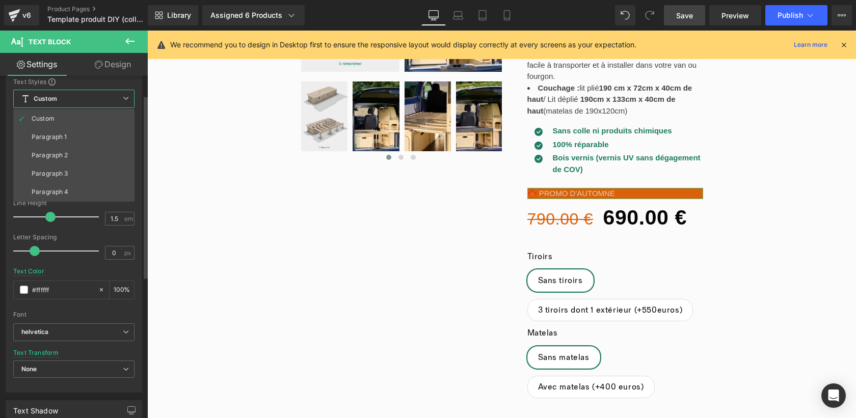
click at [92, 95] on span "Custom" at bounding box center [73, 99] width 121 height 18
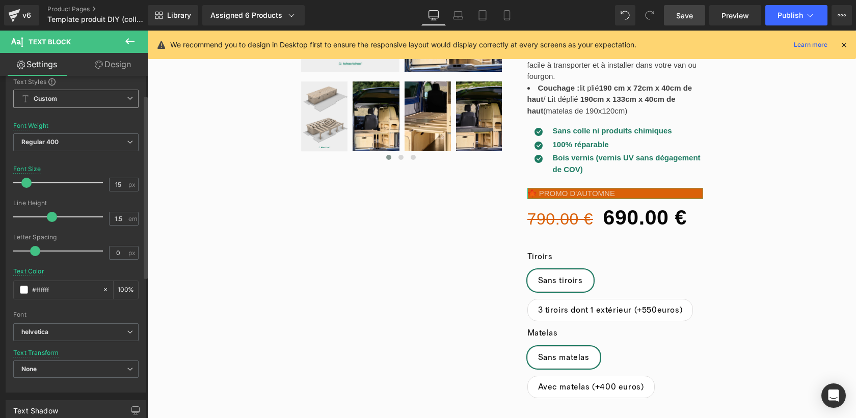
scroll to position [0, 0]
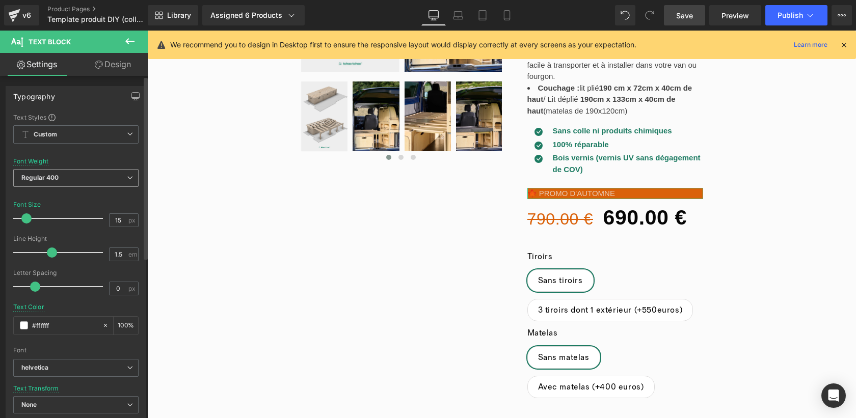
click at [88, 177] on span "Regular 400" at bounding box center [75, 178] width 125 height 18
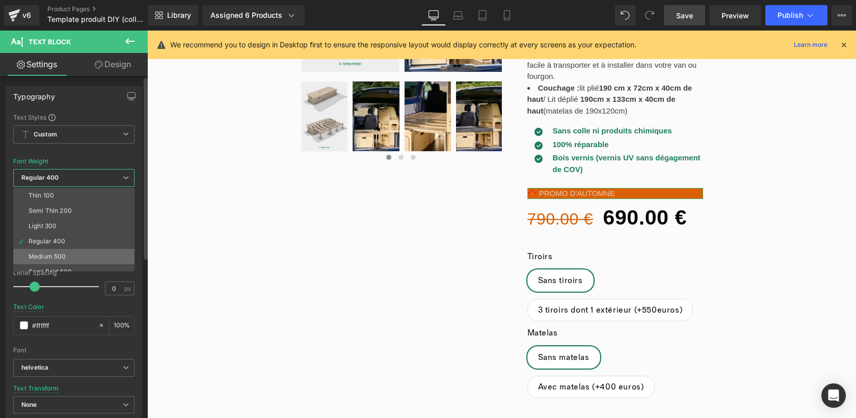
click at [67, 253] on li "Medium 500" at bounding box center [76, 256] width 126 height 15
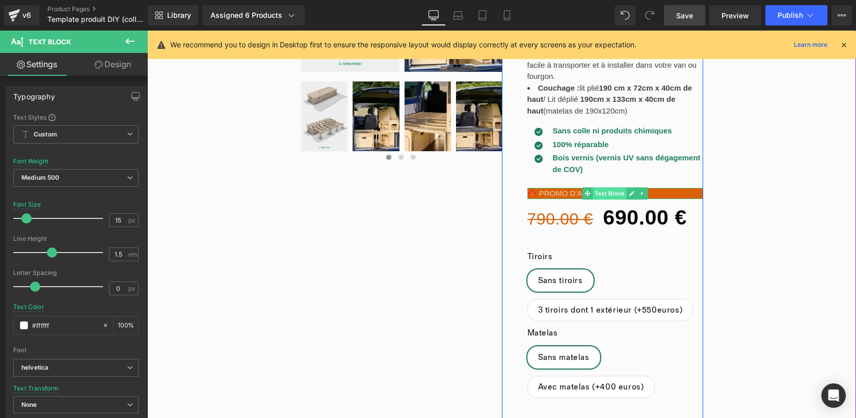
click at [610, 194] on div "🍁 PROMO D'AUTOMNE Text Block" at bounding box center [616, 194] width 176 height 12
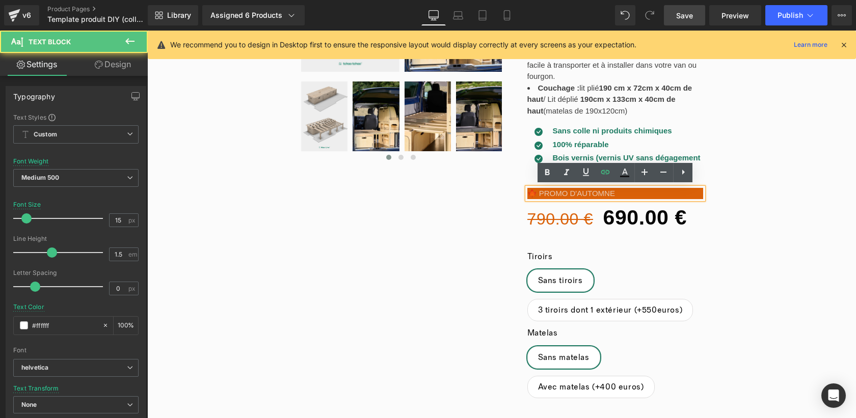
click at [624, 193] on p "🍁 PROMO D'AUTOMNE" at bounding box center [616, 194] width 176 height 12
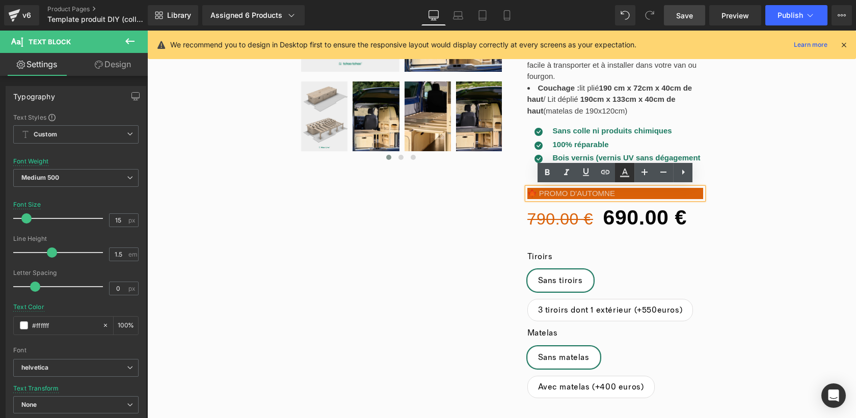
click at [625, 174] on icon at bounding box center [625, 173] width 12 height 12
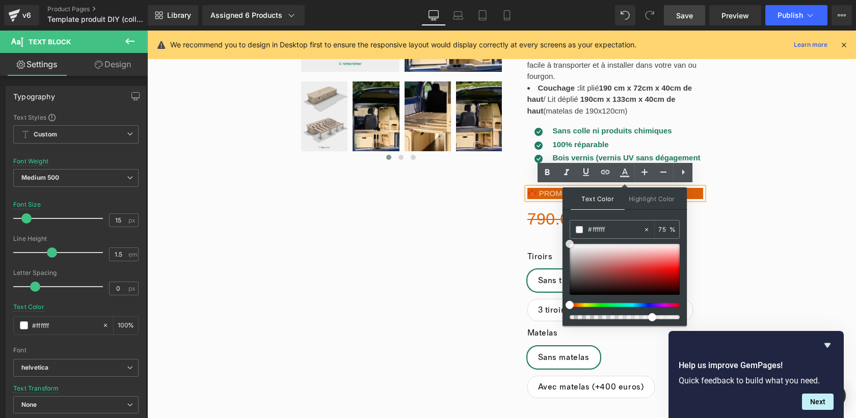
drag, startPoint x: 575, startPoint y: 255, endPoint x: 567, endPoint y: 234, distance: 22.0
click at [567, 234] on div "Text Color Highlight Color rgba(255, 255, 255, 0.75) #ffffff 75 % transparent t…" at bounding box center [625, 257] width 124 height 139
drag, startPoint x: 800, startPoint y: 347, endPoint x: 692, endPoint y: 317, distance: 112.7
click at [510, 234] on div "Aménagez votre van ou fourgon facilement avec notre lit peigne en peuplier fran…" at bounding box center [603, 199] width 202 height 566
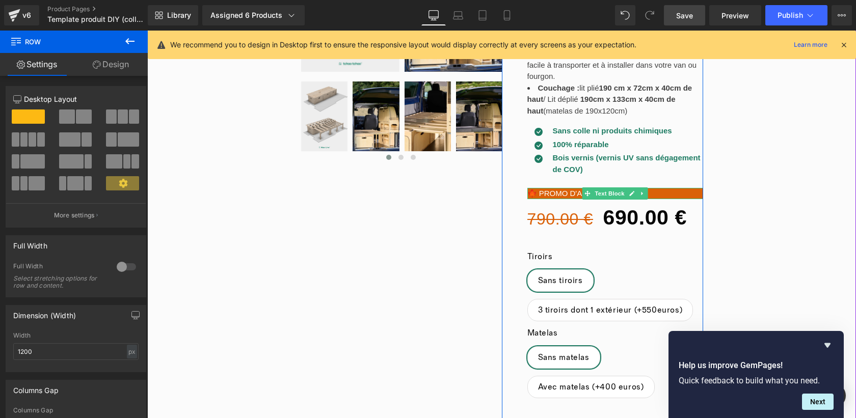
click at [665, 190] on p "🍁 PROMO D'AUTOMNE" at bounding box center [616, 194] width 176 height 12
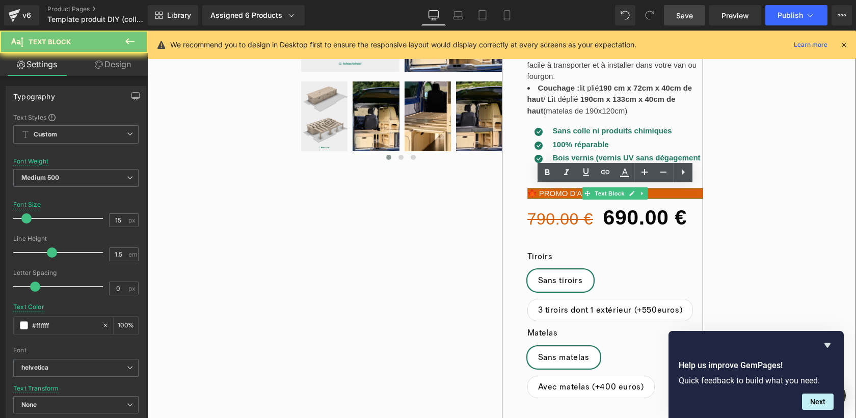
click at [665, 190] on p "🍁 PROMO D'AUTOMNE" at bounding box center [616, 194] width 176 height 12
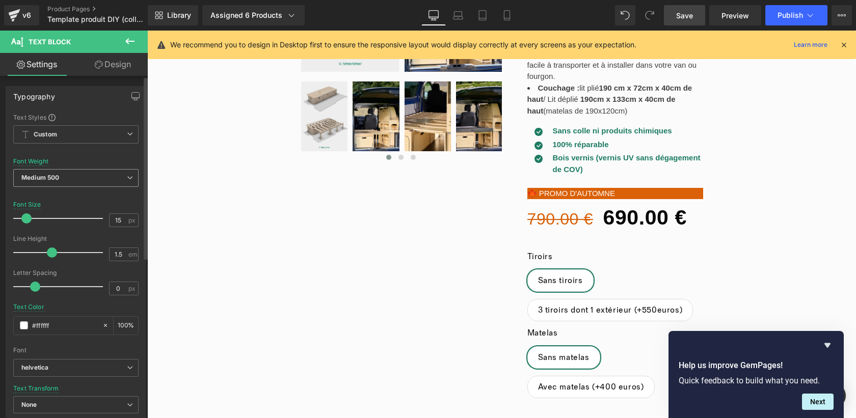
click at [66, 176] on span "Medium 500" at bounding box center [75, 178] width 125 height 18
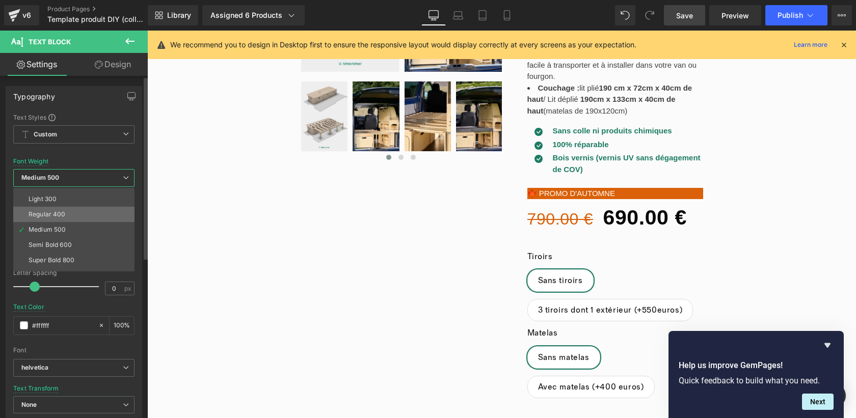
scroll to position [24, 0]
click at [67, 244] on div "Semi Bold 600" at bounding box center [50, 247] width 43 height 7
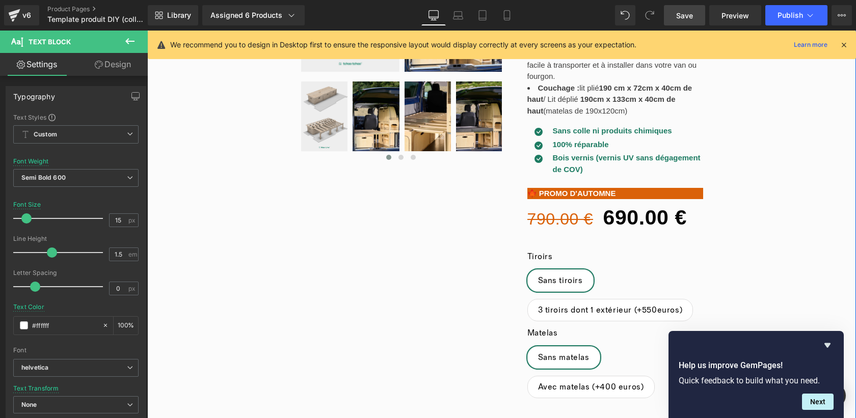
click at [457, 242] on div "‹" at bounding box center [501, 265] width 709 height 704
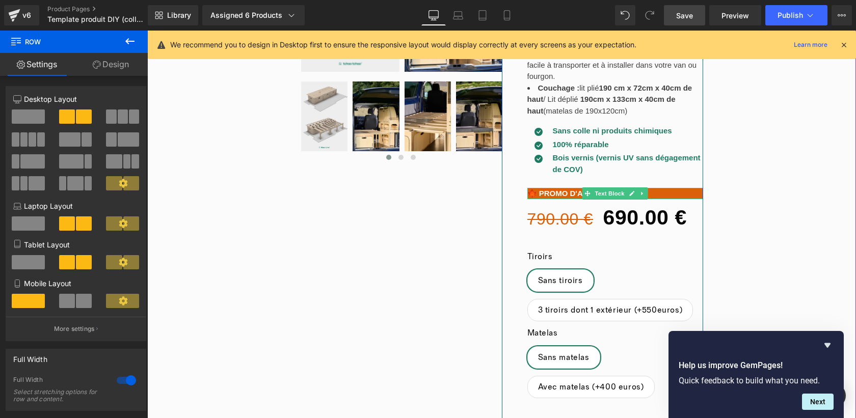
click at [533, 194] on p "🍁 PROMO D'AUTOMNE" at bounding box center [616, 194] width 176 height 12
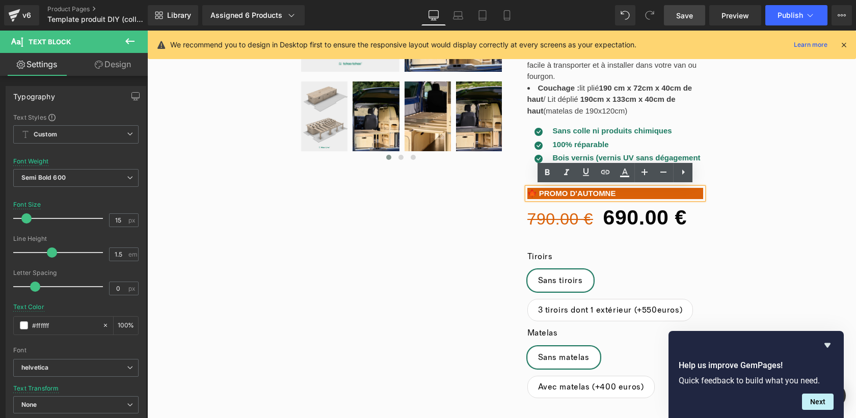
click at [760, 216] on div "‹" at bounding box center [501, 265] width 709 height 704
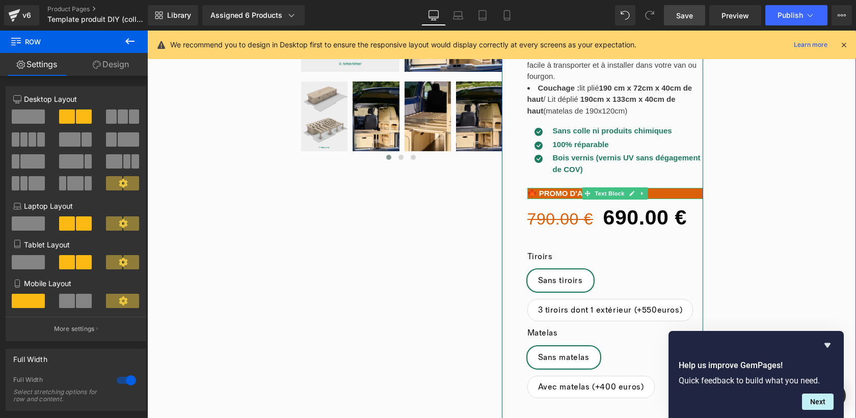
click at [675, 190] on p "🍁 PROMO D'AUTOMNE" at bounding box center [616, 194] width 176 height 12
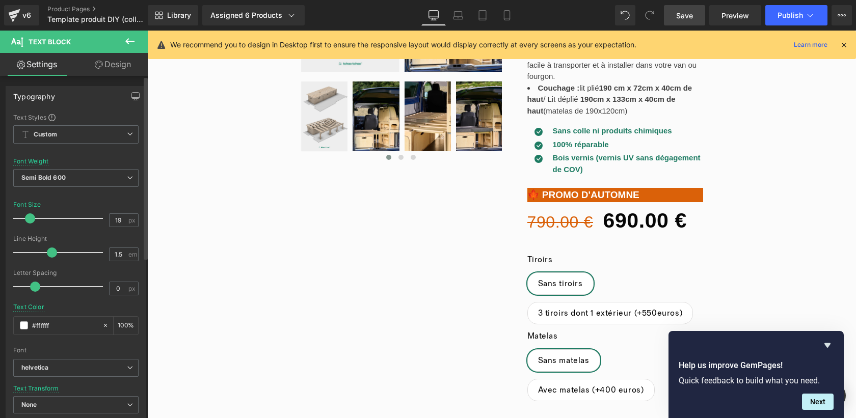
click at [28, 220] on span at bounding box center [30, 219] width 10 height 10
click at [761, 223] on div "‹" at bounding box center [501, 266] width 709 height 707
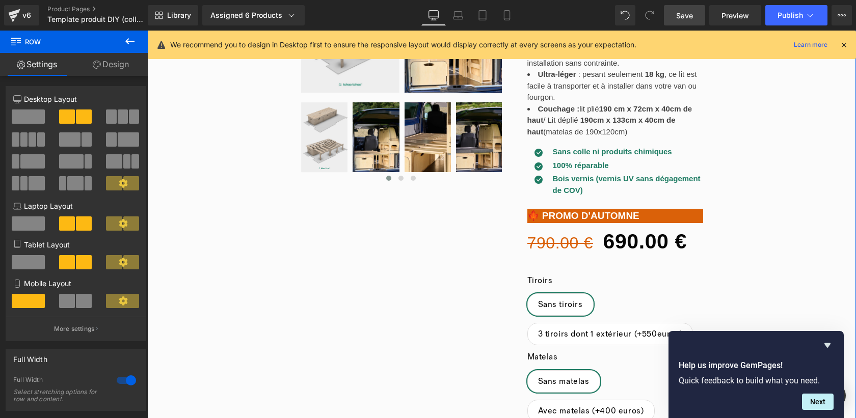
scroll to position [178, 0]
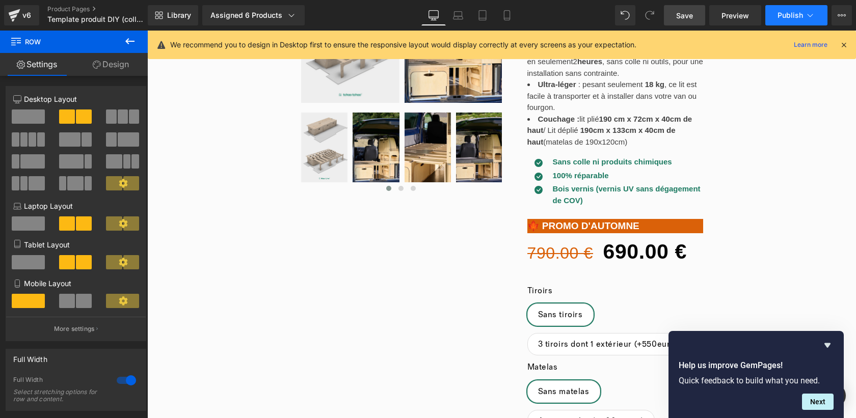
click at [793, 11] on span "Publish" at bounding box center [790, 15] width 25 height 8
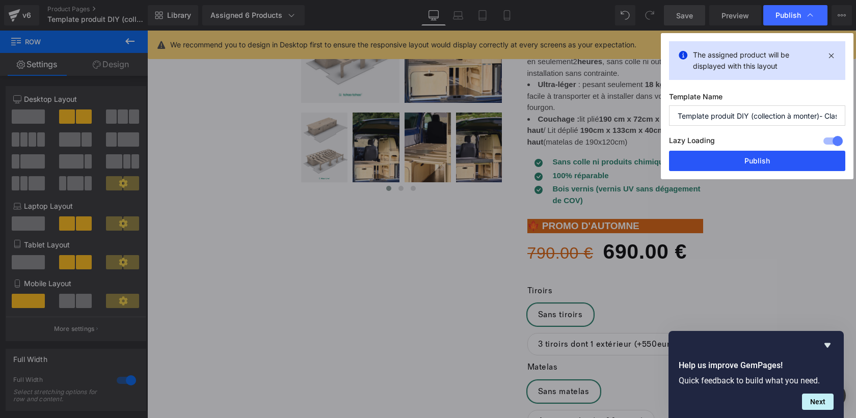
click at [745, 158] on button "Publish" at bounding box center [757, 161] width 176 height 20
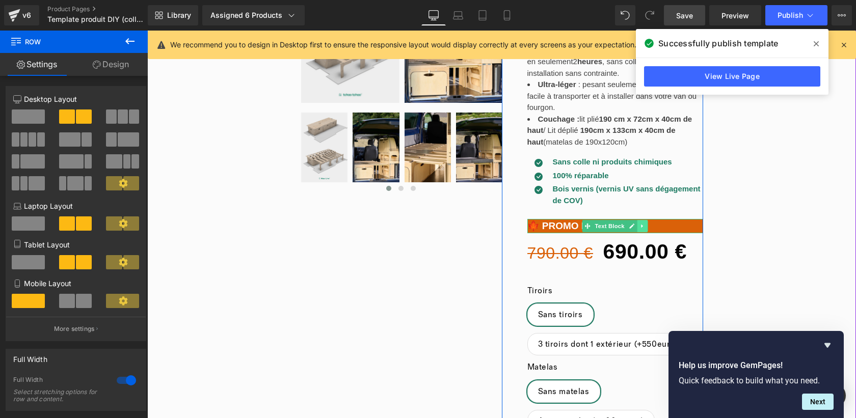
click at [643, 227] on icon at bounding box center [643, 226] width 6 height 6
click at [625, 225] on icon at bounding box center [627, 227] width 6 height 6
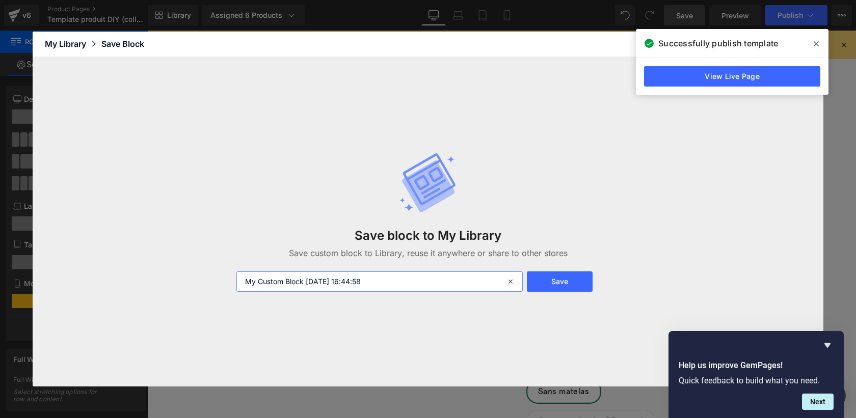
click at [410, 280] on input "My Custom Block 2025-10-03 16:44:58" at bounding box center [380, 282] width 286 height 20
click at [569, 283] on button "Save" at bounding box center [560, 282] width 66 height 20
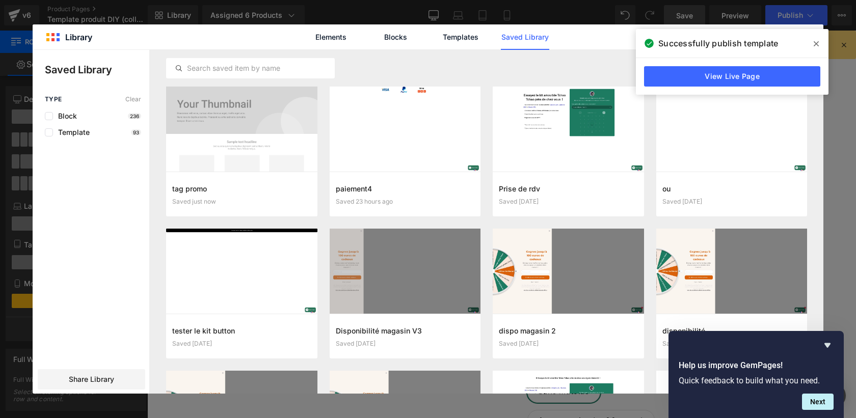
click at [820, 40] on span at bounding box center [816, 44] width 16 height 16
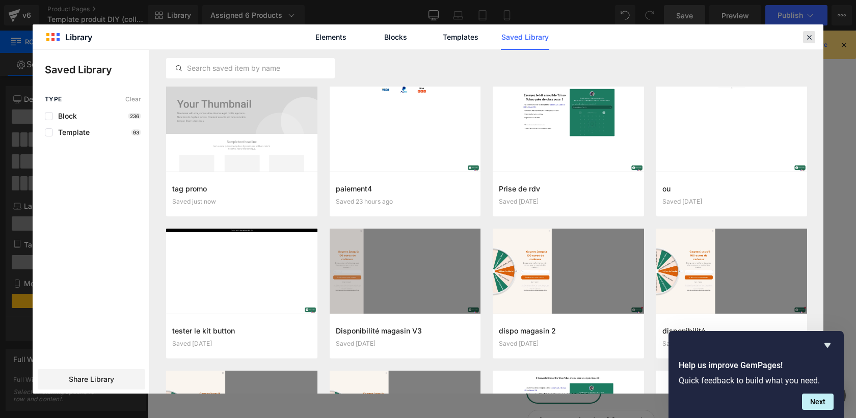
click at [811, 37] on icon at bounding box center [809, 37] width 9 height 9
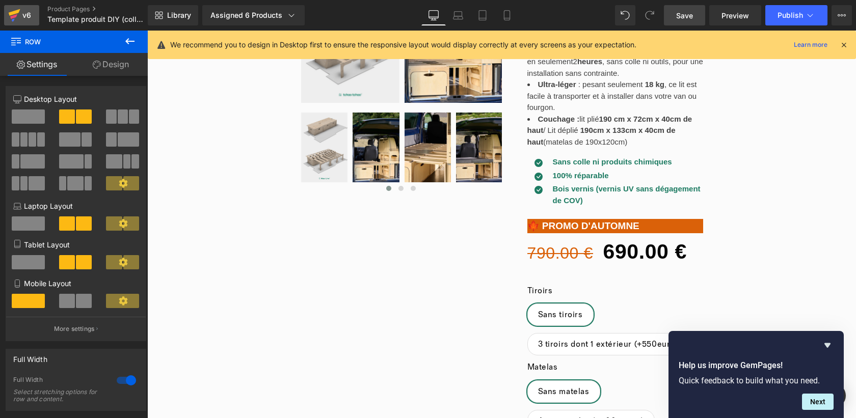
click at [21, 19] on div "v6" at bounding box center [26, 15] width 13 height 13
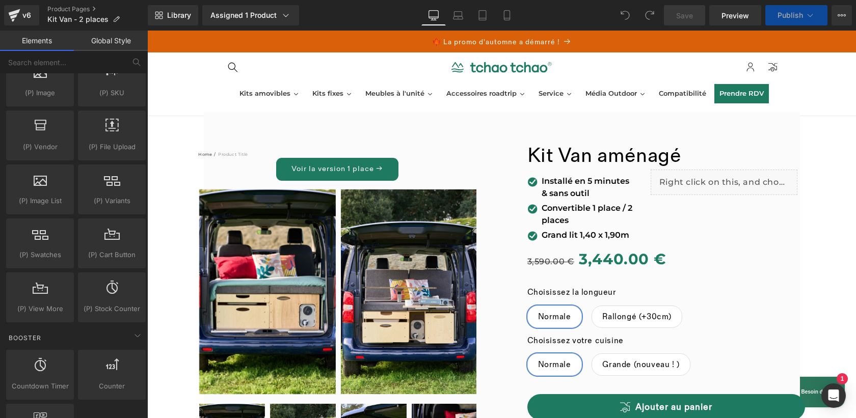
scroll to position [2045, 0]
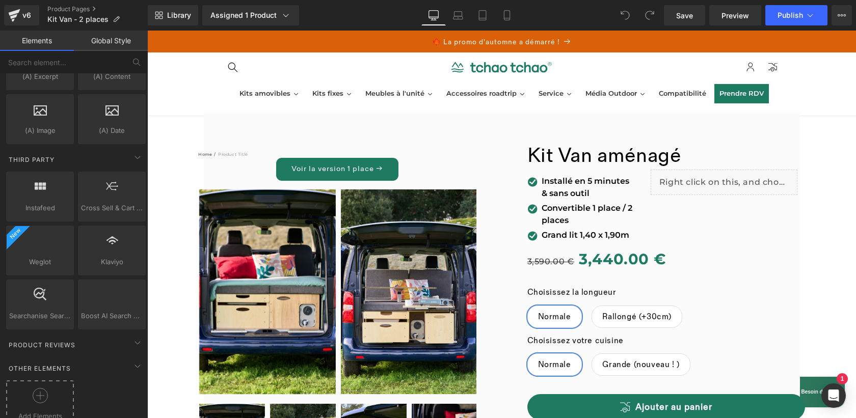
click at [39, 388] on div at bounding box center [40, 399] width 63 height 23
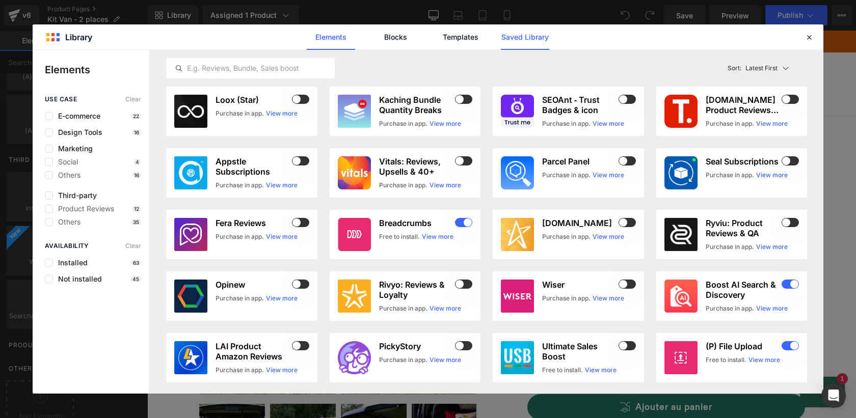
click at [528, 38] on link "Saved Library" at bounding box center [525, 36] width 48 height 25
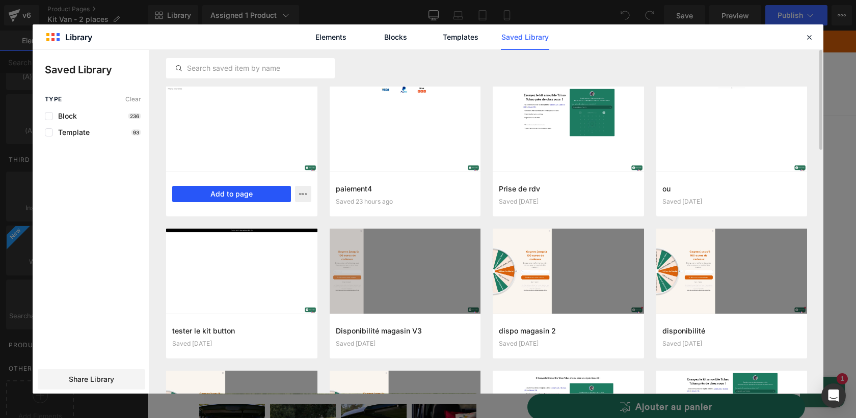
click at [221, 193] on button "Add to page" at bounding box center [231, 194] width 119 height 16
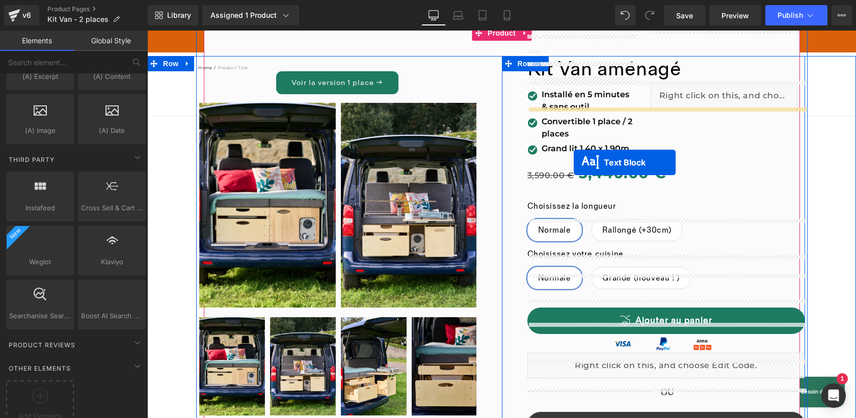
scroll to position [0, 0]
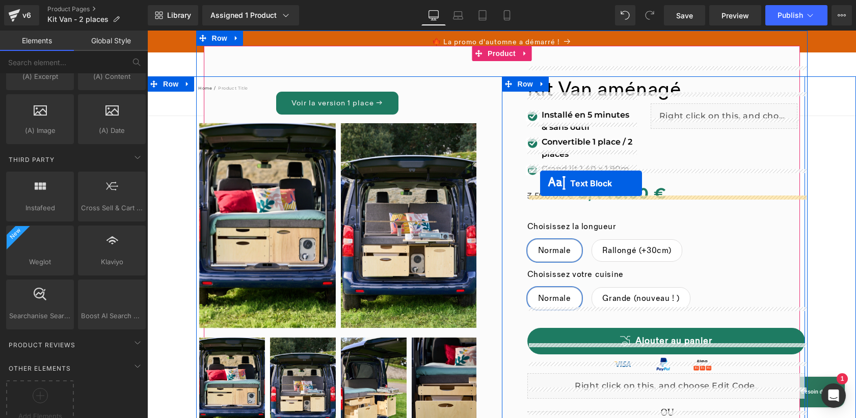
drag, startPoint x: 477, startPoint y: 224, endPoint x: 541, endPoint y: 183, distance: 75.6
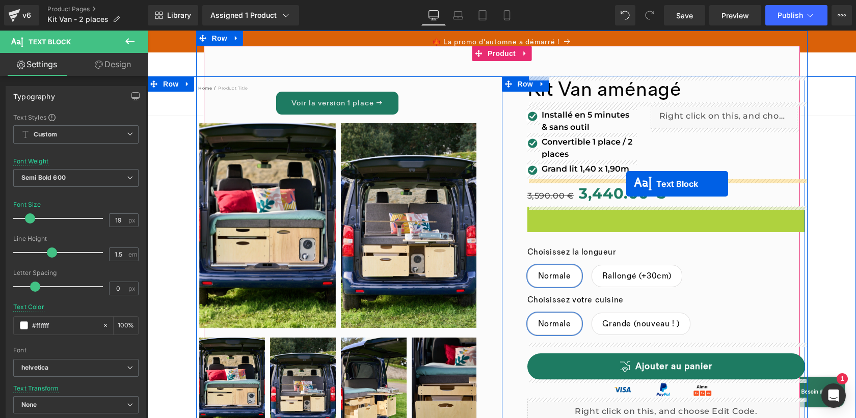
drag, startPoint x: 637, startPoint y: 215, endPoint x: 626, endPoint y: 184, distance: 32.2
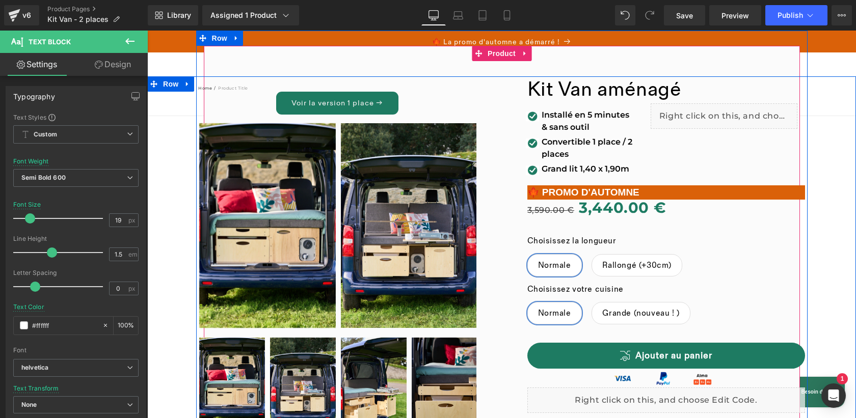
click at [826, 269] on div "Home / Product Title Breadcrumbs Kit Van aménagé Heading Image Installé et reti…" at bounding box center [501, 424] width 709 height 696
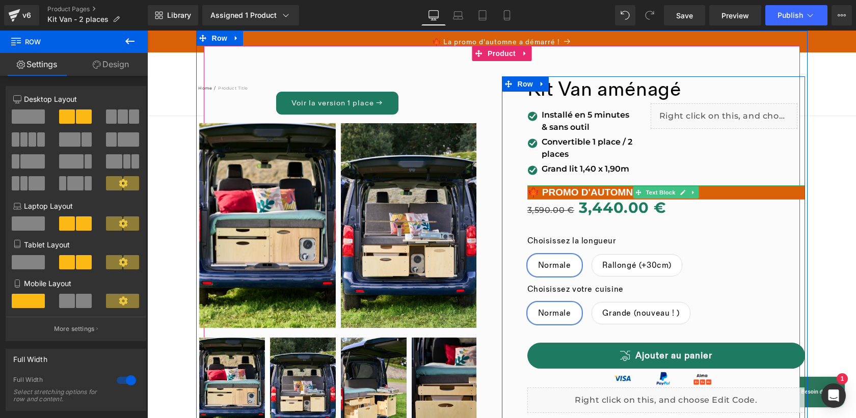
click at [658, 192] on span "Text Block" at bounding box center [661, 193] width 34 height 12
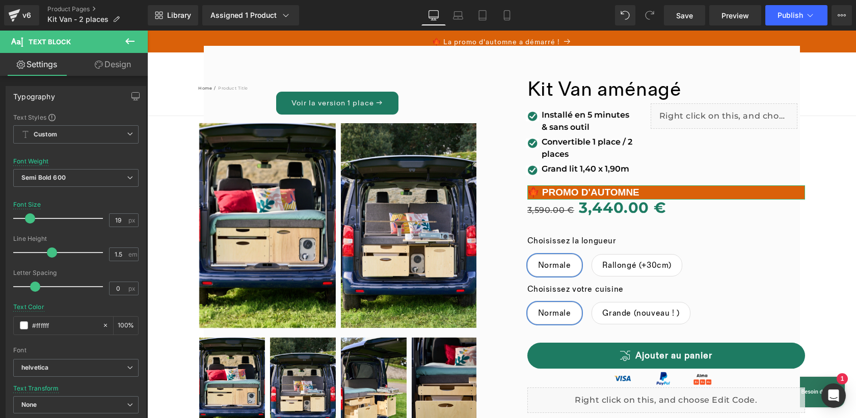
click at [122, 69] on link "Design" at bounding box center [113, 64] width 74 height 23
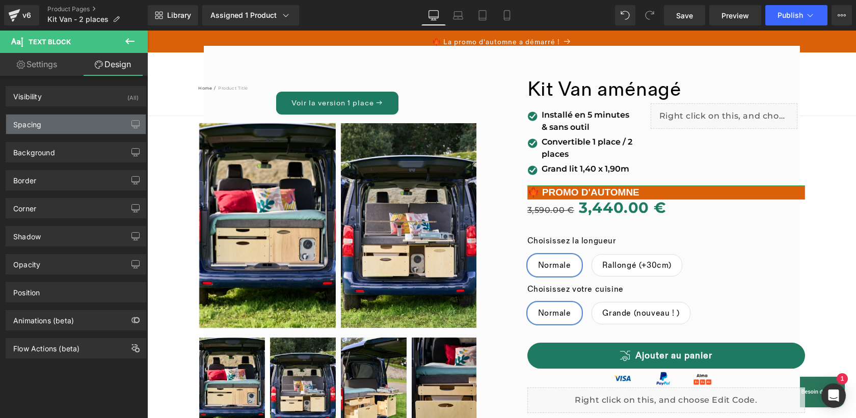
click at [80, 119] on div "Spacing" at bounding box center [76, 124] width 140 height 19
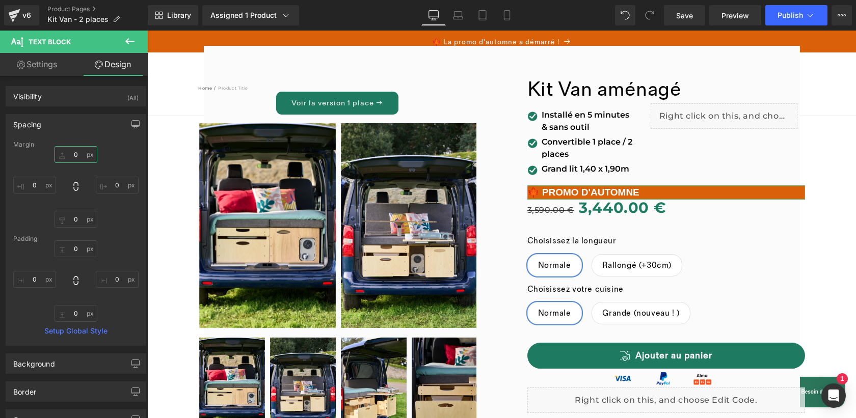
click at [73, 152] on input "0" at bounding box center [76, 154] width 43 height 17
type input "4"
type input "6"
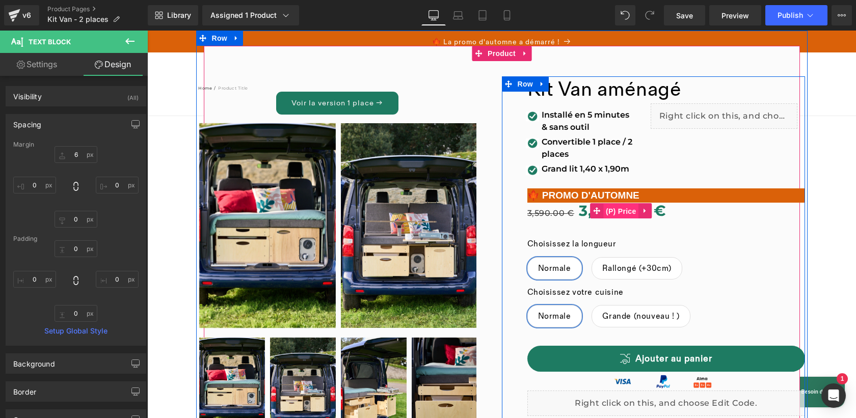
click at [624, 215] on span "(P) Price" at bounding box center [621, 211] width 36 height 15
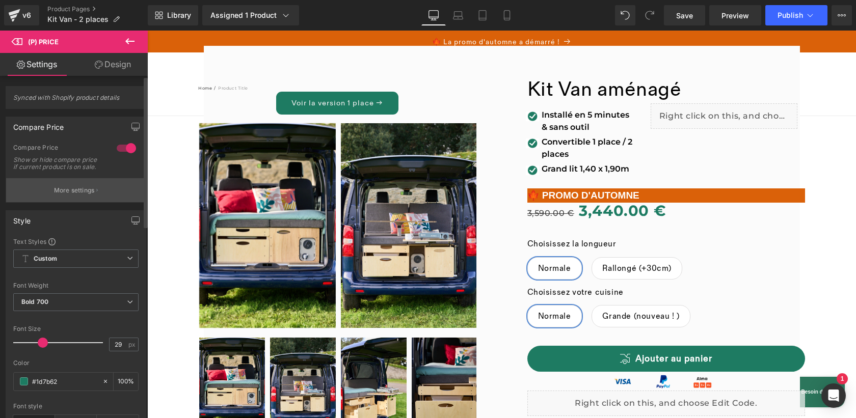
click at [67, 195] on p "More settings" at bounding box center [74, 190] width 41 height 9
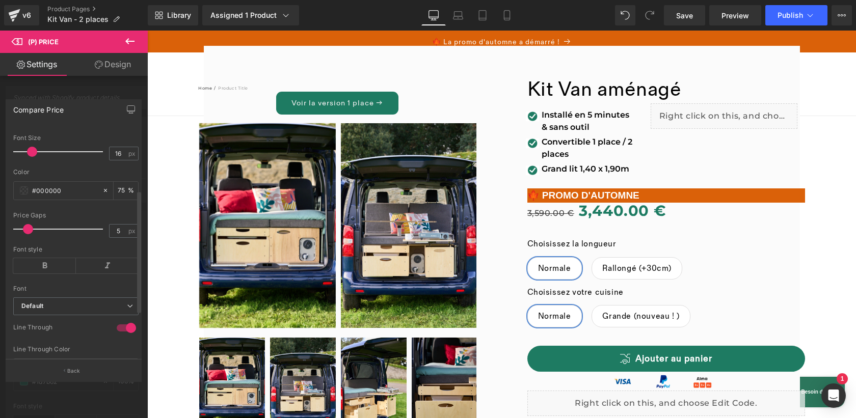
scroll to position [107, 0]
click at [24, 202] on span at bounding box center [24, 198] width 8 height 8
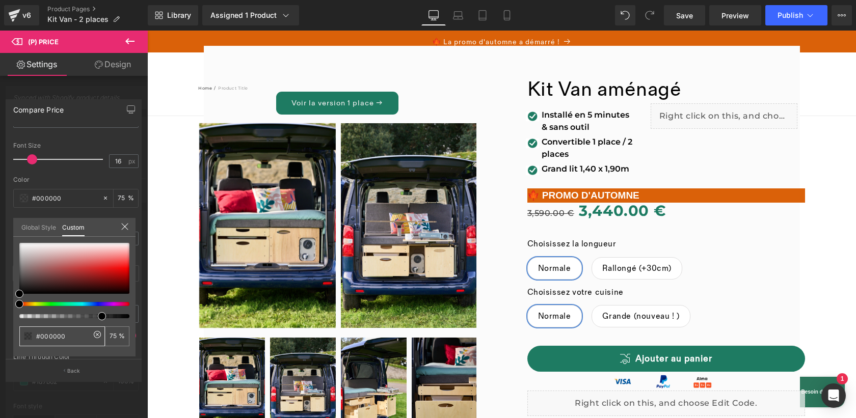
click at [76, 333] on input "#000000" at bounding box center [63, 336] width 54 height 11
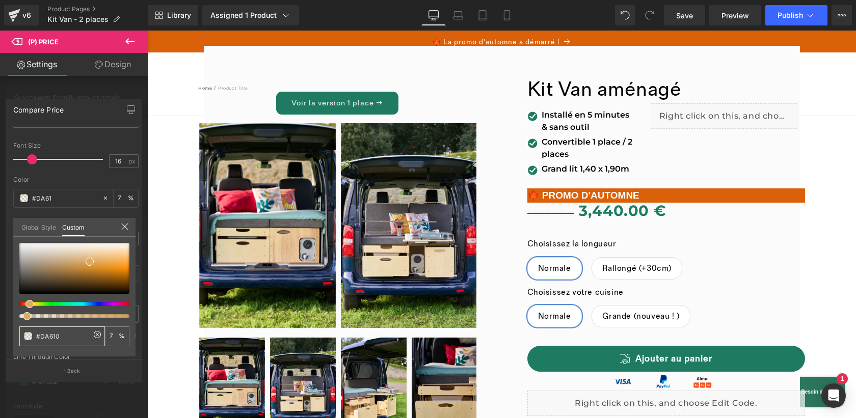
type input "#DA6109"
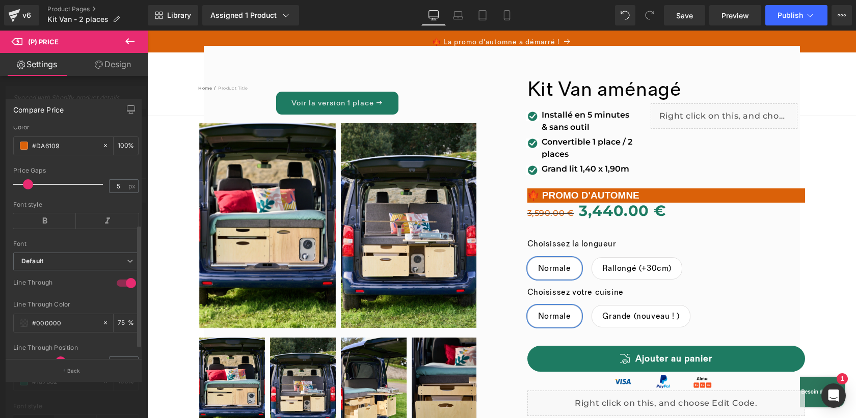
scroll to position [202, 0]
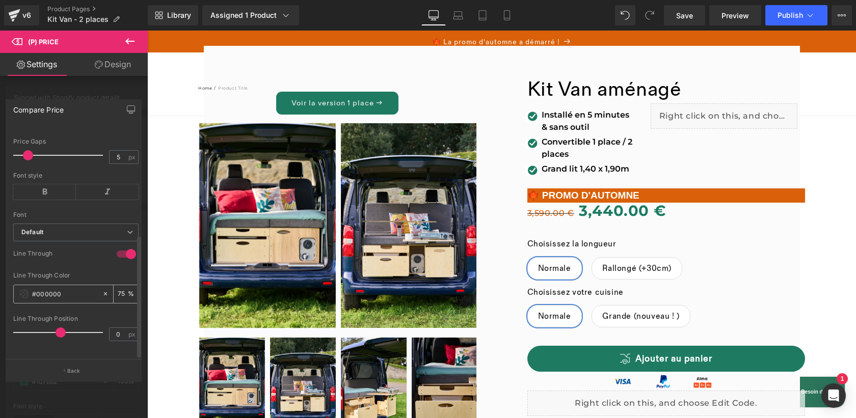
click at [50, 290] on input "#000000" at bounding box center [64, 293] width 65 height 11
drag, startPoint x: 71, startPoint y: 289, endPoint x: 37, endPoint y: 288, distance: 34.7
click at [37, 288] on input "#000000" at bounding box center [64, 293] width 65 height 11
type input "#DA6109"
click at [794, 13] on span "Publish" at bounding box center [790, 15] width 25 height 8
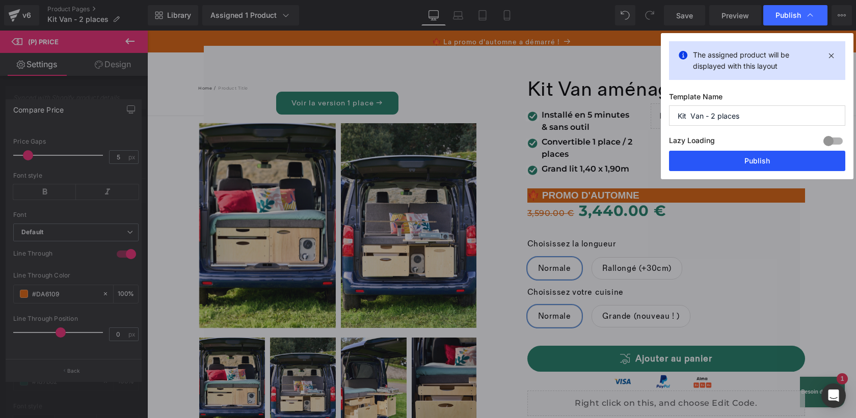
click at [737, 161] on button "Publish" at bounding box center [757, 161] width 176 height 20
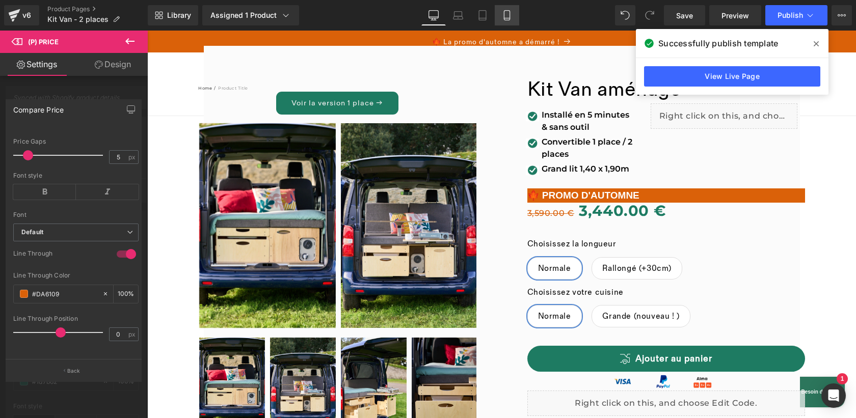
click at [507, 18] on icon at bounding box center [507, 18] width 6 height 0
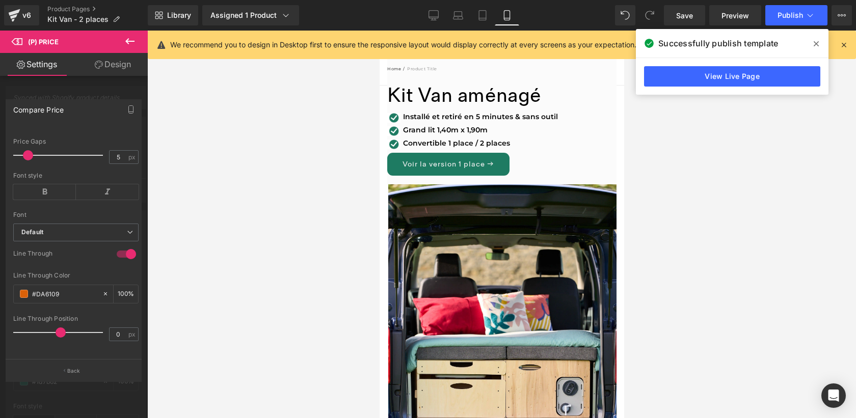
scroll to position [364, 0]
click at [733, 77] on link "View Live Page" at bounding box center [732, 76] width 176 height 20
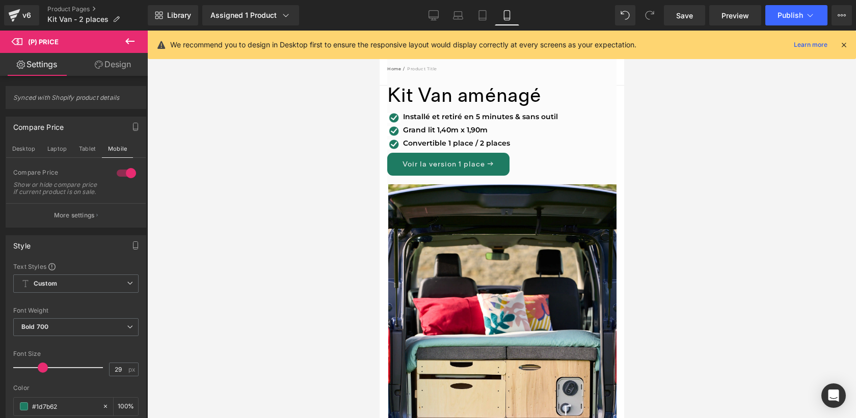
click at [437, 11] on icon at bounding box center [434, 15] width 10 height 10
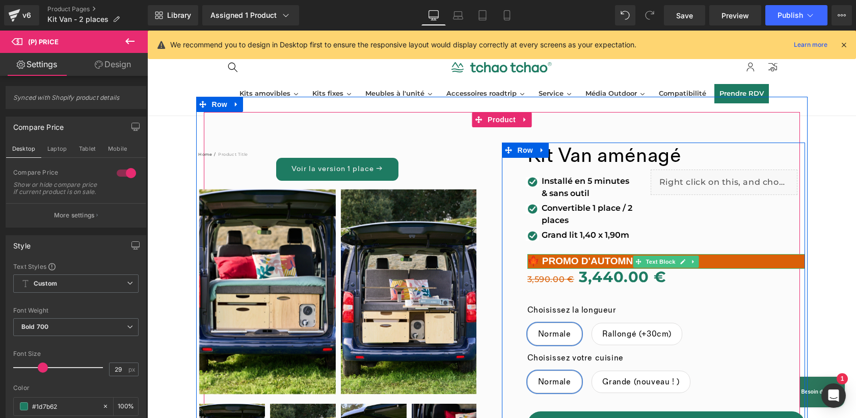
click at [741, 261] on p "🍁 PROMO D'AUTOMNE" at bounding box center [667, 261] width 278 height 15
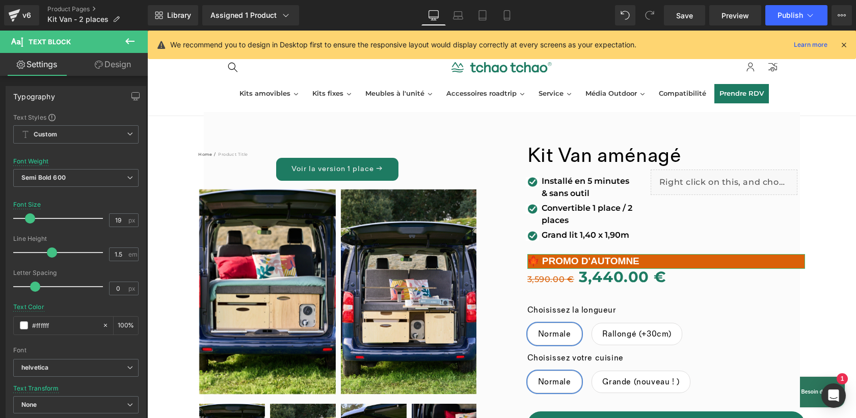
click at [115, 62] on link "Design" at bounding box center [113, 64] width 74 height 23
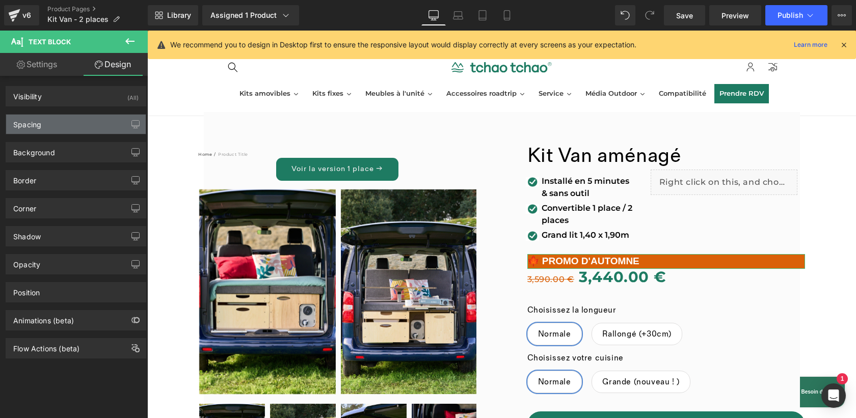
click at [66, 128] on div "Spacing" at bounding box center [76, 124] width 140 height 19
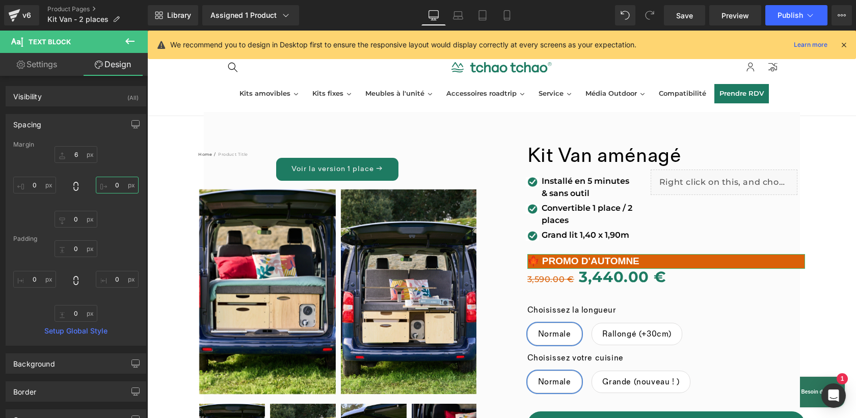
click at [116, 183] on input "0" at bounding box center [117, 185] width 43 height 17
type input "2"
type input "5"
click at [114, 183] on input "200" at bounding box center [117, 185] width 43 height 17
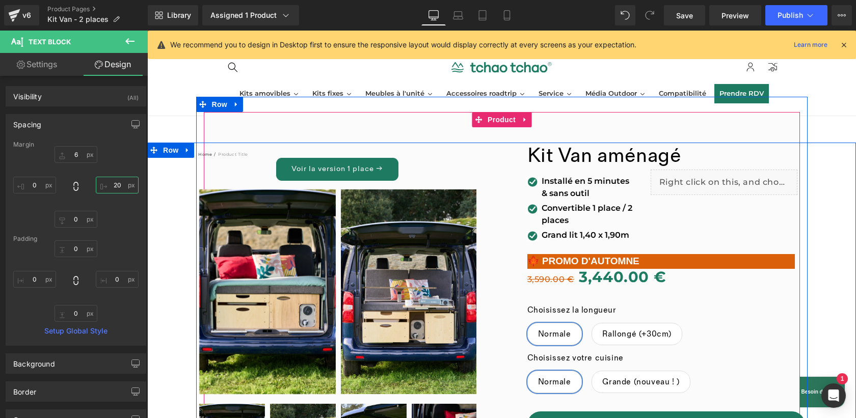
type input "290"
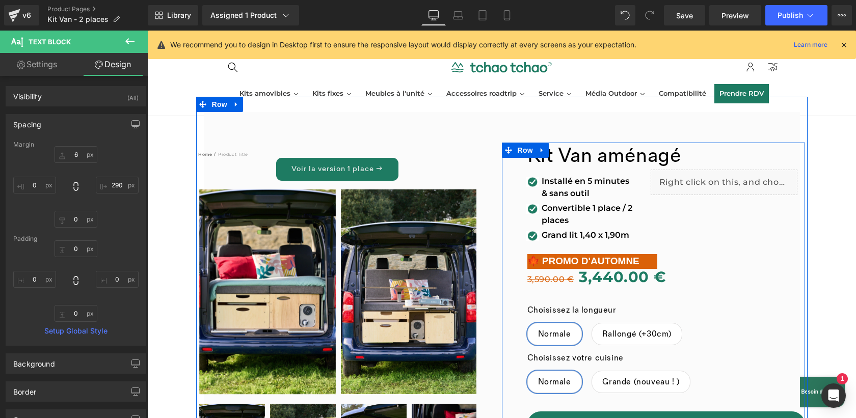
click at [763, 284] on div "3,590.00 € 3,440.00 €" at bounding box center [667, 277] width 278 height 27
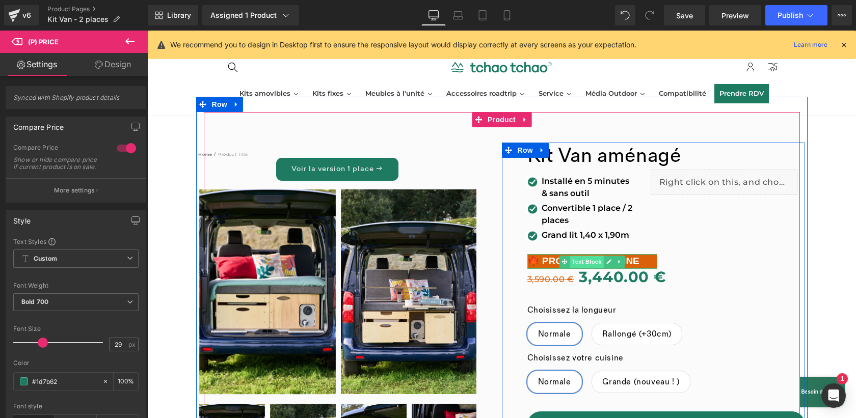
click at [586, 262] on div "🍁 PROMO D'AUTOMNE Text Block" at bounding box center [593, 261] width 130 height 15
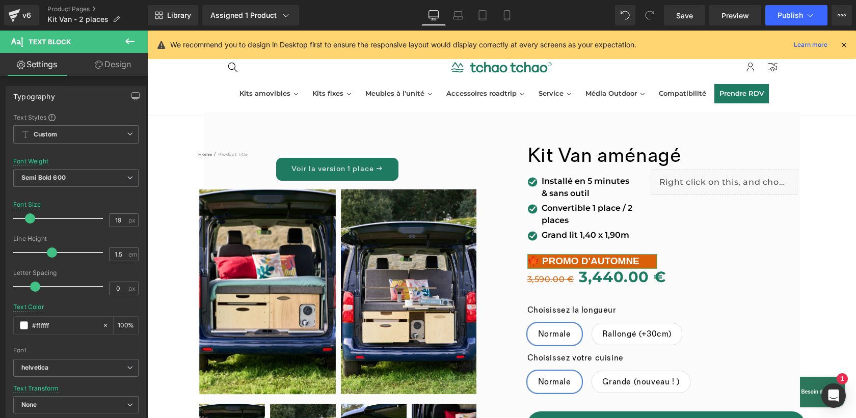
click at [119, 63] on link "Design" at bounding box center [113, 64] width 74 height 23
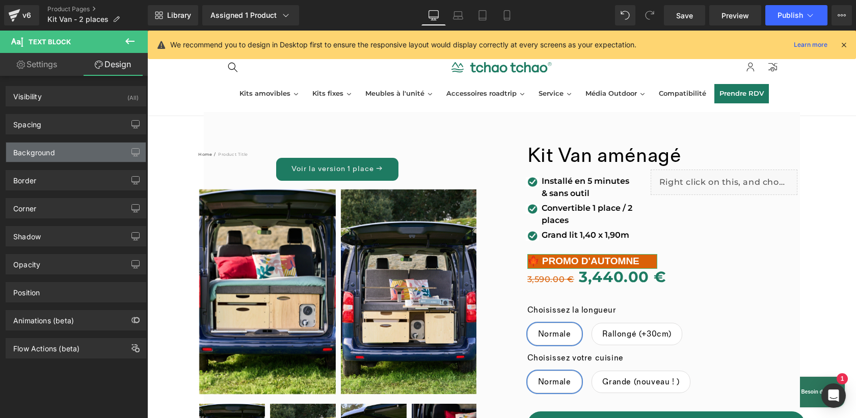
click at [46, 153] on div "Background" at bounding box center [34, 150] width 42 height 14
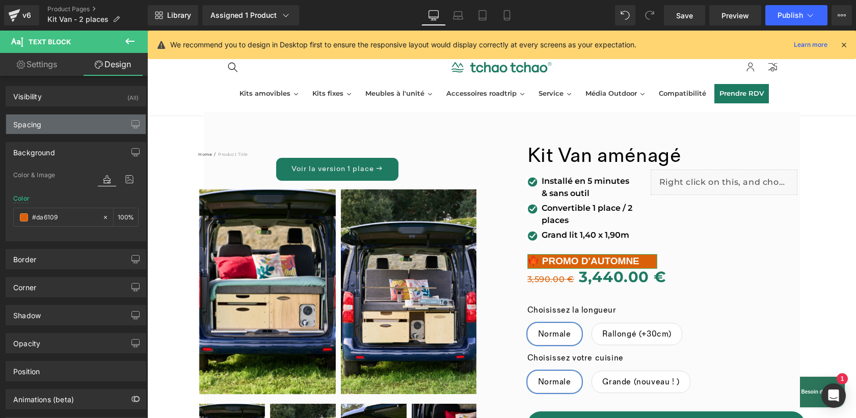
click at [52, 125] on div "Spacing" at bounding box center [76, 124] width 140 height 19
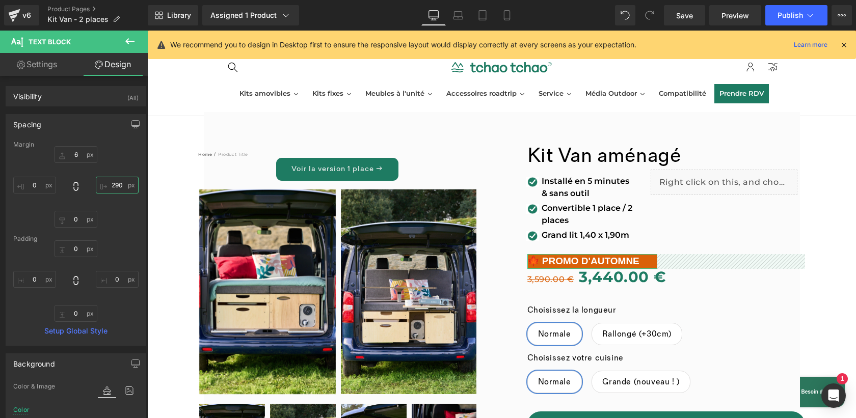
click at [114, 184] on input "290" at bounding box center [117, 185] width 43 height 17
type input "3"
type input "270"
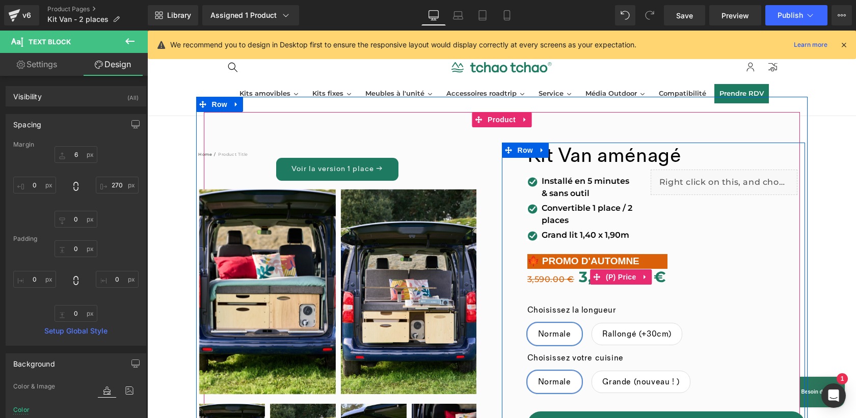
click at [717, 270] on div "3,590.00 € 3,440.00 €" at bounding box center [667, 277] width 278 height 27
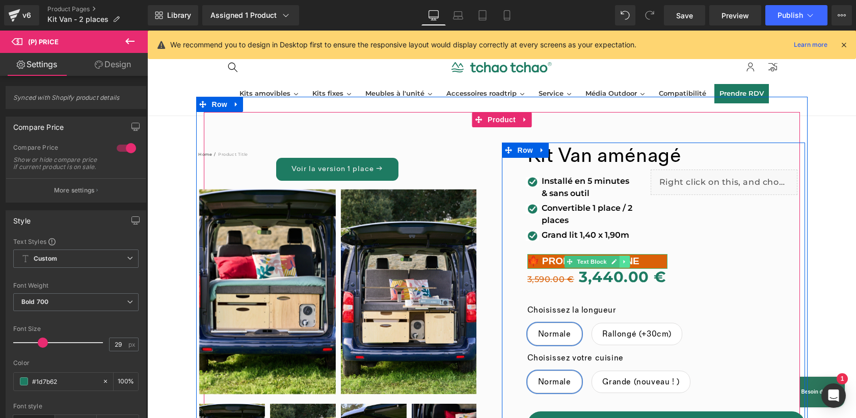
click at [625, 259] on icon at bounding box center [625, 262] width 6 height 6
click at [610, 261] on icon at bounding box center [609, 262] width 6 height 6
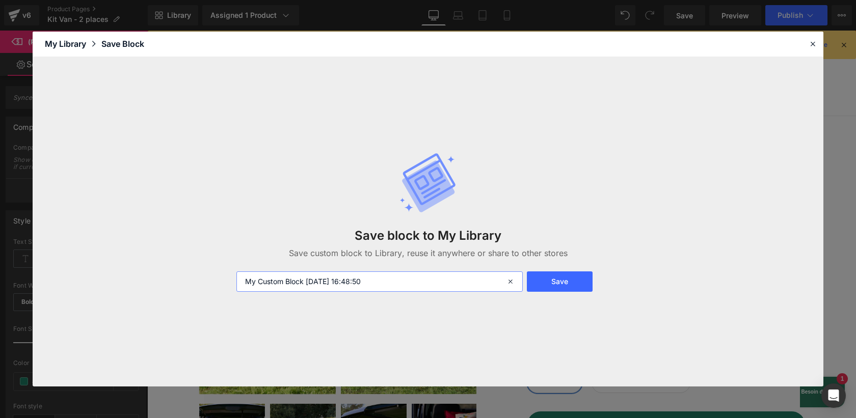
click at [419, 282] on input "My Custom Block 2025-10-03 16:48:50" at bounding box center [380, 282] width 286 height 20
type input "tag promo 2"
click at [556, 288] on button "Save" at bounding box center [560, 282] width 66 height 20
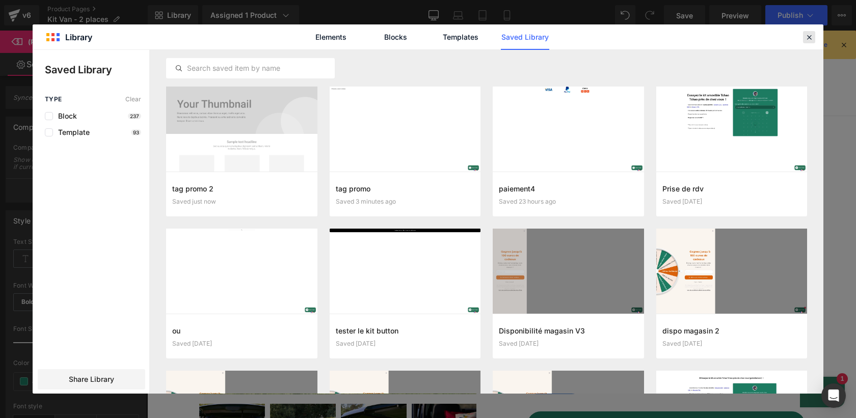
click at [807, 36] on icon at bounding box center [809, 37] width 9 height 9
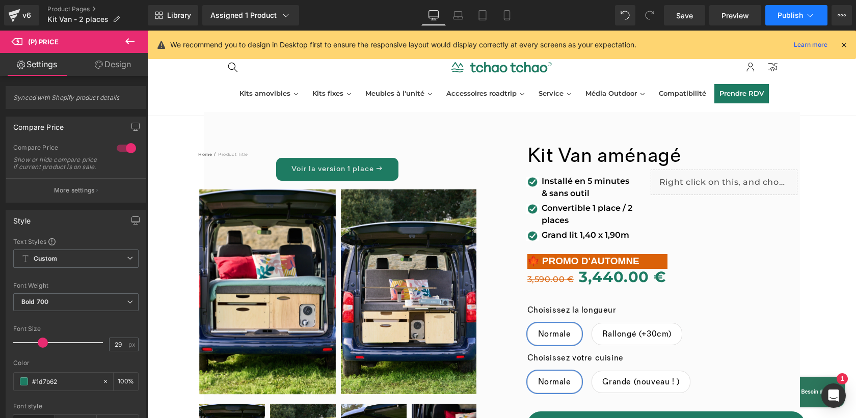
click at [790, 16] on span "Publish" at bounding box center [790, 15] width 25 height 8
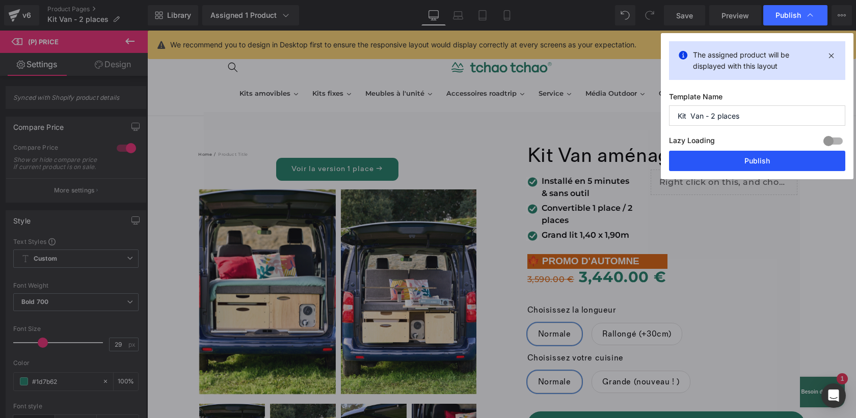
click at [733, 162] on button "Publish" at bounding box center [757, 161] width 176 height 20
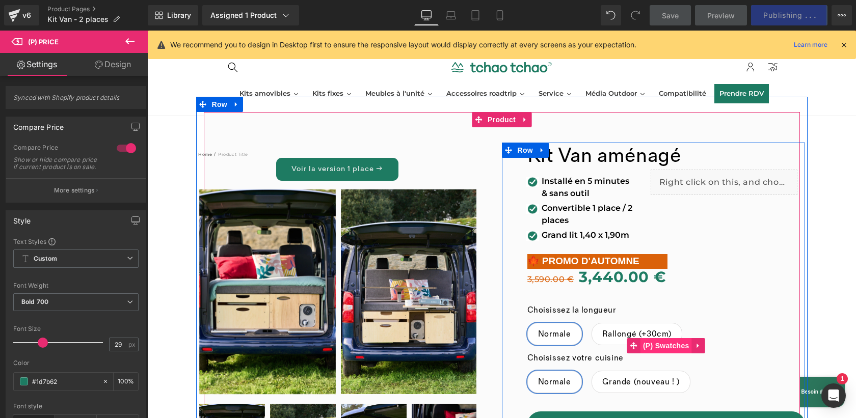
click at [660, 348] on div "Choisissez la longueur Normale Rallongé (+30cm) Choisissez votre cuisine Normal…" at bounding box center [667, 346] width 278 height 111
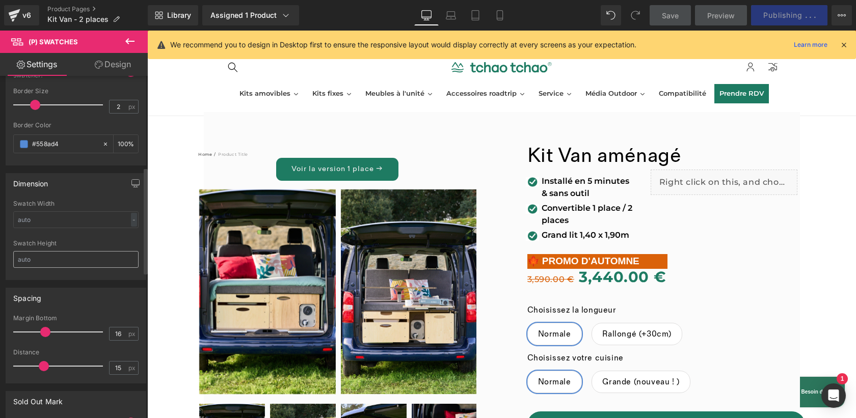
scroll to position [292, 0]
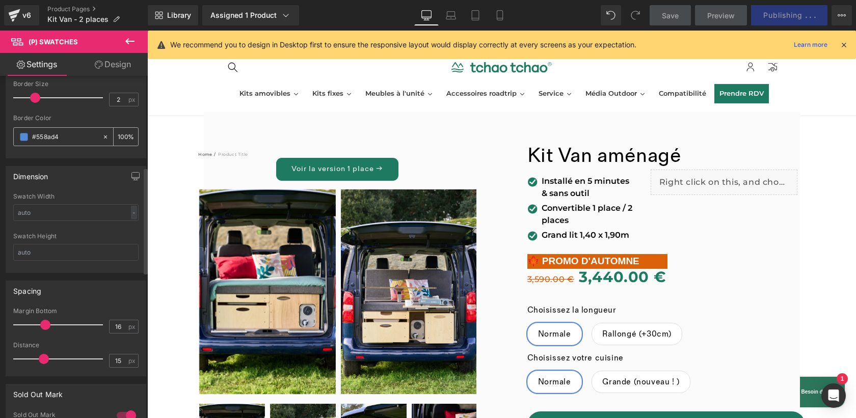
click at [22, 137] on span at bounding box center [24, 137] width 8 height 8
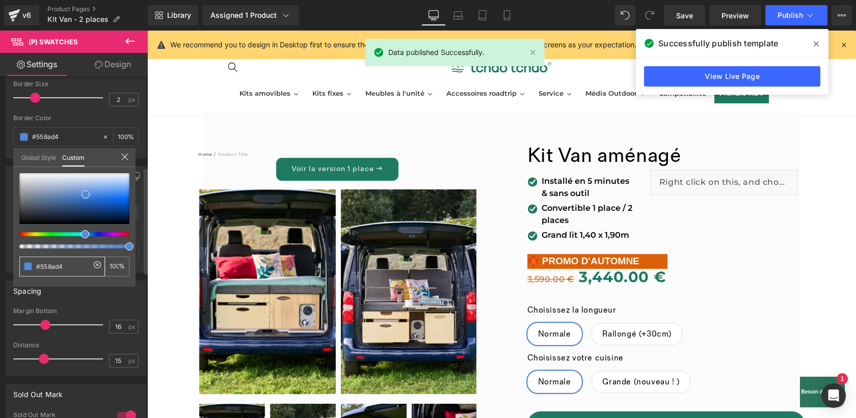
click at [74, 263] on input "#558ad4" at bounding box center [63, 266] width 54 height 11
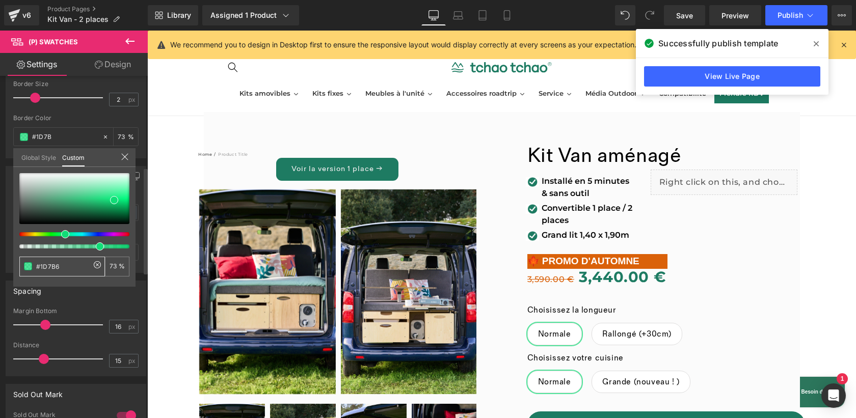
type input "#1D7B62"
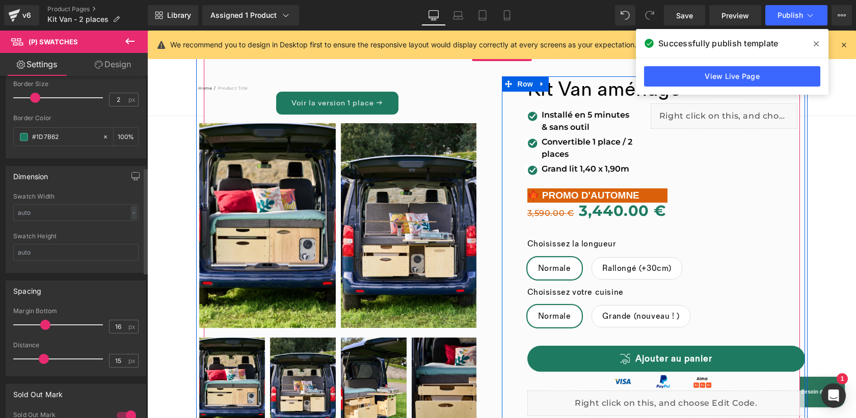
scroll to position [198, 0]
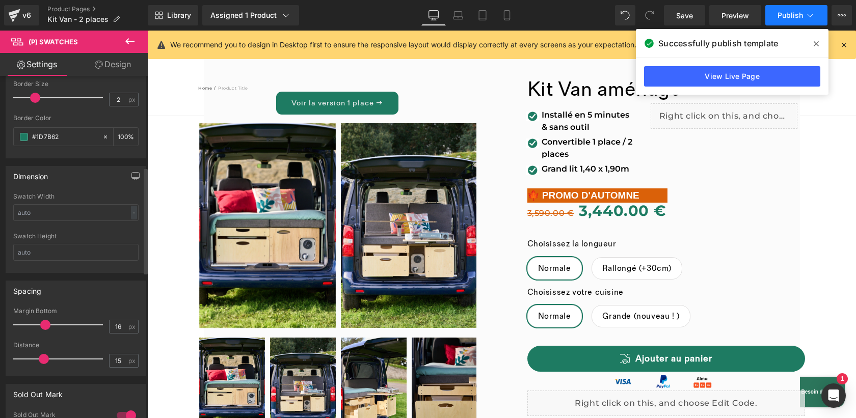
click at [788, 12] on span "Publish" at bounding box center [790, 15] width 25 height 8
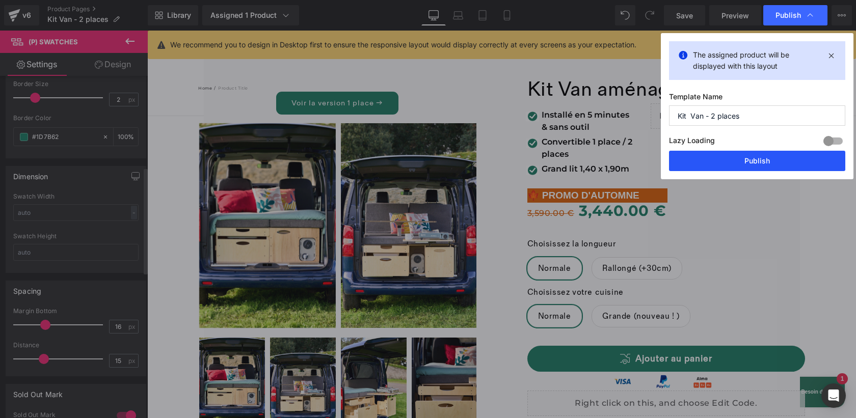
click at [724, 162] on button "Publish" at bounding box center [757, 161] width 176 height 20
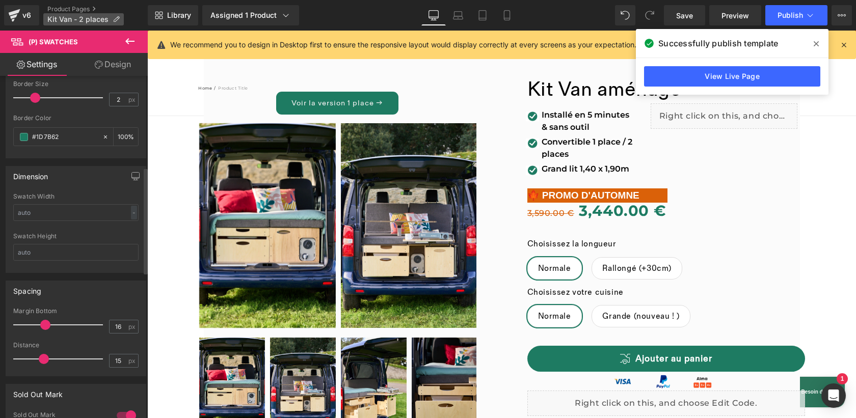
click at [69, 21] on span "Kit Van - 2 places" at bounding box center [77, 19] width 61 height 8
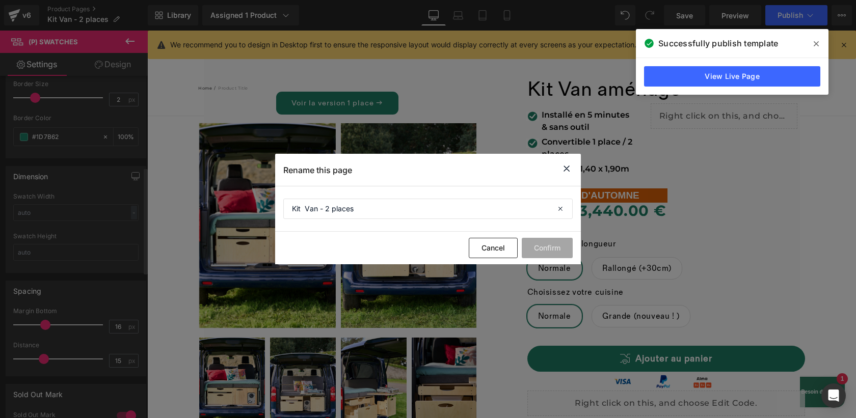
click at [568, 166] on icon at bounding box center [567, 169] width 12 height 13
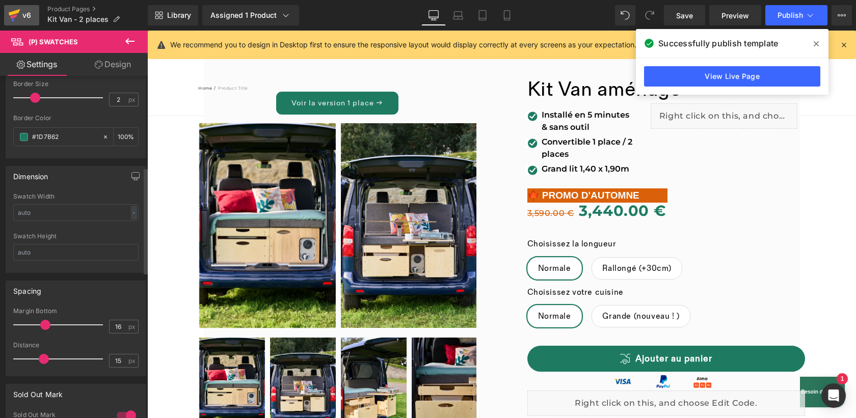
click at [19, 10] on icon at bounding box center [15, 12] width 12 height 7
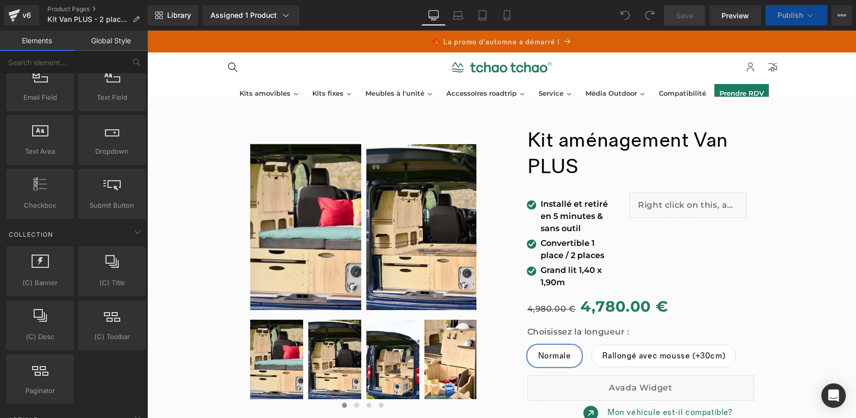
scroll to position [2045, 0]
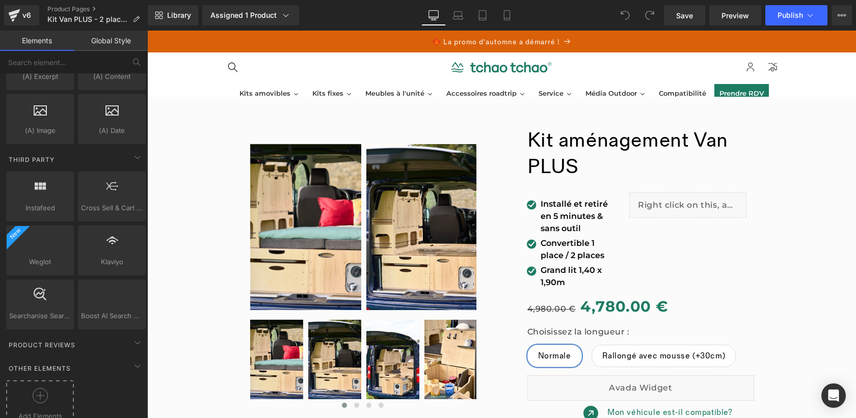
click at [27, 411] on span "Add Elements" at bounding box center [40, 416] width 63 height 11
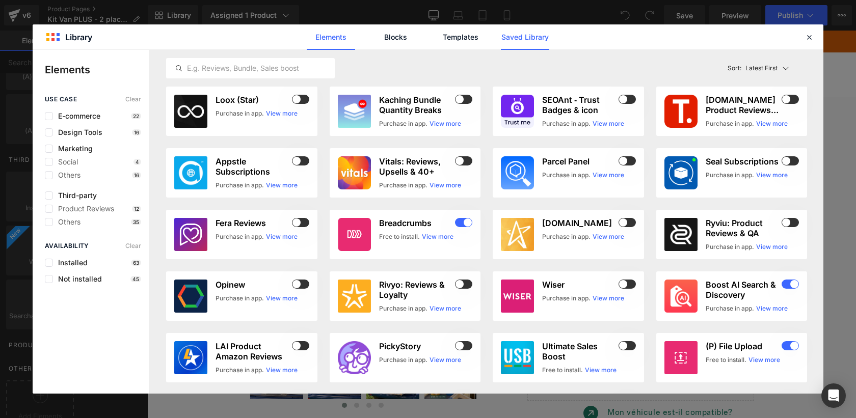
click at [538, 37] on link "Saved Library" at bounding box center [525, 36] width 48 height 25
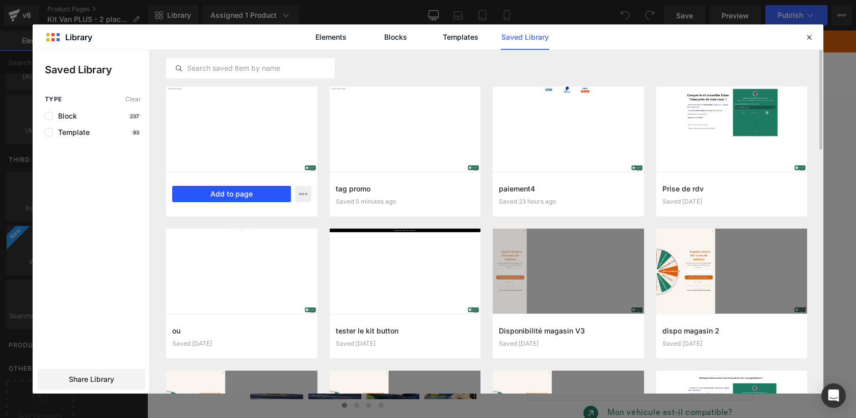
click at [228, 195] on button "Add to page" at bounding box center [231, 194] width 119 height 16
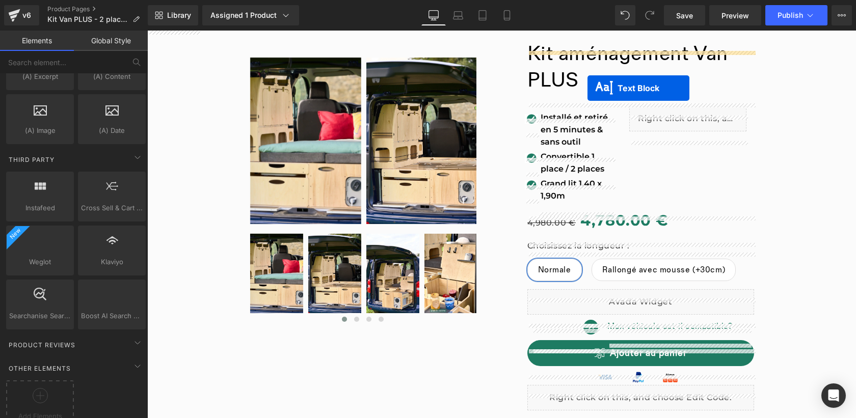
scroll to position [0, 0]
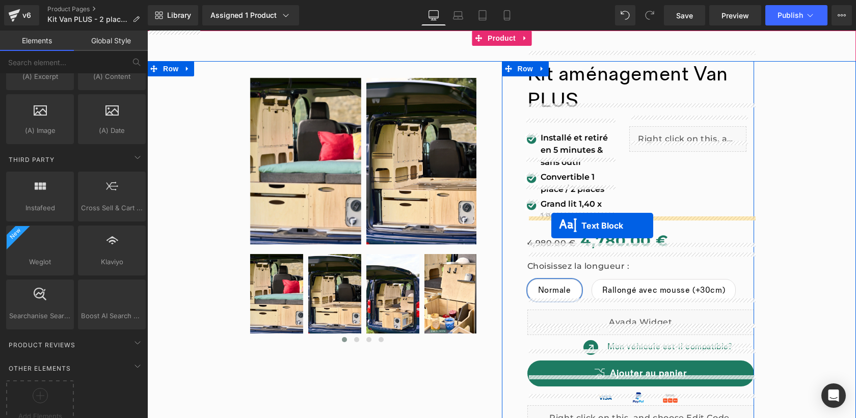
drag, startPoint x: 406, startPoint y: 154, endPoint x: 552, endPoint y: 226, distance: 163.0
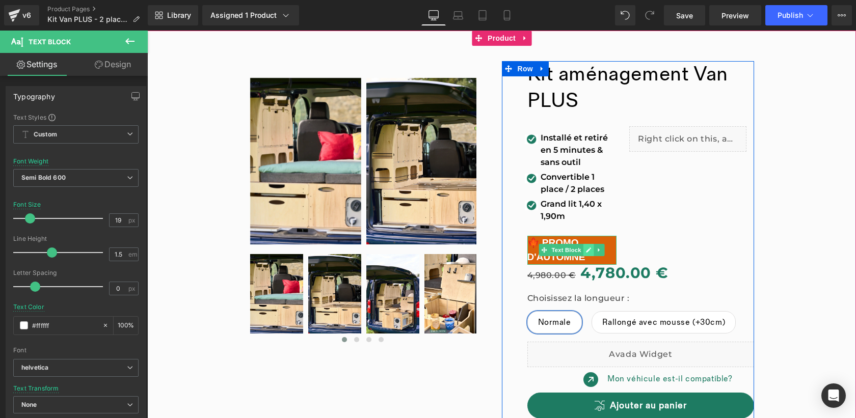
click at [590, 251] on icon at bounding box center [589, 250] width 6 height 6
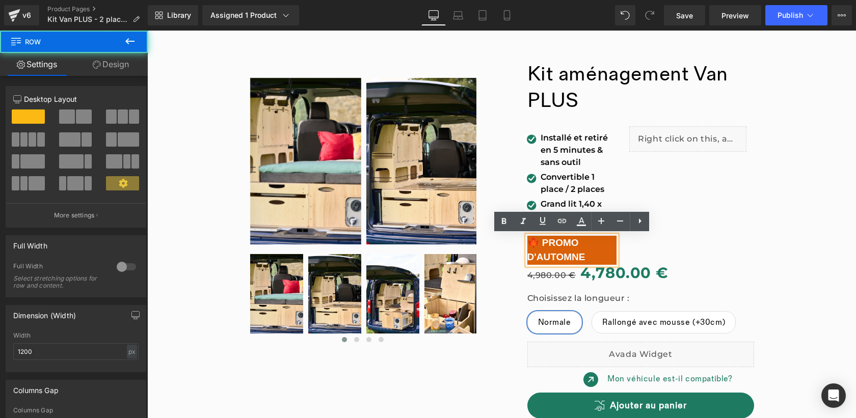
click at [663, 252] on div "Kit aménagement Van PLUS Heading Image Installé et retiré en 5 minutes & sans o…" at bounding box center [641, 389] width 227 height 656
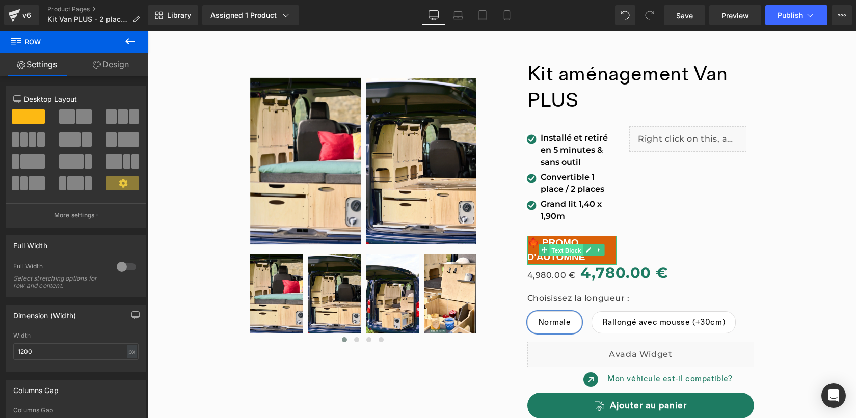
click at [571, 252] on div "🍁 PROMO D'AUTOMNE Text Block" at bounding box center [573, 250] width 90 height 29
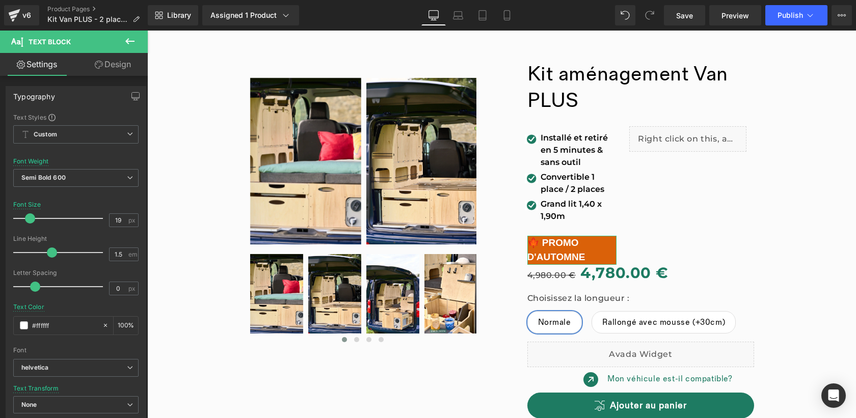
click at [120, 61] on link "Design" at bounding box center [113, 64] width 74 height 23
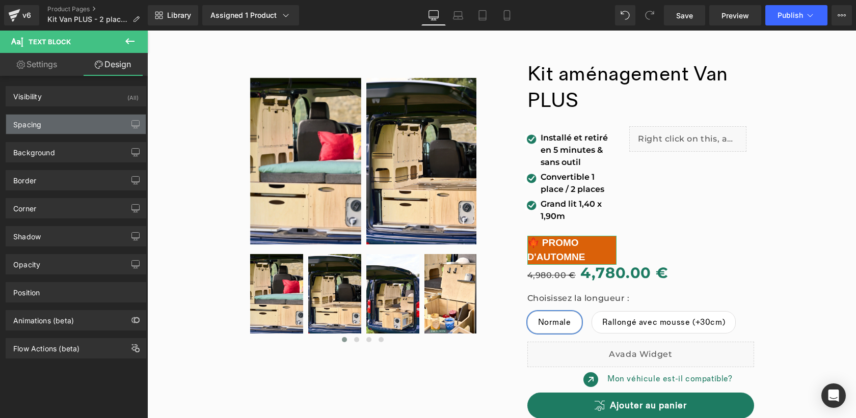
click at [74, 125] on div "Spacing" at bounding box center [76, 124] width 140 height 19
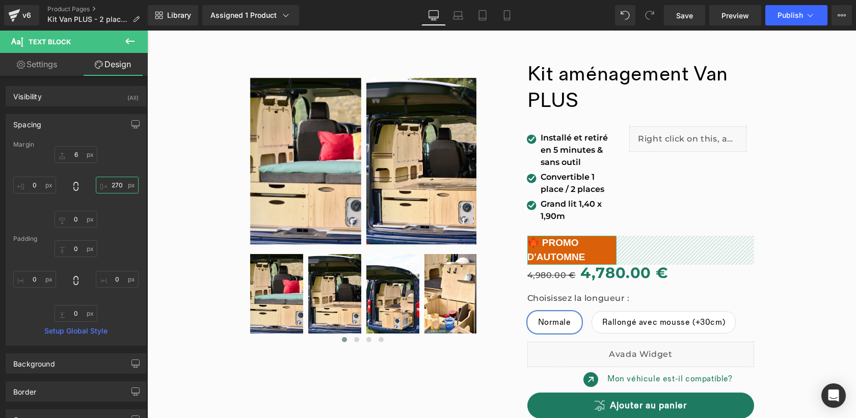
click at [114, 182] on input "text" at bounding box center [117, 185] width 43 height 17
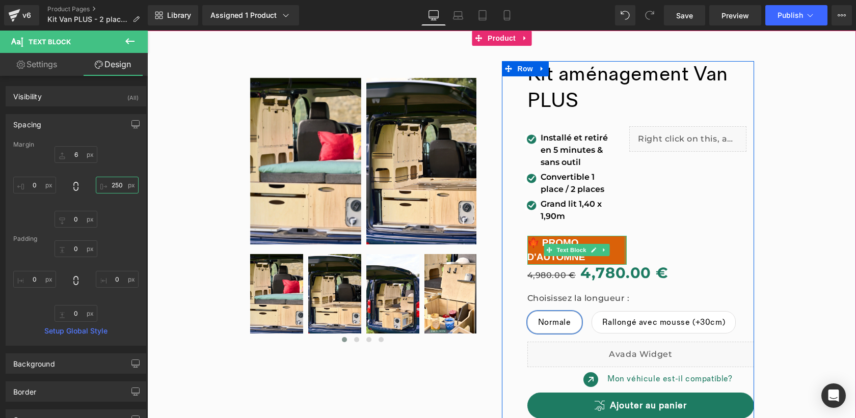
drag, startPoint x: 626, startPoint y: 248, endPoint x: 656, endPoint y: 245, distance: 30.2
click at [656, 245] on div "Kit aménagement Van PLUS Heading Image Installé et retiré en 5 minutes & sans o…" at bounding box center [641, 389] width 227 height 656
drag, startPoint x: 625, startPoint y: 248, endPoint x: 638, endPoint y: 244, distance: 13.4
click at [638, 244] on div "Kit aménagement Van PLUS Heading Image Installé et retiré en 5 minutes & sans o…" at bounding box center [641, 389] width 227 height 656
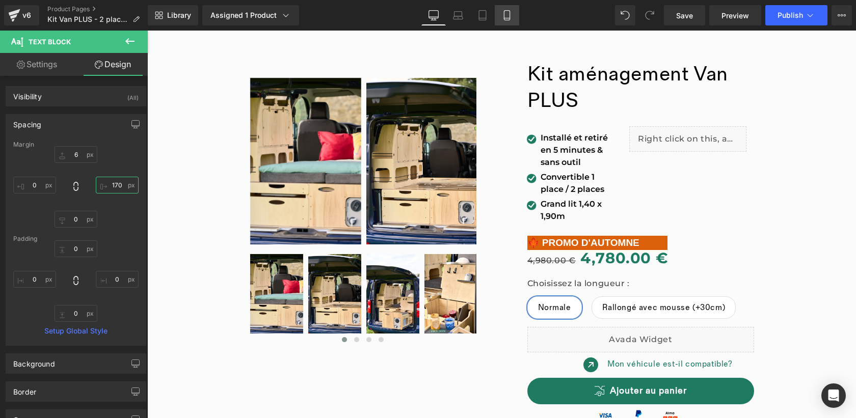
type input "170"
click at [505, 14] on icon at bounding box center [507, 15] width 10 height 10
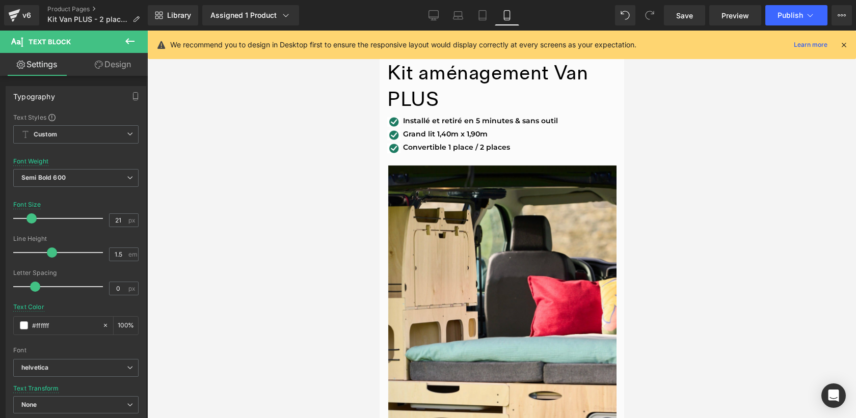
click at [132, 62] on link "Design" at bounding box center [113, 64] width 74 height 23
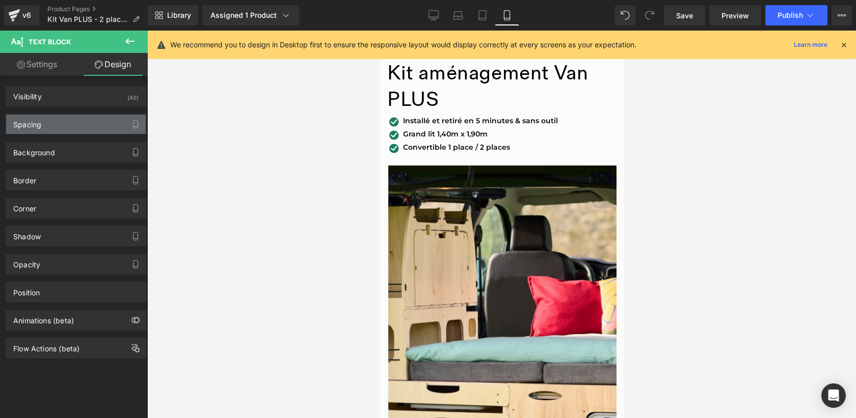
click at [80, 127] on div "Spacing" at bounding box center [76, 124] width 140 height 19
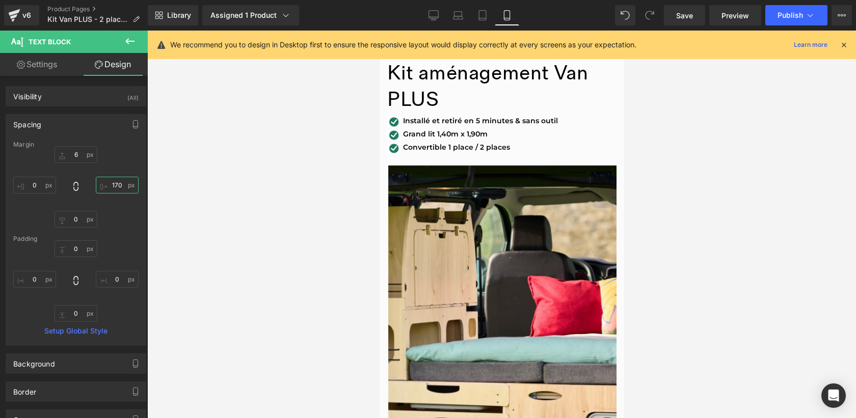
click at [112, 187] on input "170" at bounding box center [117, 185] width 43 height 17
type input "0"
click at [786, 15] on span "Publish" at bounding box center [790, 15] width 25 height 8
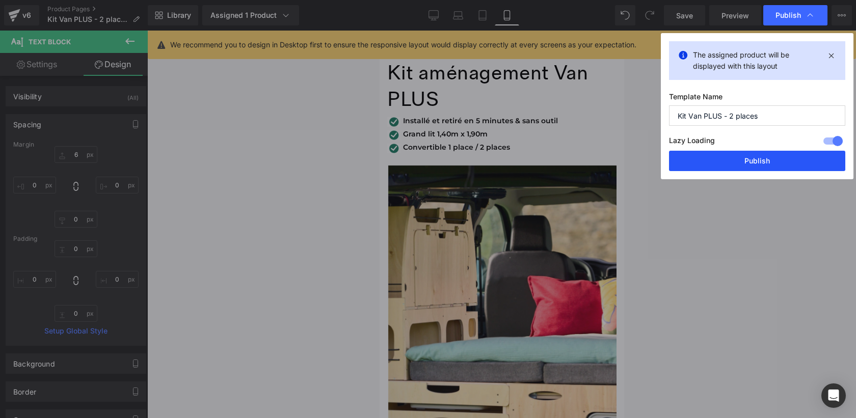
click at [747, 152] on button "Publish" at bounding box center [757, 161] width 176 height 20
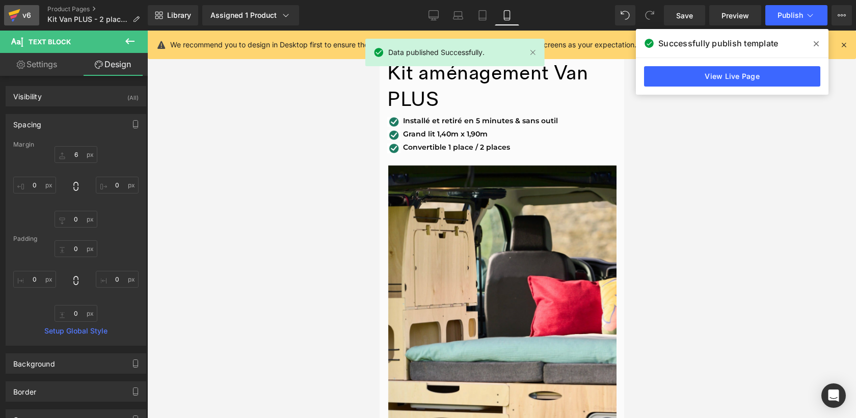
click at [21, 21] on div "v6" at bounding box center [26, 15] width 13 height 13
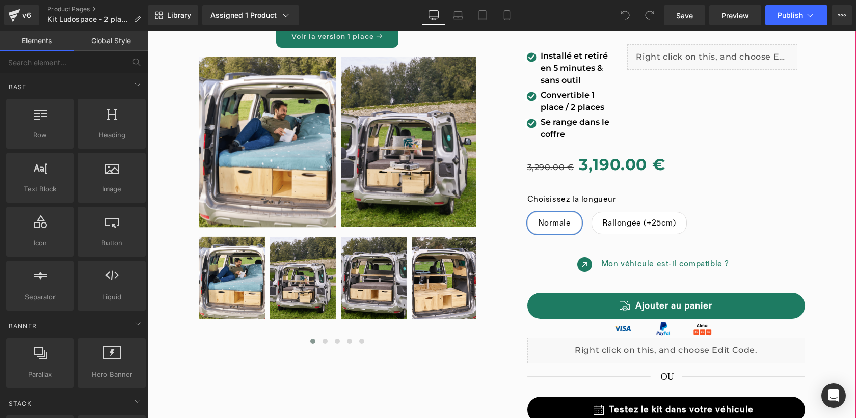
scroll to position [83, 0]
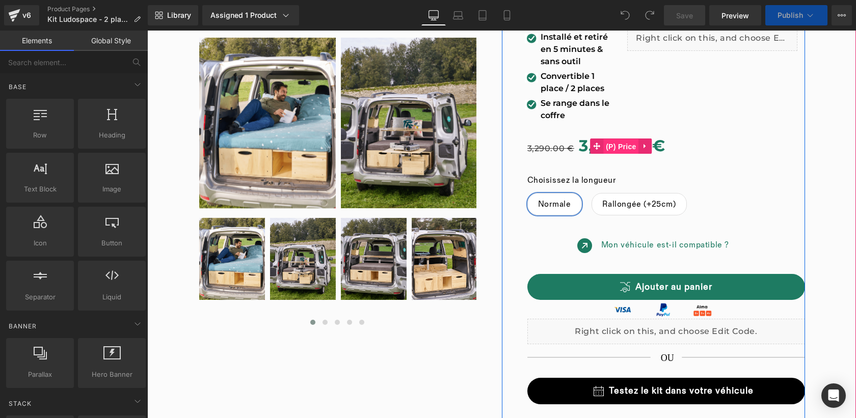
click at [612, 147] on div "3,290.00 € 3,190.00 € (P) Price" at bounding box center [667, 146] width 278 height 29
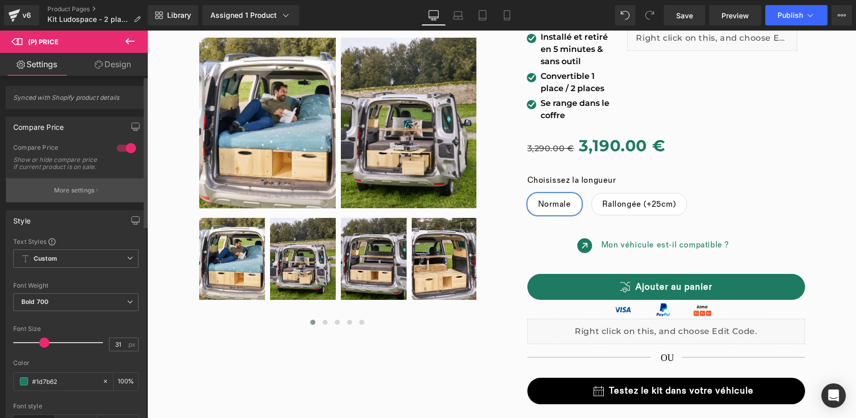
click at [57, 192] on p "More settings" at bounding box center [74, 190] width 41 height 9
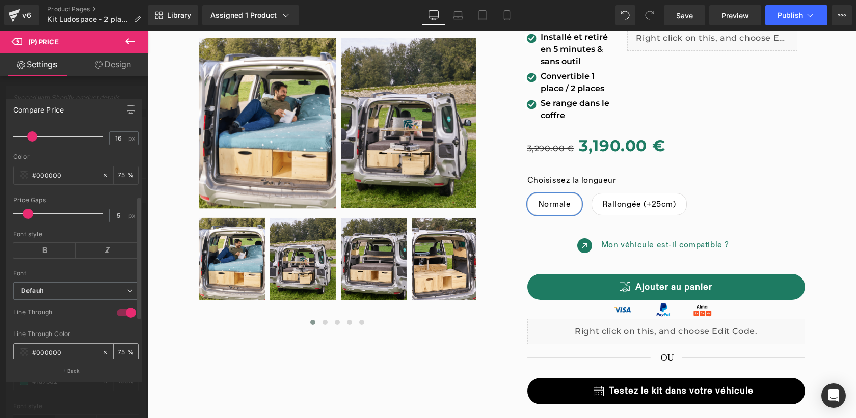
scroll to position [130, 0]
click at [21, 179] on span at bounding box center [24, 175] width 8 height 8
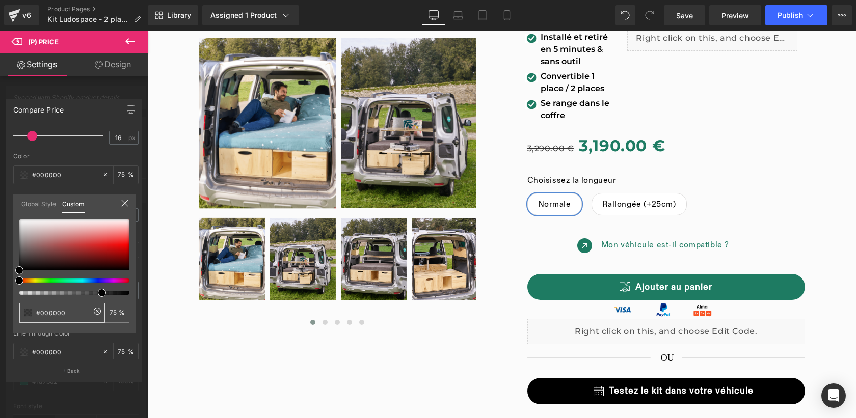
click at [68, 311] on input "#000000" at bounding box center [63, 313] width 54 height 11
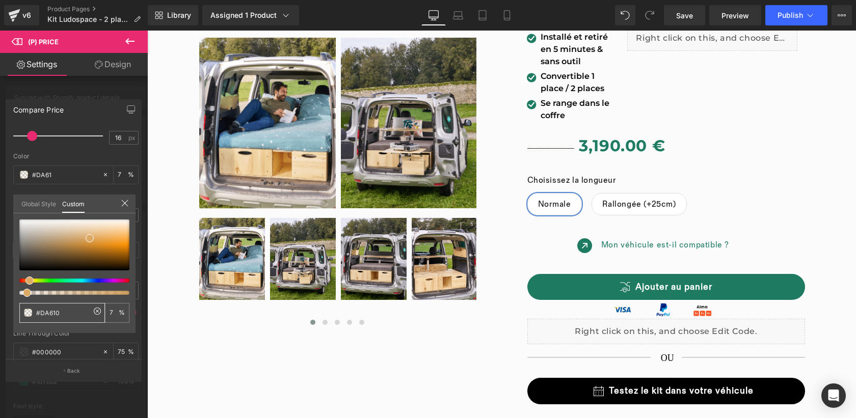
type input "#DA6109"
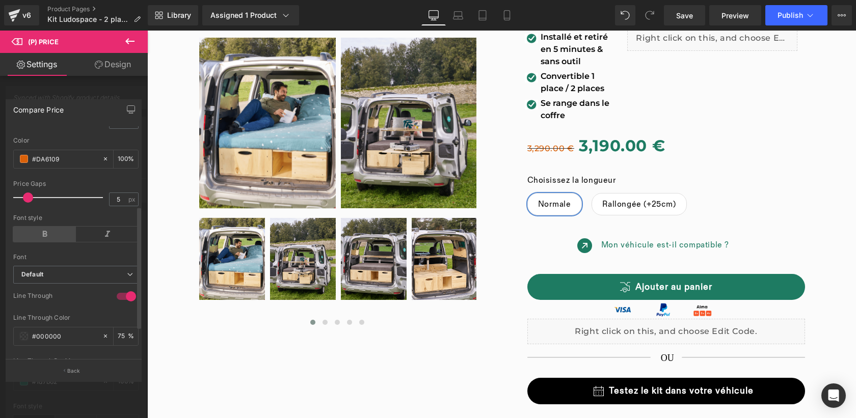
scroll to position [156, 0]
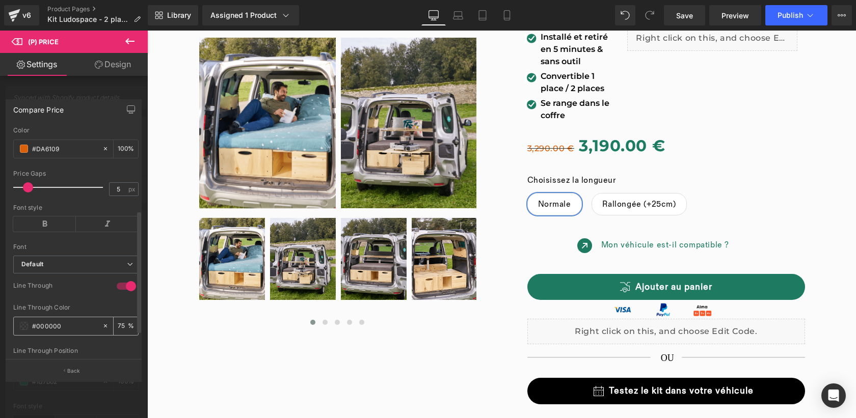
click at [55, 329] on input "#000000" at bounding box center [64, 326] width 65 height 11
type input "#DA6109"
click at [130, 38] on icon at bounding box center [130, 41] width 12 height 12
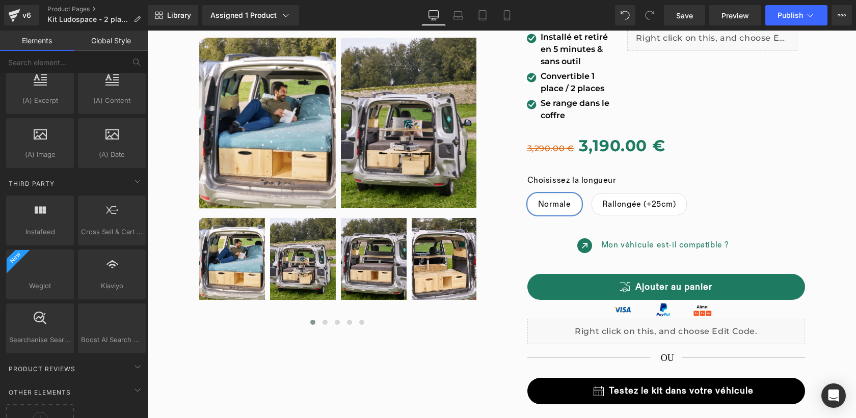
scroll to position [2045, 0]
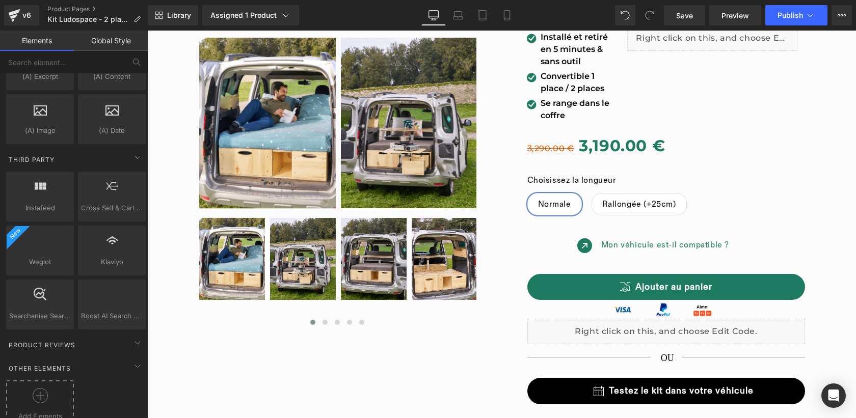
click at [38, 388] on icon at bounding box center [40, 395] width 15 height 15
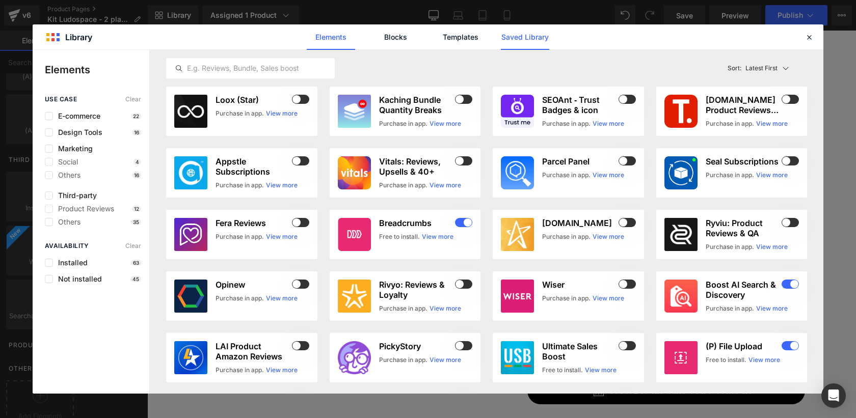
click at [532, 37] on link "Saved Library" at bounding box center [525, 36] width 48 height 25
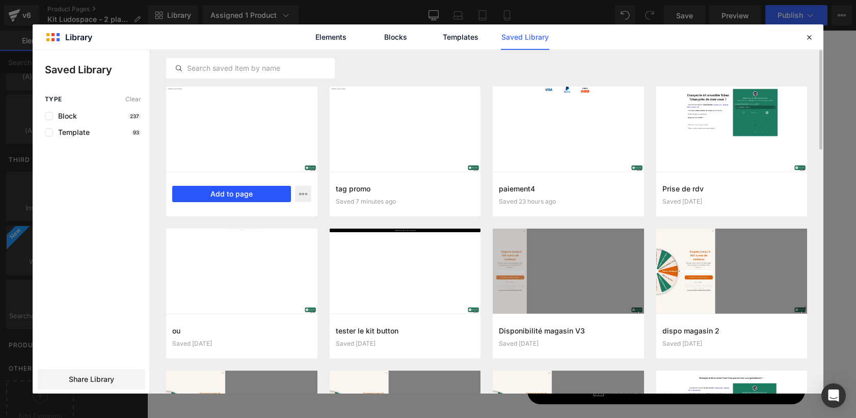
click at [232, 191] on button "Add to page" at bounding box center [231, 194] width 119 height 16
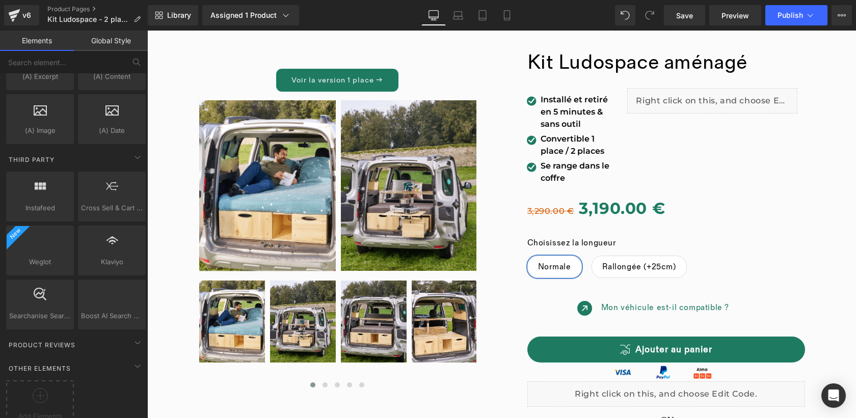
scroll to position [2190, 0]
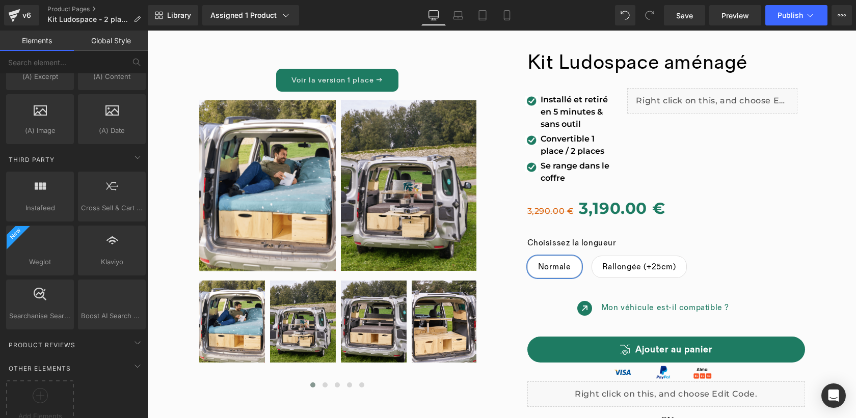
scroll to position [85, 0]
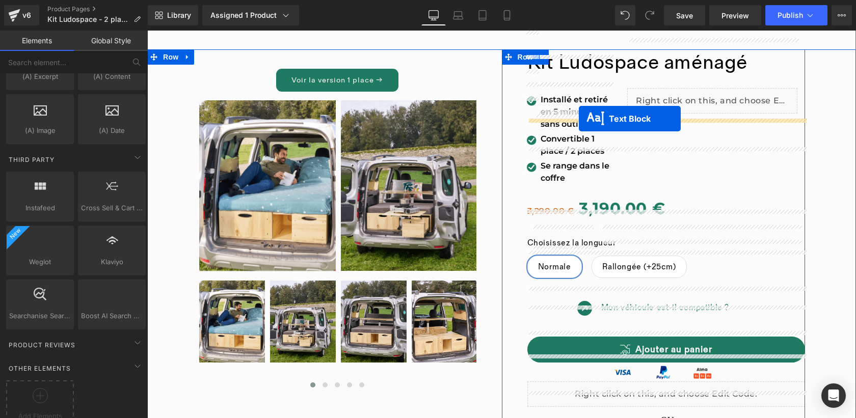
drag, startPoint x: 405, startPoint y: 242, endPoint x: 579, endPoint y: 119, distance: 213.3
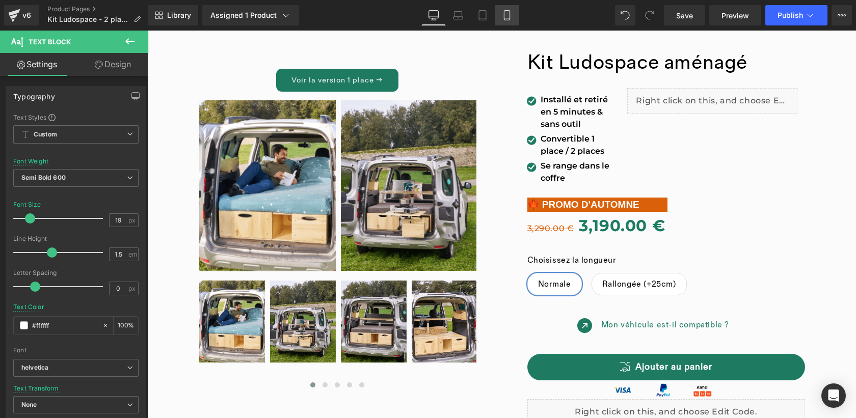
click at [505, 21] on link "Mobile" at bounding box center [507, 15] width 24 height 20
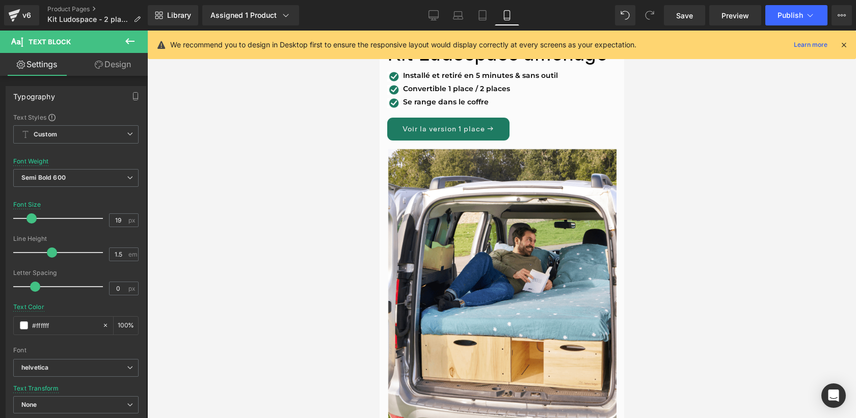
scroll to position [443, 0]
click at [120, 66] on link "Design" at bounding box center [113, 64] width 74 height 23
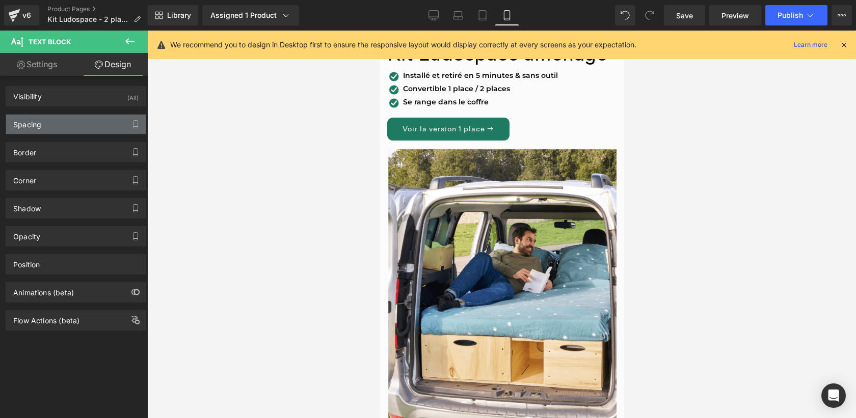
click at [110, 128] on div "Spacing" at bounding box center [76, 124] width 140 height 19
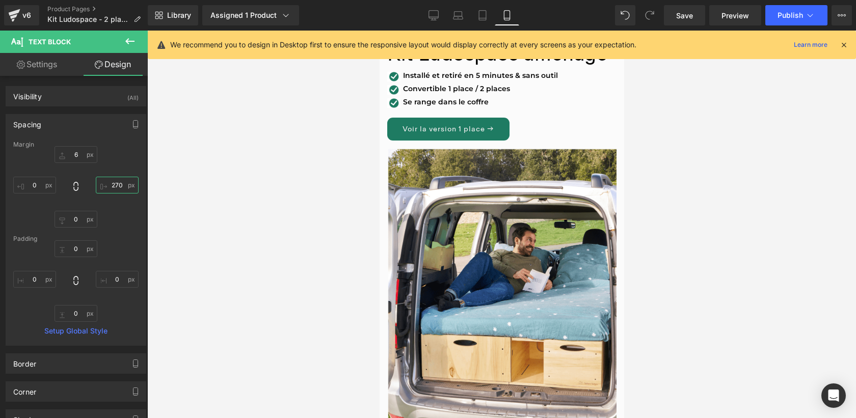
click at [113, 185] on input "270" at bounding box center [117, 185] width 43 height 17
type input "0"
click at [797, 16] on span "Publish" at bounding box center [790, 15] width 25 height 8
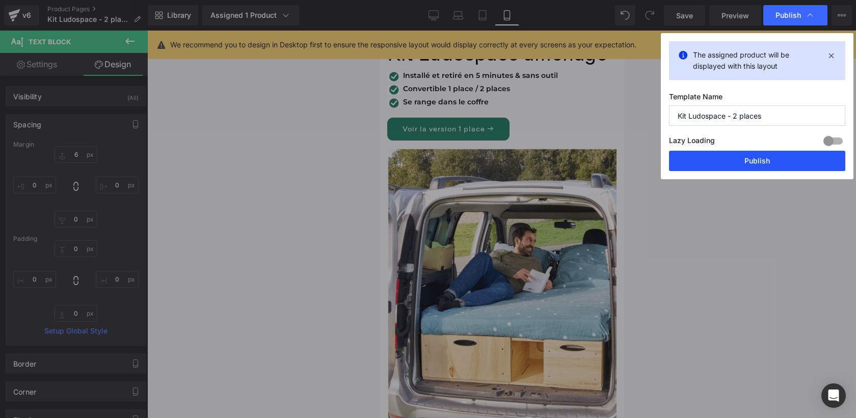
click at [739, 161] on button "Publish" at bounding box center [757, 161] width 176 height 20
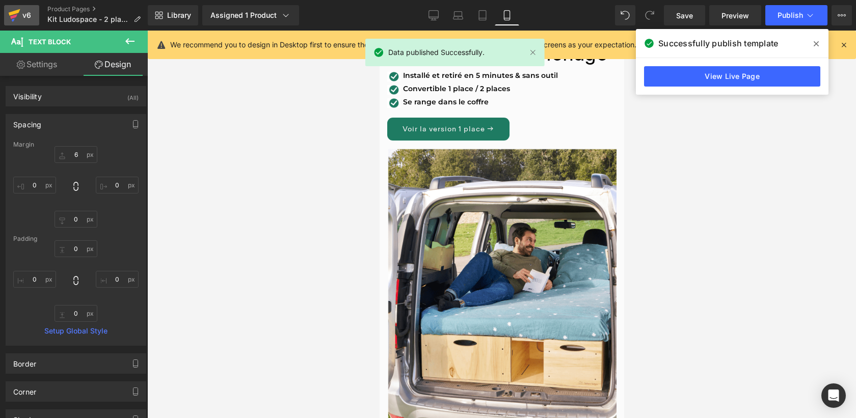
click at [18, 14] on icon at bounding box center [14, 15] width 12 height 25
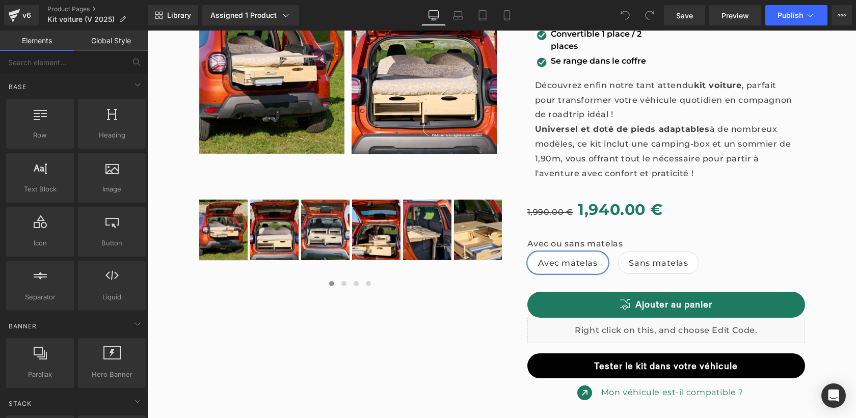
scroll to position [106, 0]
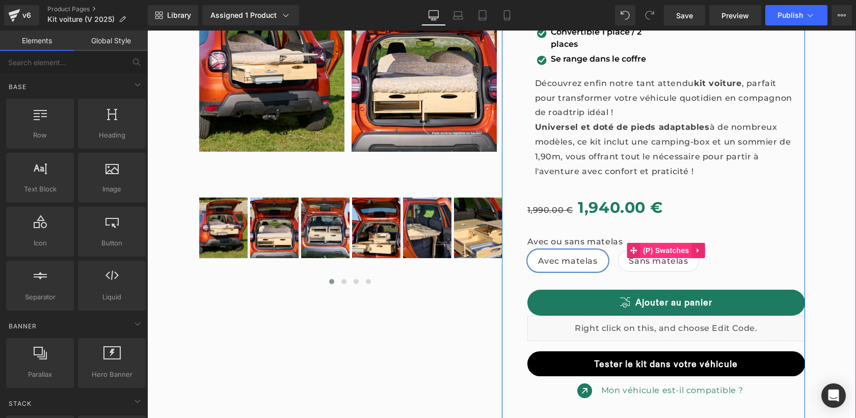
click at [665, 252] on span "(P) Swatches" at bounding box center [666, 250] width 51 height 15
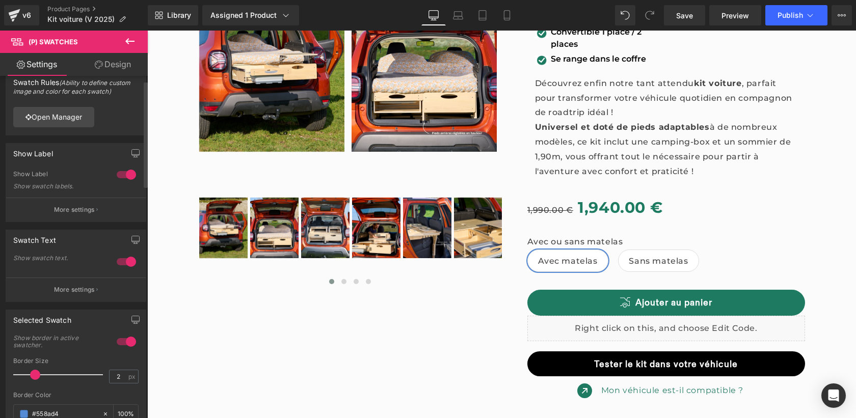
scroll to position [16, 0]
click at [22, 413] on span at bounding box center [24, 412] width 8 height 8
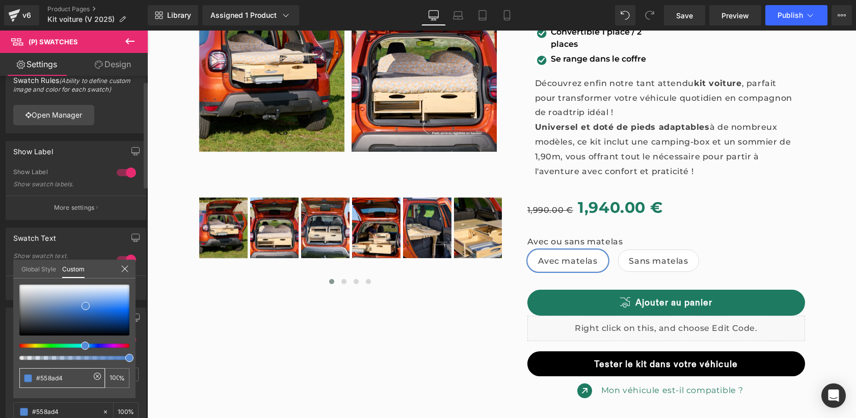
click at [72, 377] on input "#558ad4" at bounding box center [63, 378] width 54 height 11
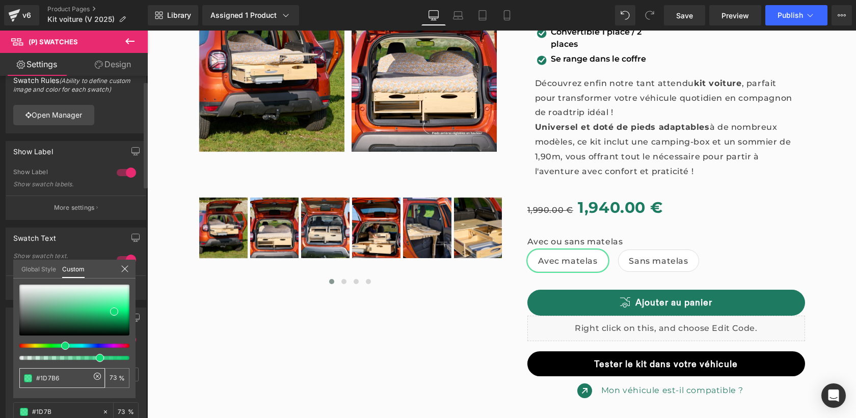
type input "#1D7B62"
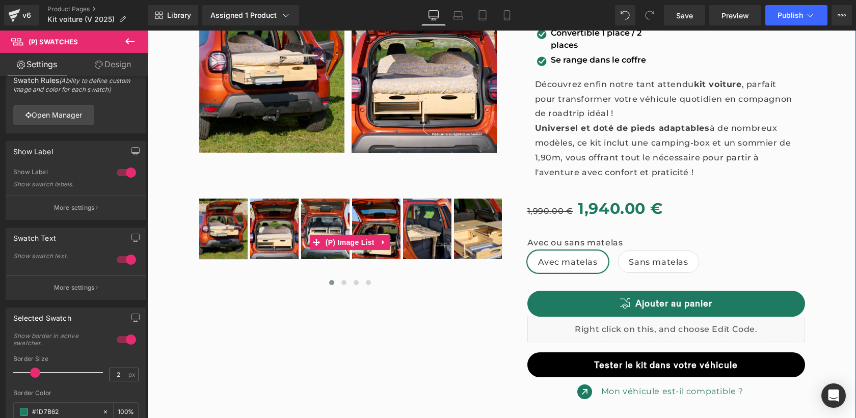
scroll to position [106, 0]
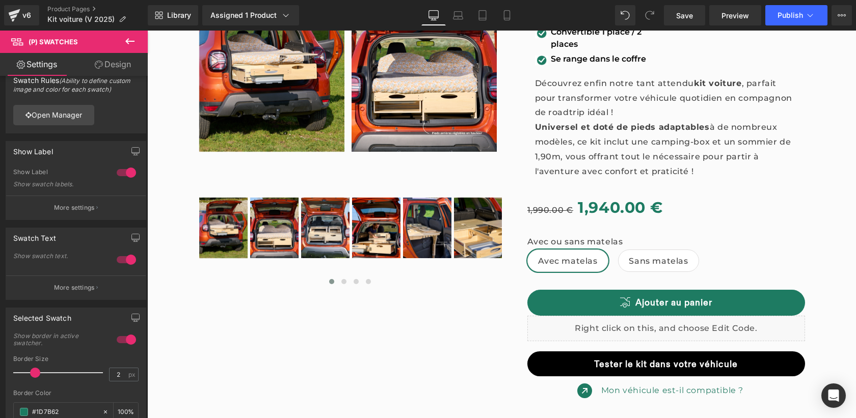
click at [132, 39] on icon at bounding box center [130, 41] width 12 height 12
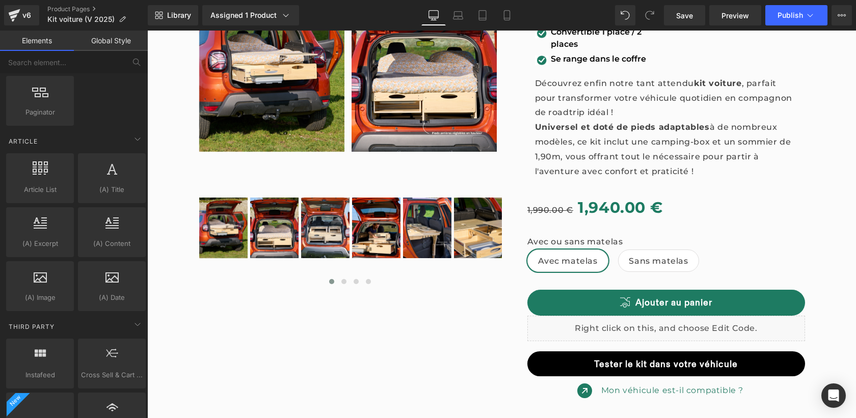
scroll to position [2045, 0]
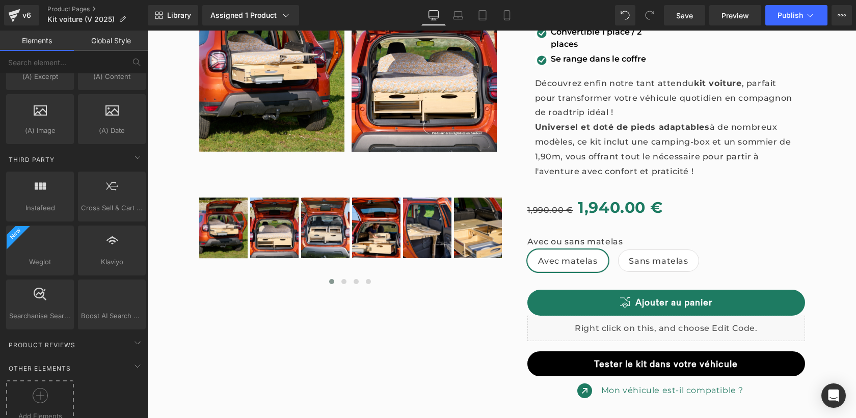
click at [38, 388] on icon at bounding box center [40, 395] width 15 height 15
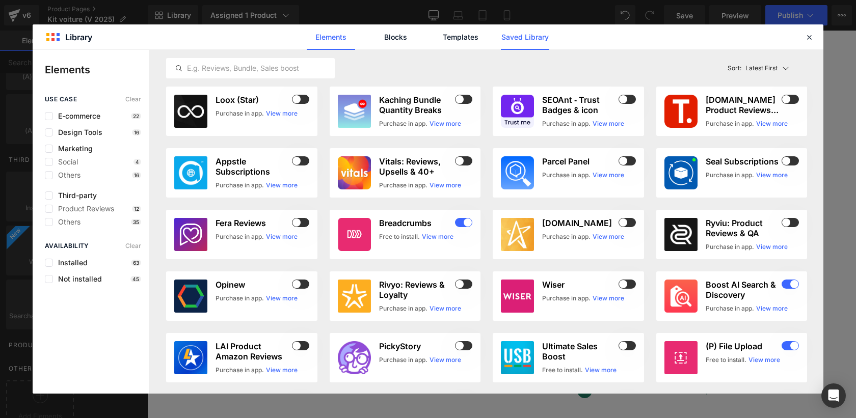
click at [533, 44] on link "Saved Library" at bounding box center [525, 36] width 48 height 25
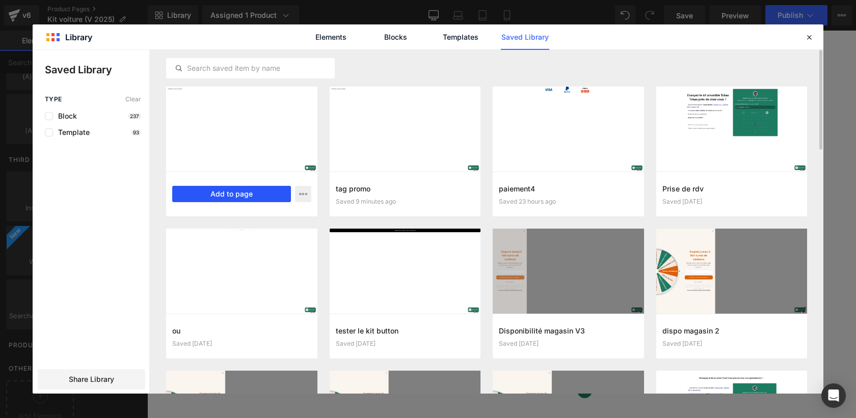
click at [224, 191] on button "Add to page" at bounding box center [231, 194] width 119 height 16
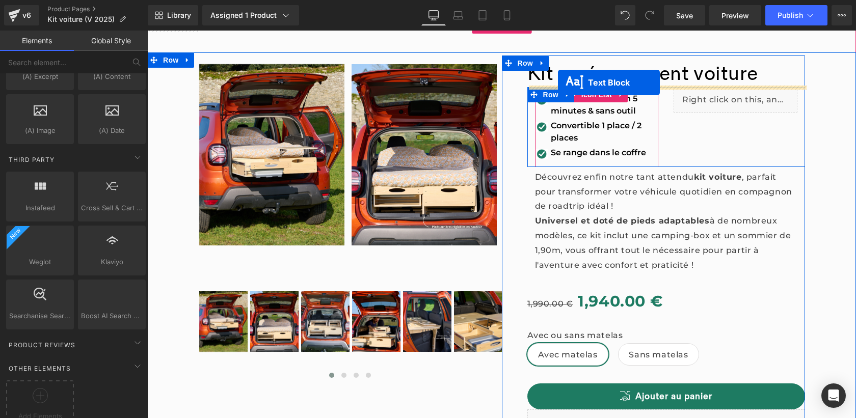
scroll to position [0, 0]
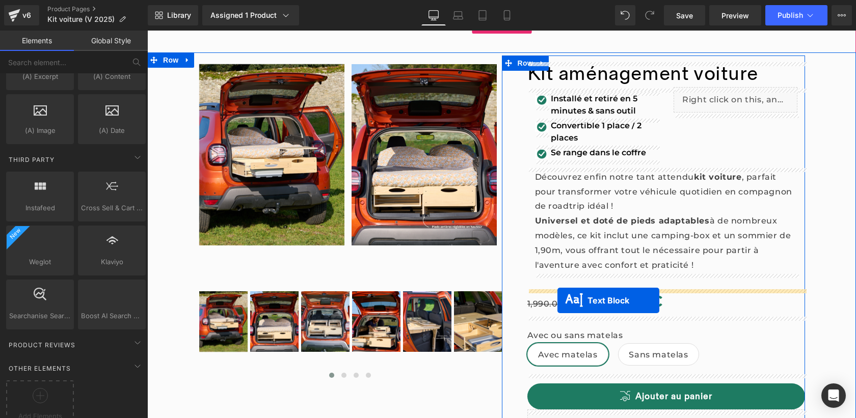
drag, startPoint x: 407, startPoint y: 155, endPoint x: 558, endPoint y: 301, distance: 209.4
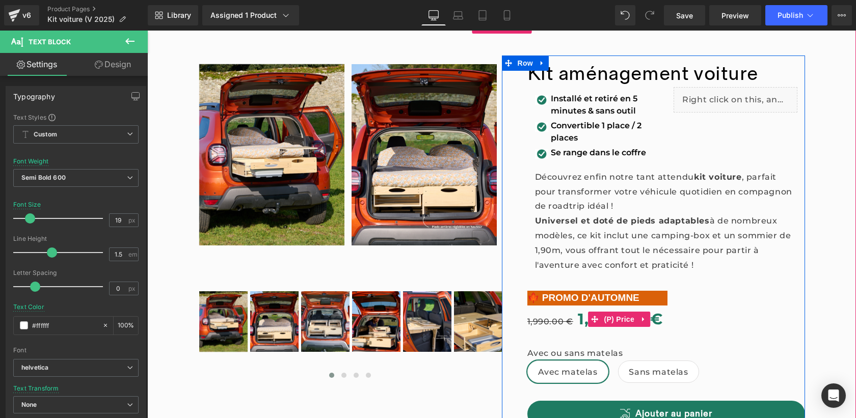
click at [733, 333] on div "1,990.00 € 1,940.00 €" at bounding box center [667, 320] width 278 height 28
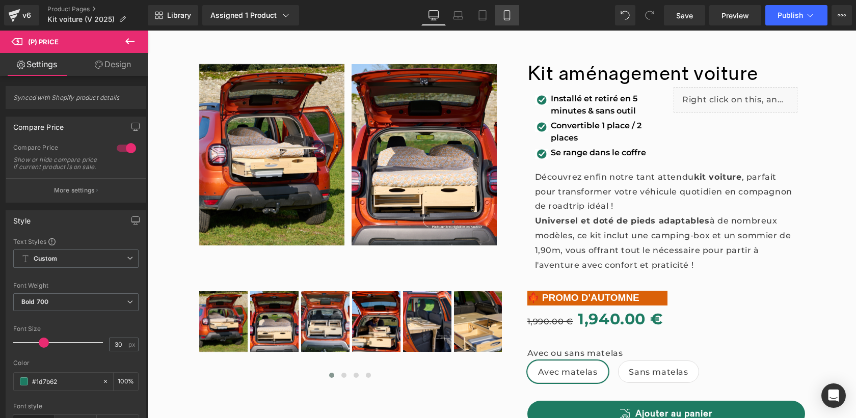
click at [511, 13] on icon at bounding box center [507, 15] width 10 height 10
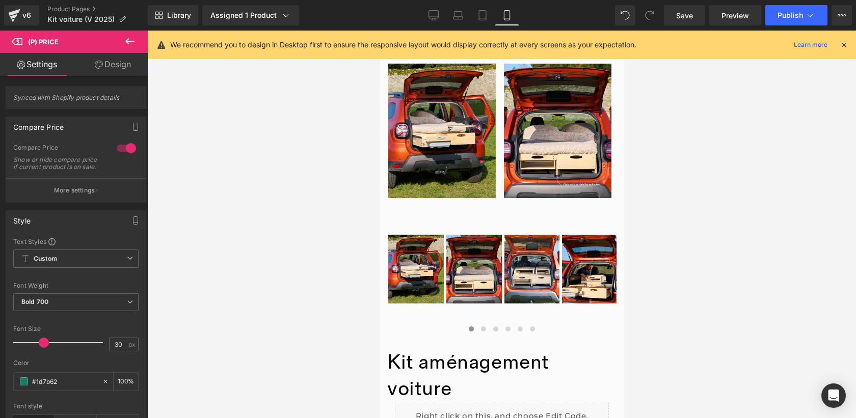
scroll to position [422, 0]
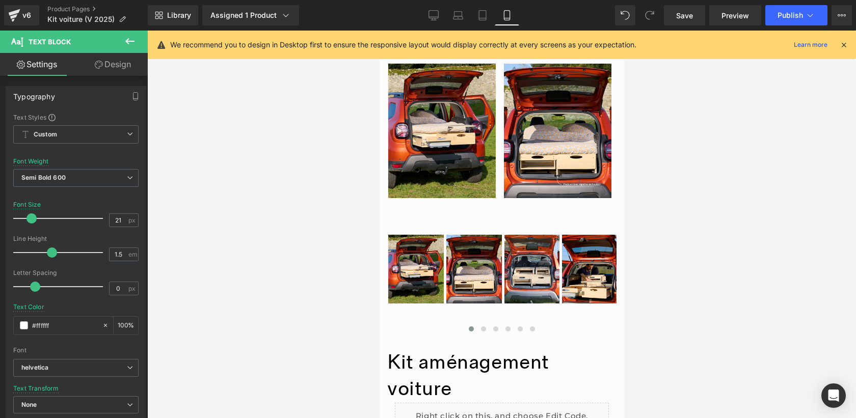
click at [122, 62] on link "Design" at bounding box center [113, 64] width 74 height 23
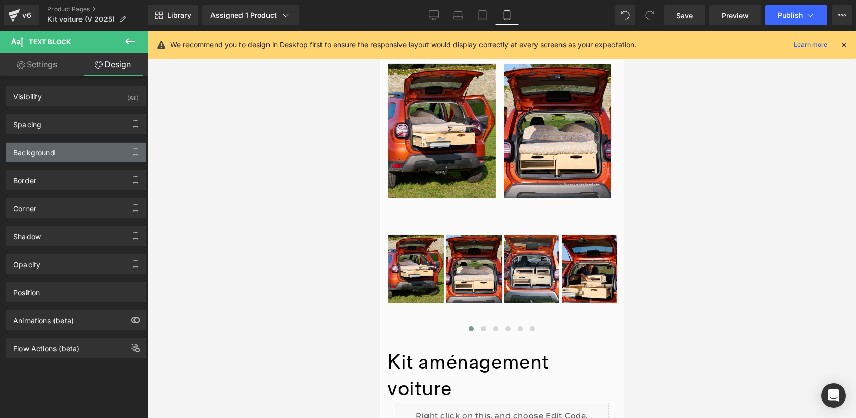
click at [85, 147] on div "Background" at bounding box center [76, 152] width 140 height 19
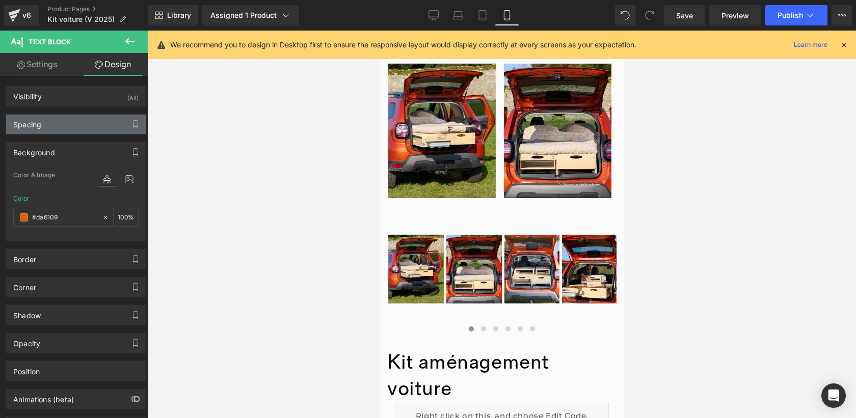
click at [80, 124] on div "Spacing" at bounding box center [76, 124] width 140 height 19
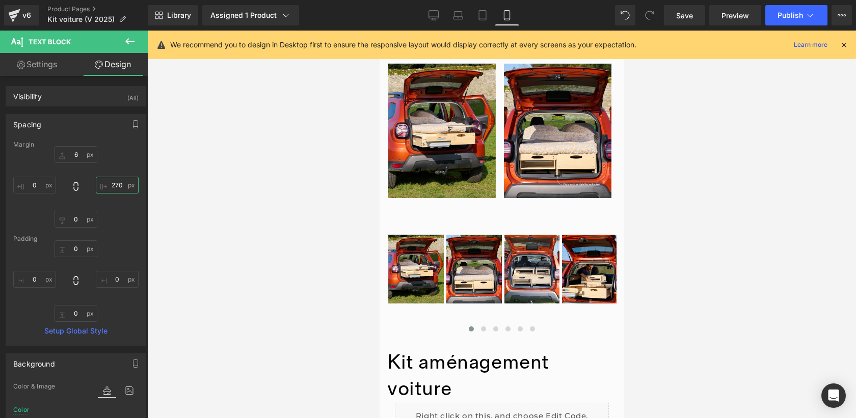
click at [117, 185] on input "270" at bounding box center [117, 185] width 43 height 17
type input "0"
click at [791, 14] on span "Publish" at bounding box center [790, 15] width 25 height 8
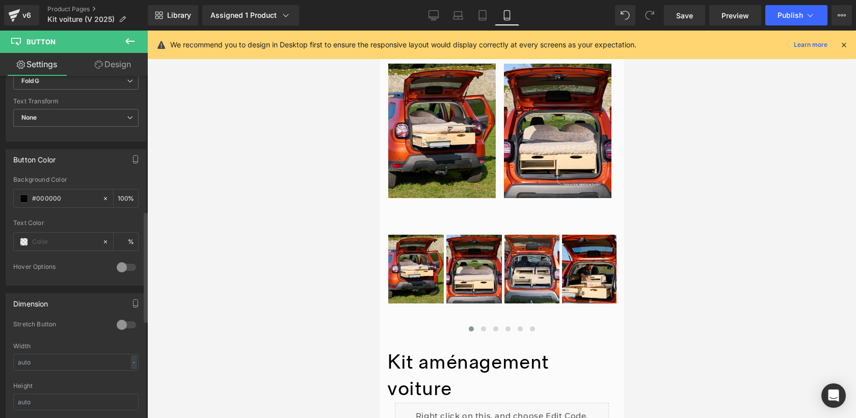
scroll to position [430, 0]
click at [129, 312] on div at bounding box center [126, 320] width 24 height 16
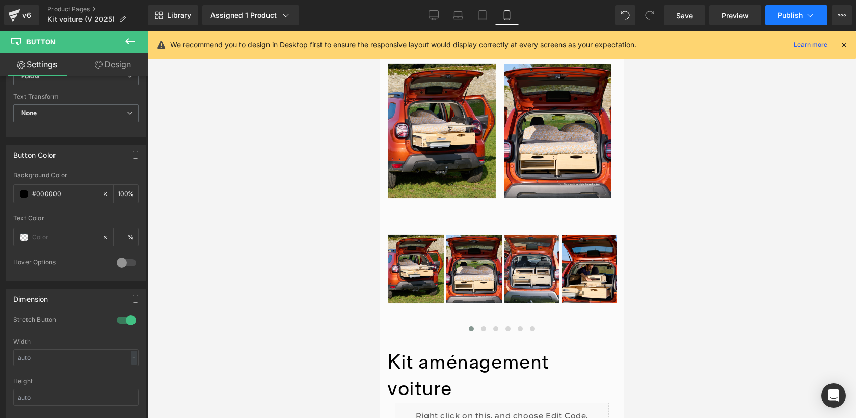
click at [791, 17] on span "Publish" at bounding box center [790, 15] width 25 height 8
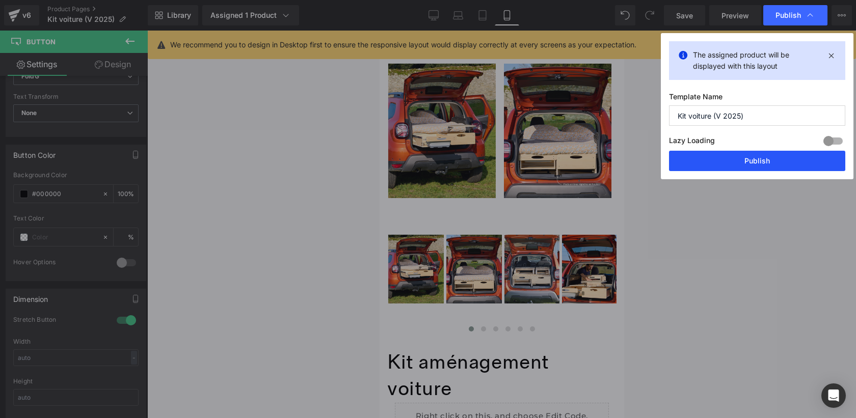
click at [742, 161] on button "Publish" at bounding box center [757, 161] width 176 height 20
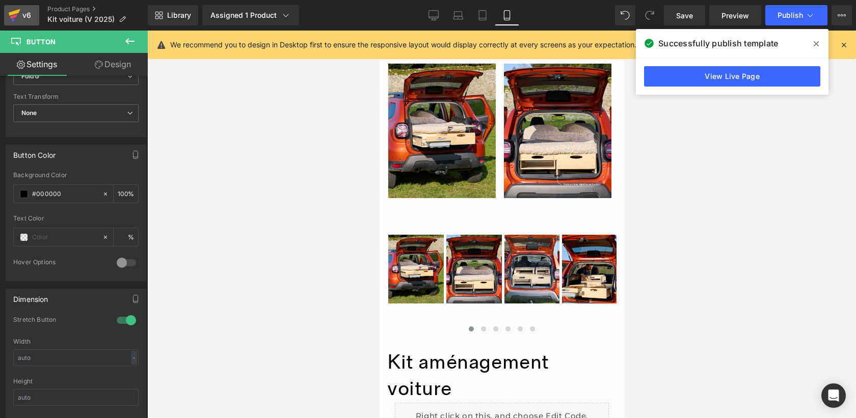
click at [18, 15] on icon at bounding box center [14, 15] width 12 height 25
